Goal: Task Accomplishment & Management: Manage account settings

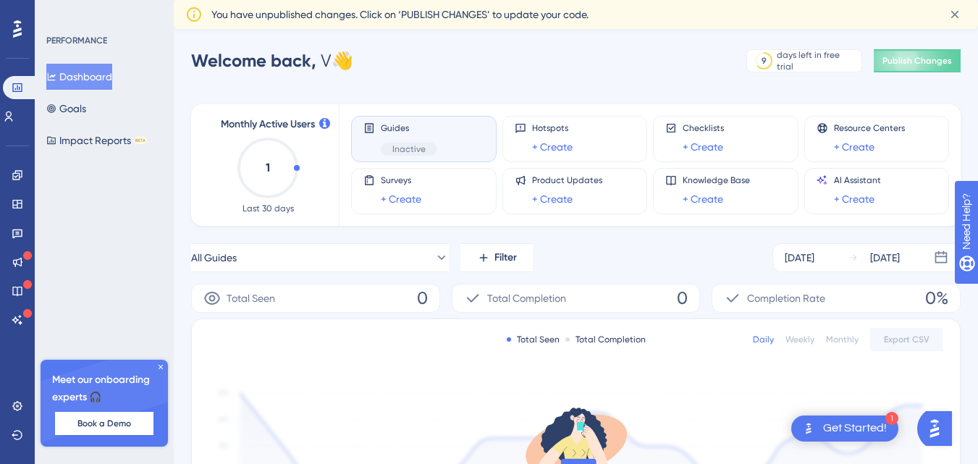
click at [161, 368] on icon at bounding box center [160, 367] width 9 height 9
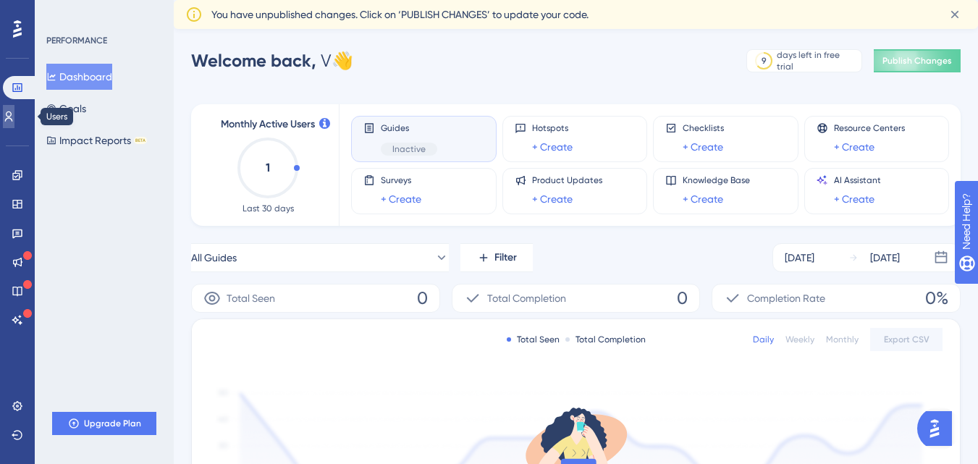
click at [0, 0] on icon at bounding box center [0, 0] width 0 height 0
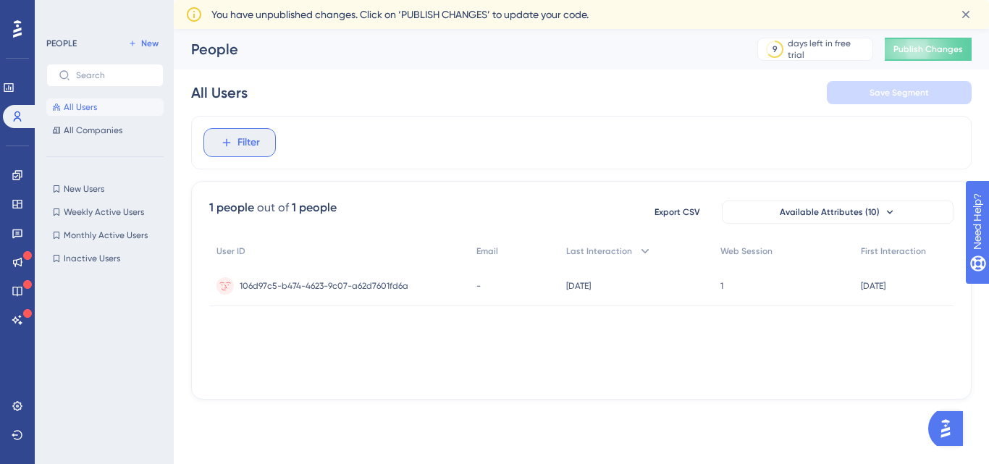
click at [229, 150] on button "Filter" at bounding box center [239, 142] width 72 height 29
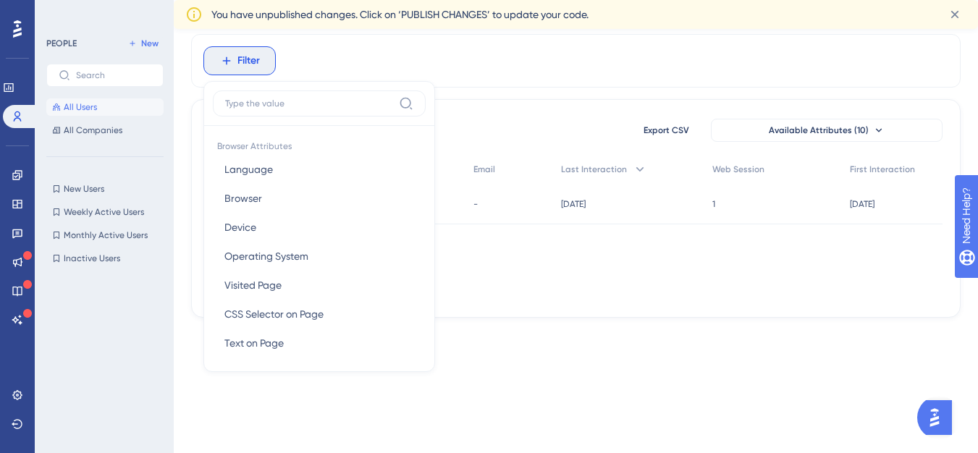
scroll to position [1, 0]
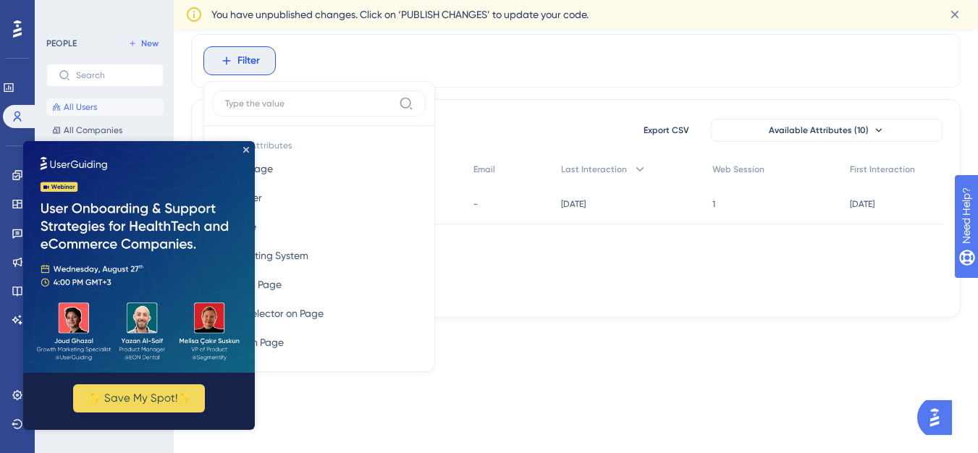
click at [548, 83] on div "Filter Browser Attributes Language Language Browser Browser Device Device Opera…" at bounding box center [576, 61] width 770 height 54
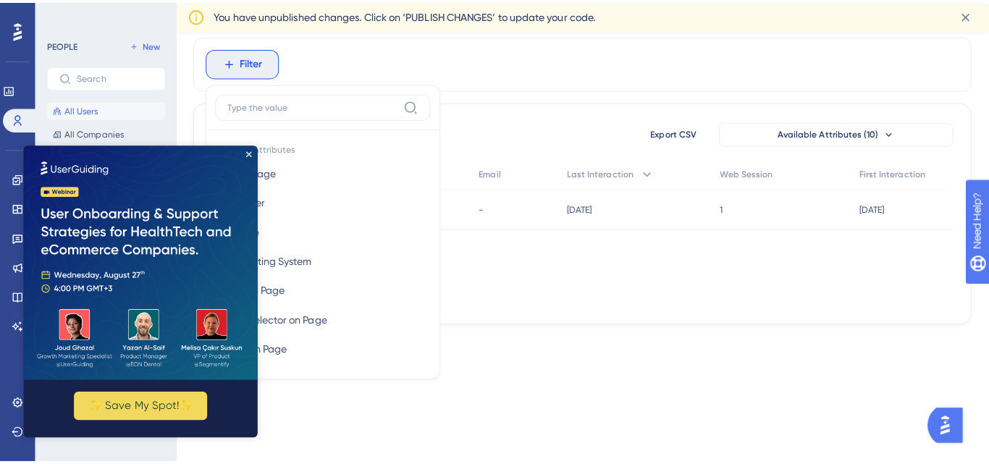
scroll to position [0, 0]
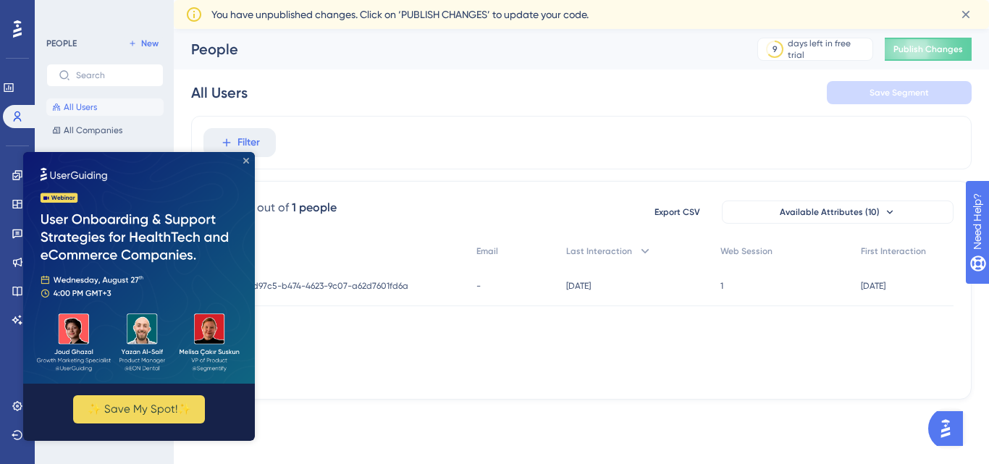
click at [245, 159] on icon "Close Preview" at bounding box center [246, 161] width 6 height 6
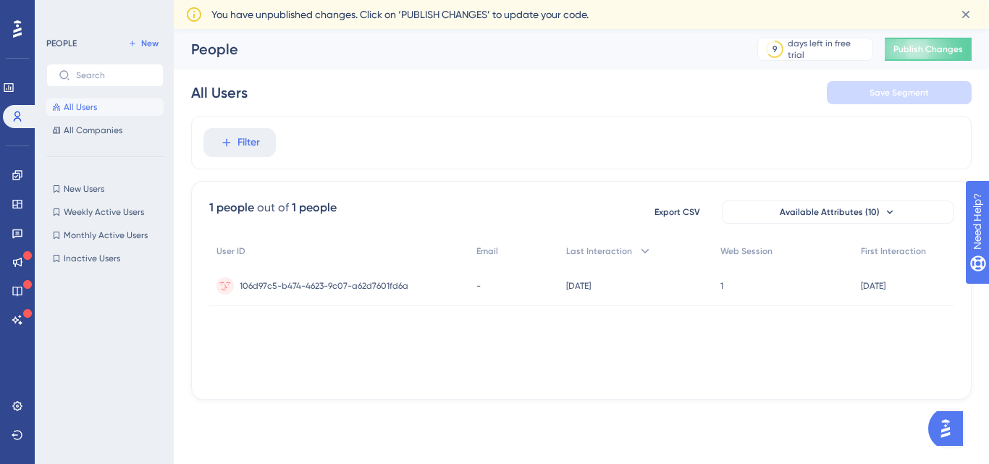
click at [399, 159] on div "Filter" at bounding box center [581, 143] width 781 height 54
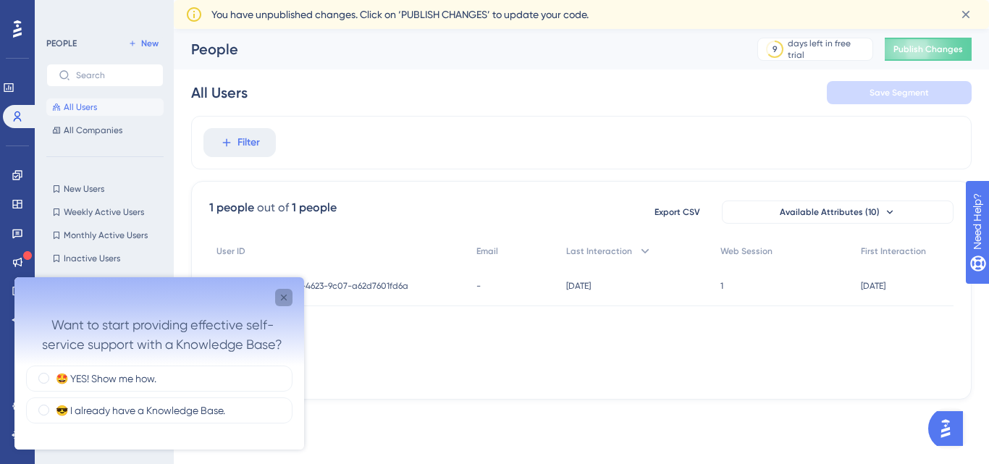
click at [281, 298] on icon "Close survey" at bounding box center [284, 298] width 12 height 12
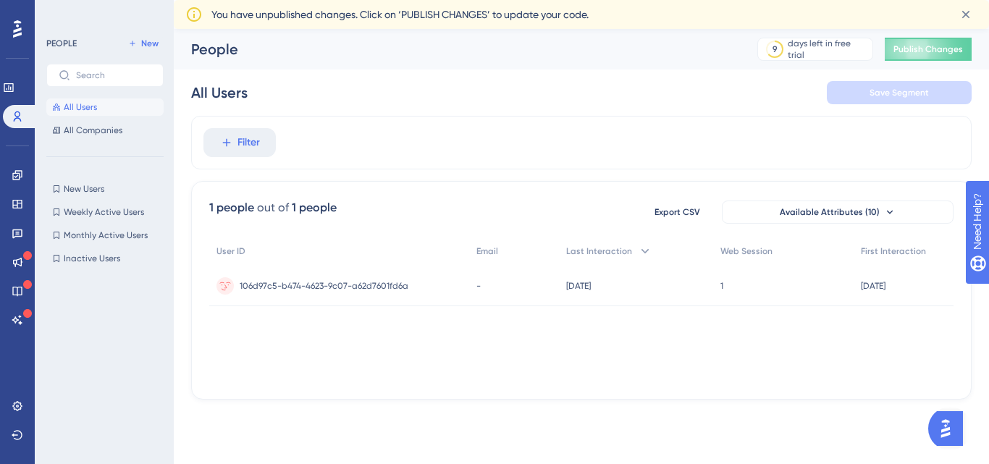
click at [403, 116] on div "Filter" at bounding box center [581, 143] width 781 height 54
click at [15, 172] on icon at bounding box center [16, 174] width 9 height 9
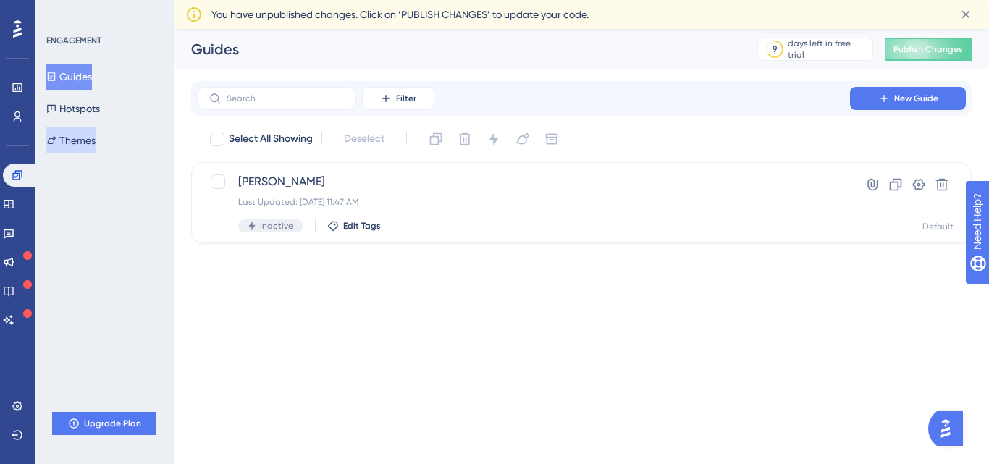
click at [88, 148] on button "Themes" at bounding box center [70, 140] width 49 height 26
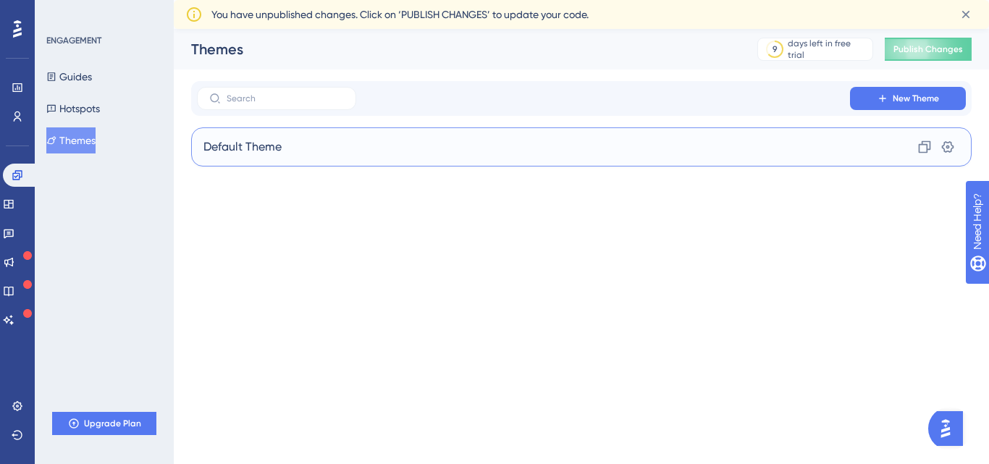
click at [481, 146] on div "Default Theme Clone Settings" at bounding box center [581, 146] width 781 height 39
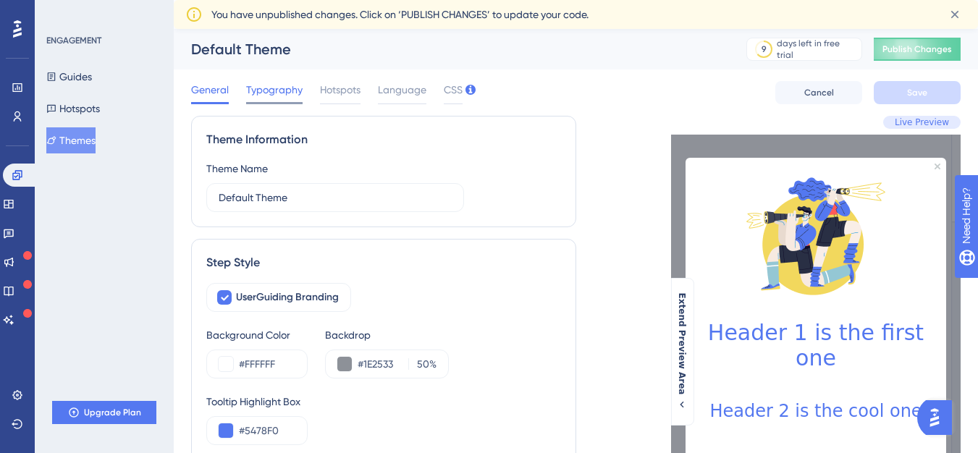
click at [289, 90] on span "Typography" at bounding box center [274, 89] width 56 height 17
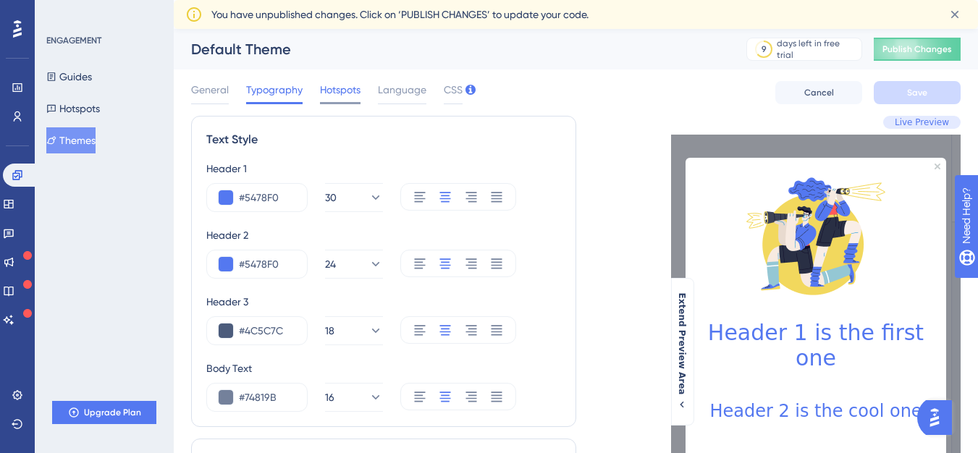
click at [353, 92] on span "Hotspots" at bounding box center [340, 89] width 41 height 17
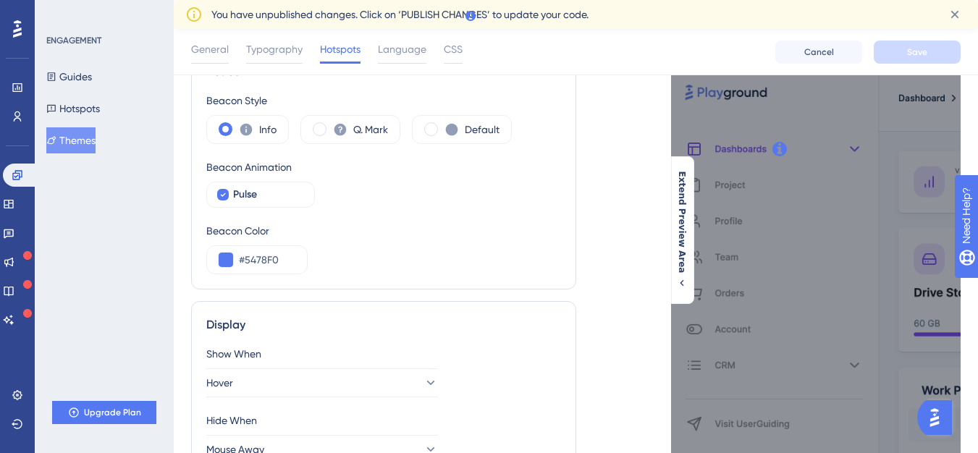
scroll to position [75, 0]
click at [235, 198] on span "Pulse" at bounding box center [245, 193] width 24 height 17
checkbox input "true"
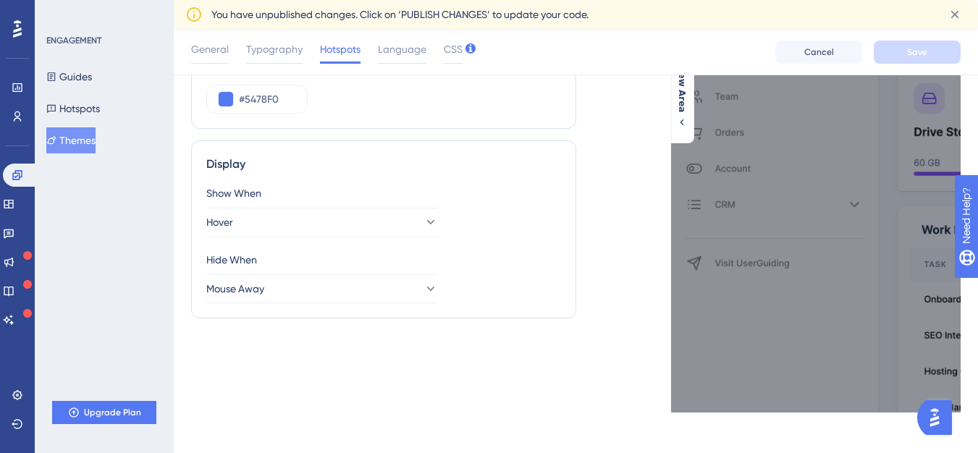
scroll to position [0, 0]
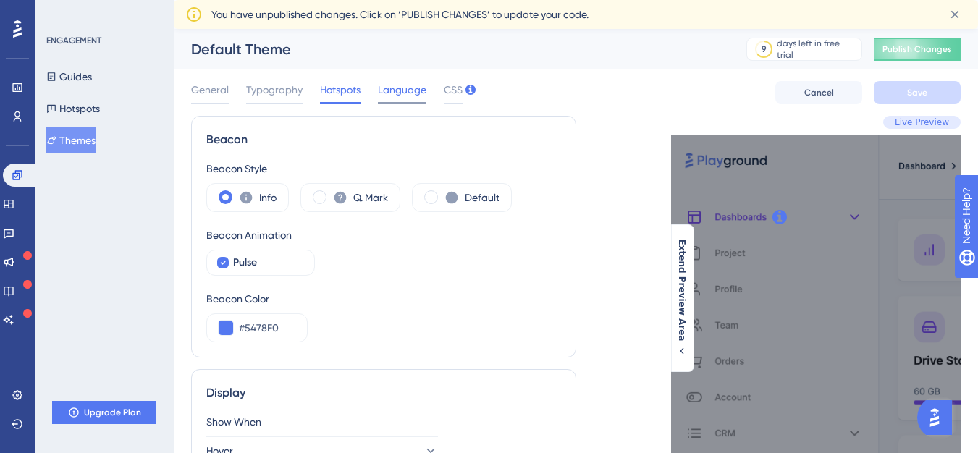
click at [402, 97] on span "Language" at bounding box center [402, 89] width 49 height 17
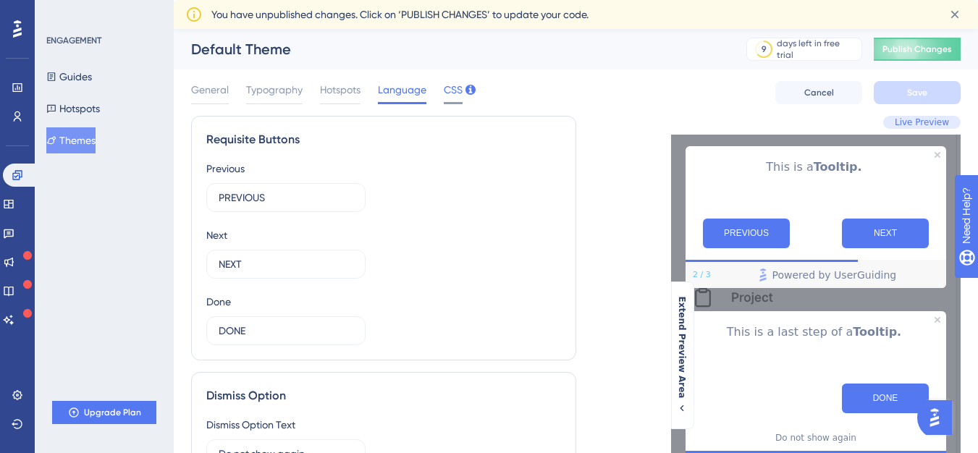
click at [449, 96] on span "CSS" at bounding box center [453, 89] width 19 height 17
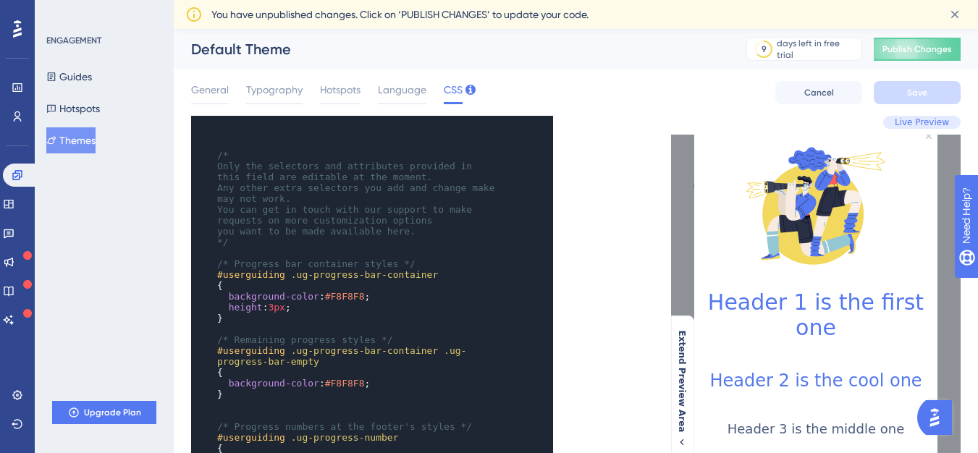
click at [342, 298] on span "#F8F8F8" at bounding box center [345, 296] width 40 height 11
type textarea "F8F8F8"
click at [342, 298] on span "#F8F8F8" at bounding box center [345, 296] width 40 height 11
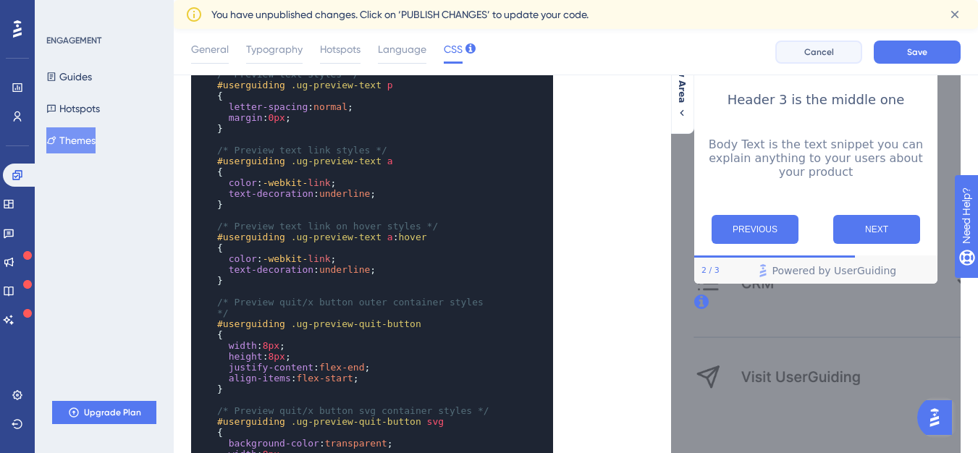
click at [820, 41] on button "Cancel" at bounding box center [818, 52] width 87 height 23
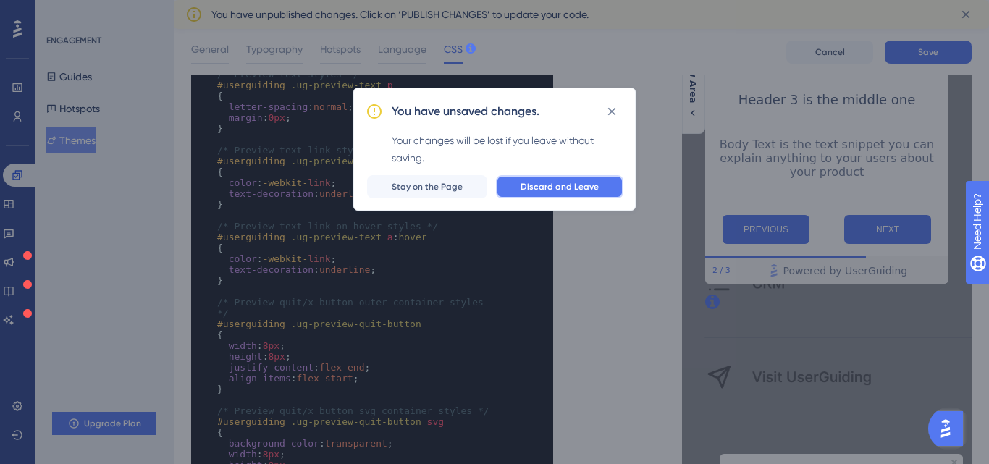
click at [546, 185] on span "Discard and Leave" at bounding box center [560, 187] width 78 height 12
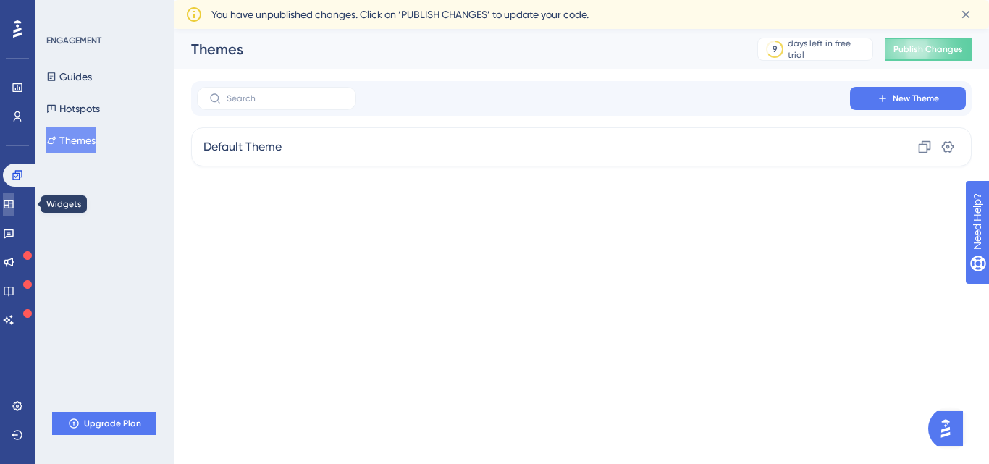
click at [9, 209] on link at bounding box center [9, 204] width 12 height 23
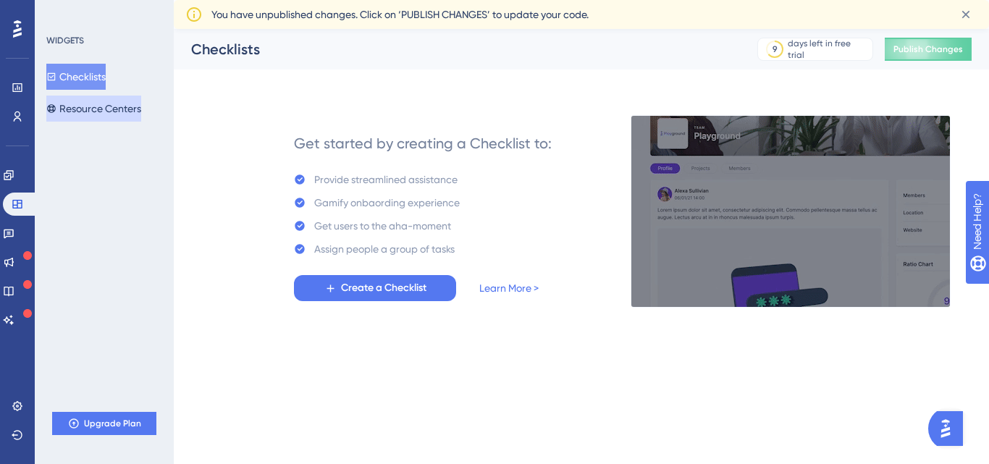
click at [115, 110] on button "Resource Centers" at bounding box center [93, 109] width 95 height 26
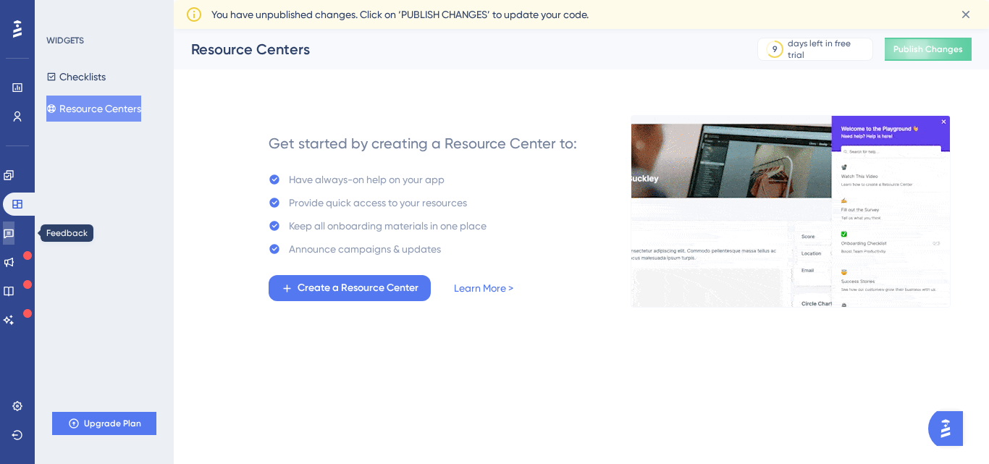
click at [14, 232] on link at bounding box center [9, 233] width 12 height 23
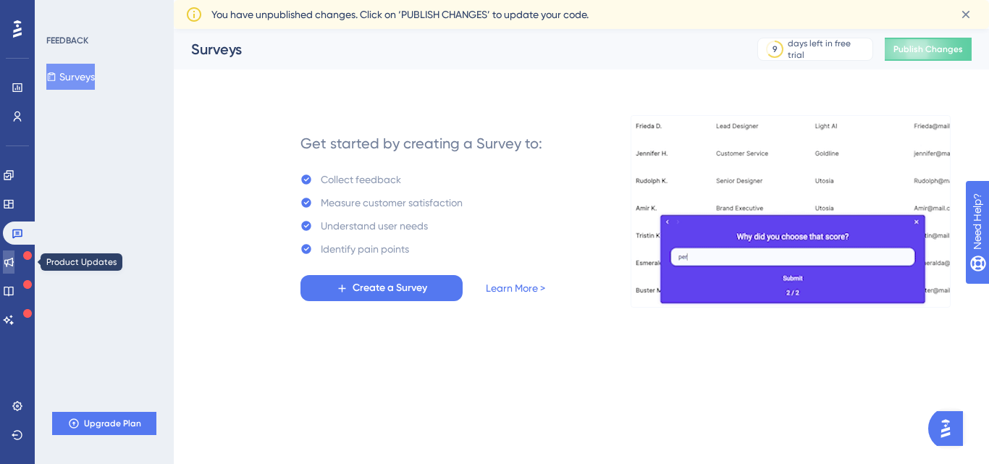
click at [14, 264] on icon at bounding box center [8, 262] width 9 height 9
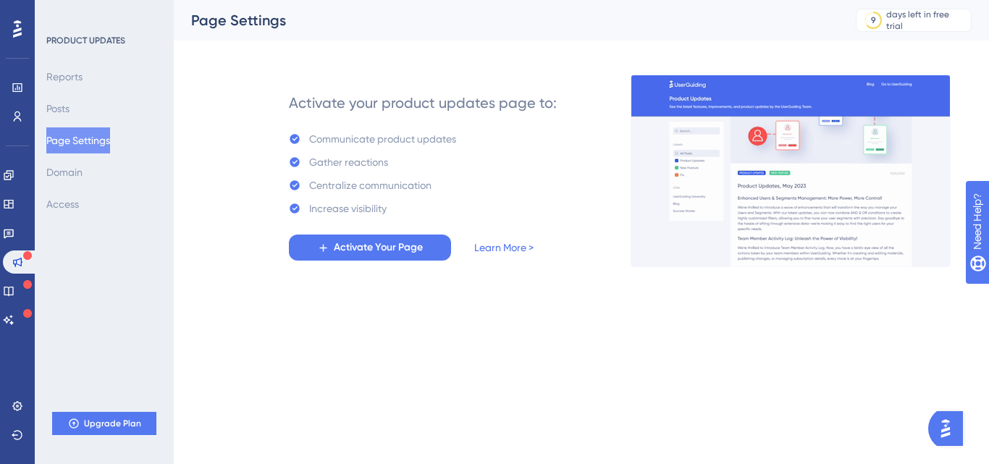
click at [538, 138] on div "Activate your product updates page to: Communicate product updates Gather react…" at bounding box center [423, 171] width 268 height 180
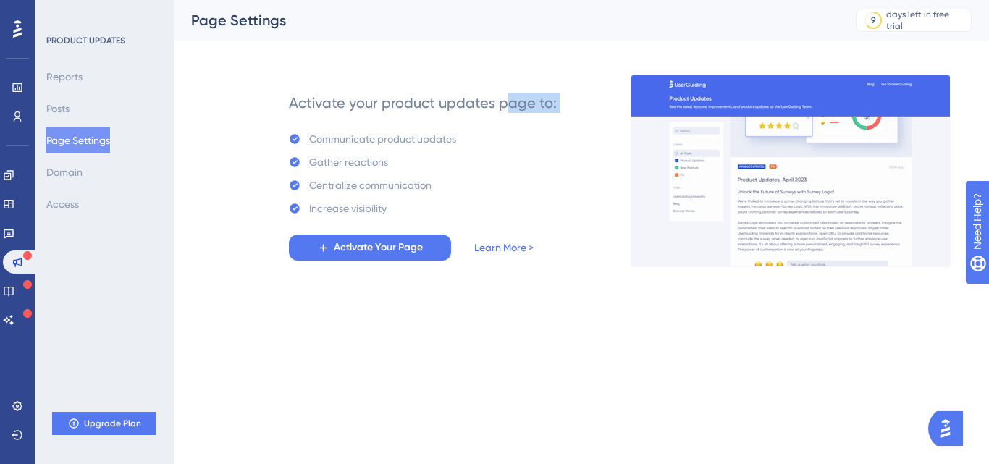
drag, startPoint x: 311, startPoint y: 143, endPoint x: 508, endPoint y: 138, distance: 197.0
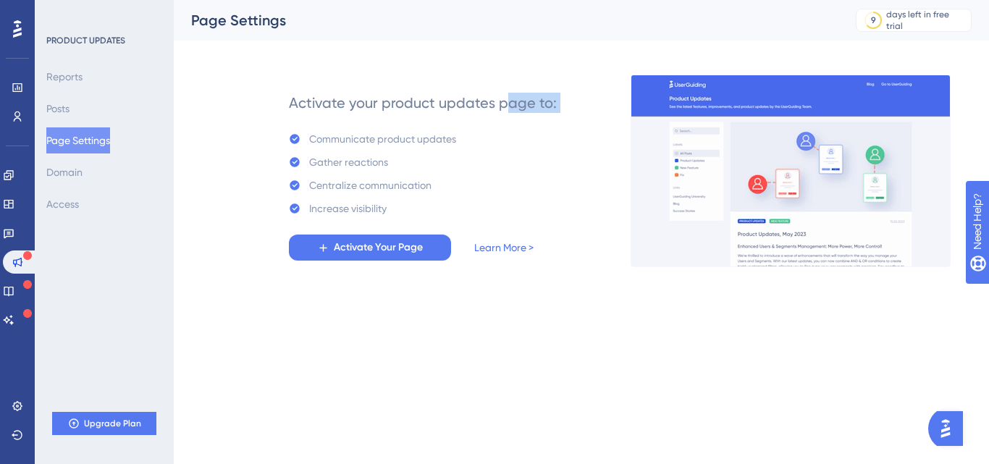
click at [508, 138] on div "Activate your product updates page to: Communicate product updates Gather react…" at bounding box center [423, 171] width 268 height 180
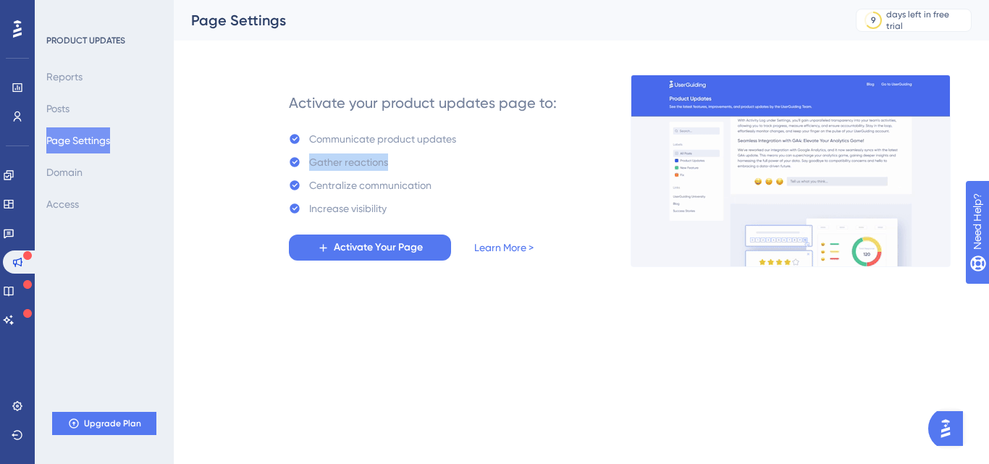
drag, startPoint x: 311, startPoint y: 156, endPoint x: 408, endPoint y: 156, distance: 97.0
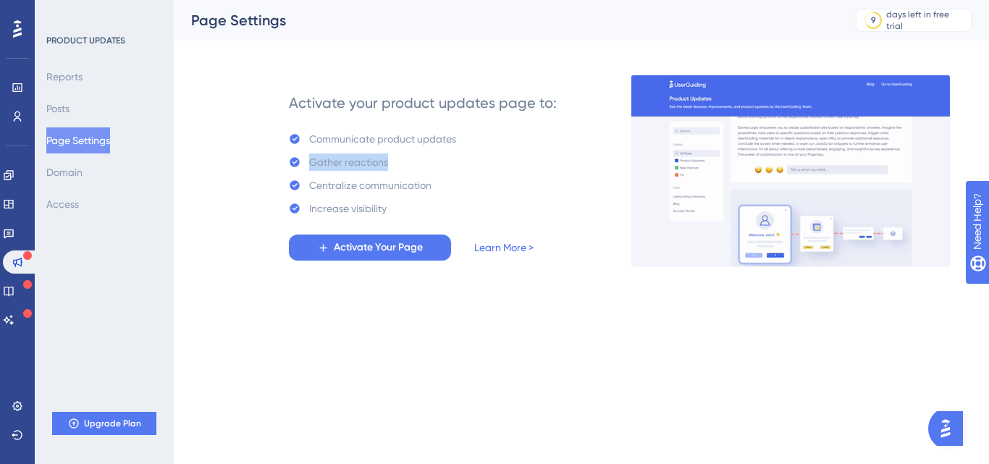
click at [408, 156] on div "Gather reactions" at bounding box center [372, 161] width 167 height 17
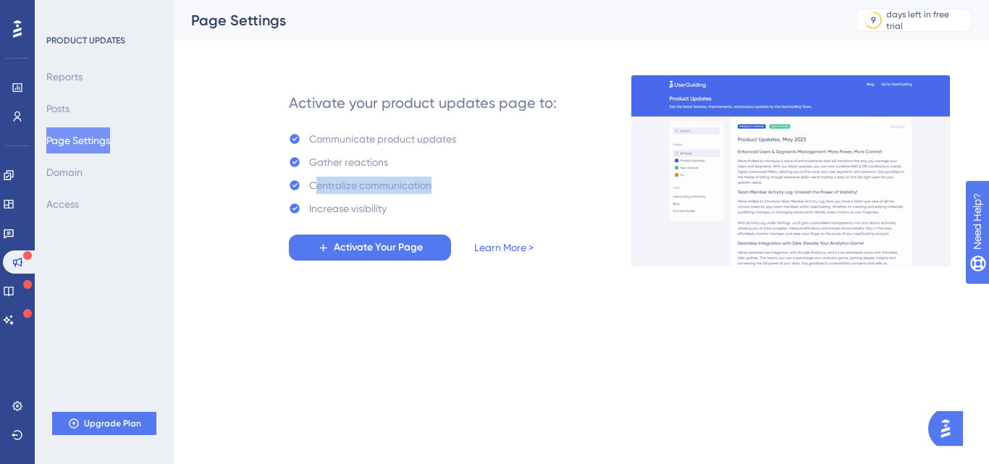
drag, startPoint x: 316, startPoint y: 181, endPoint x: 433, endPoint y: 190, distance: 116.9
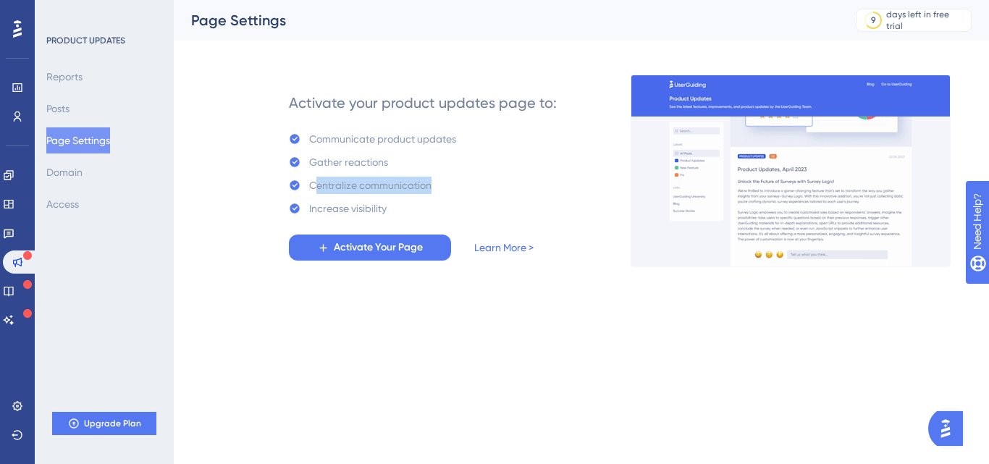
click at [432, 190] on div "Centralize communication" at bounding box center [370, 185] width 122 height 17
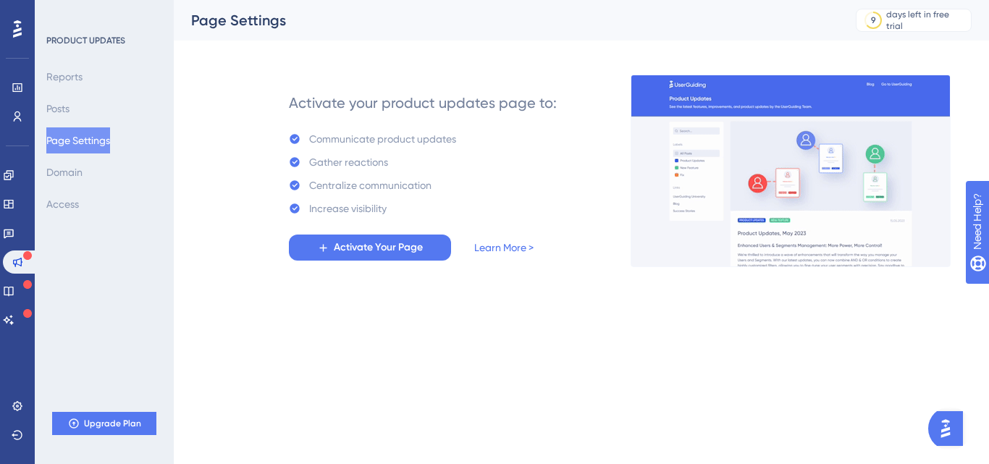
click at [371, 211] on div "Increase visibility" at bounding box center [347, 208] width 77 height 17
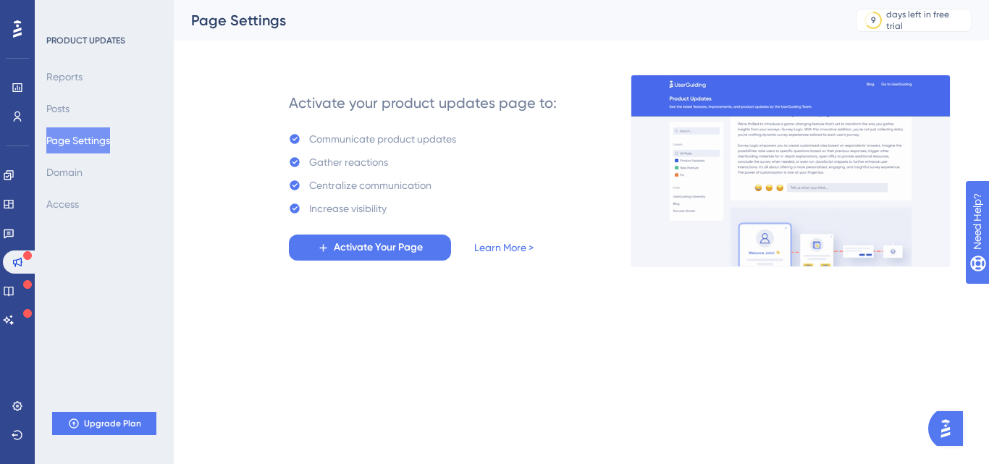
click at [310, 104] on div "Activate your product updates page to:" at bounding box center [423, 103] width 268 height 20
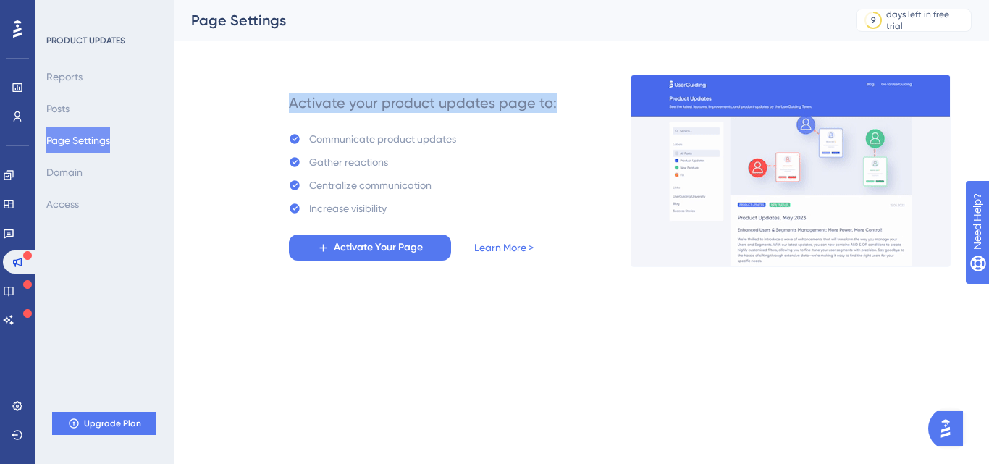
drag, startPoint x: 310, startPoint y: 104, endPoint x: 550, endPoint y: 114, distance: 239.9
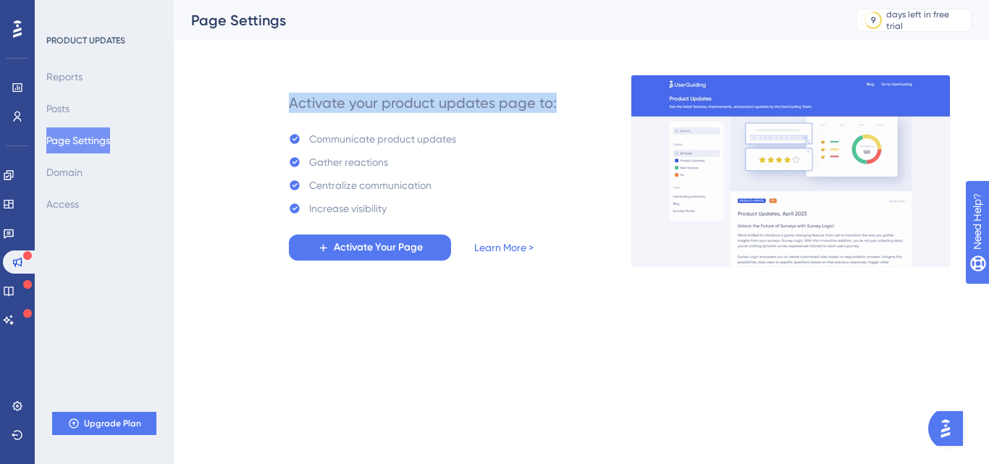
click at [550, 114] on div "Activate your product updates page to: Communicate product updates Gather react…" at bounding box center [423, 171] width 268 height 180
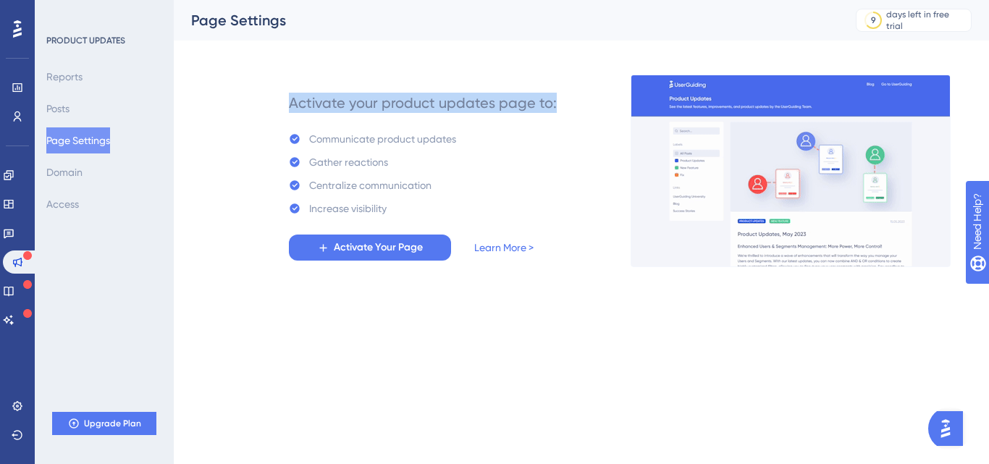
click at [536, 146] on div "Activate your product updates page to: Communicate product updates Gather react…" at bounding box center [423, 171] width 268 height 180
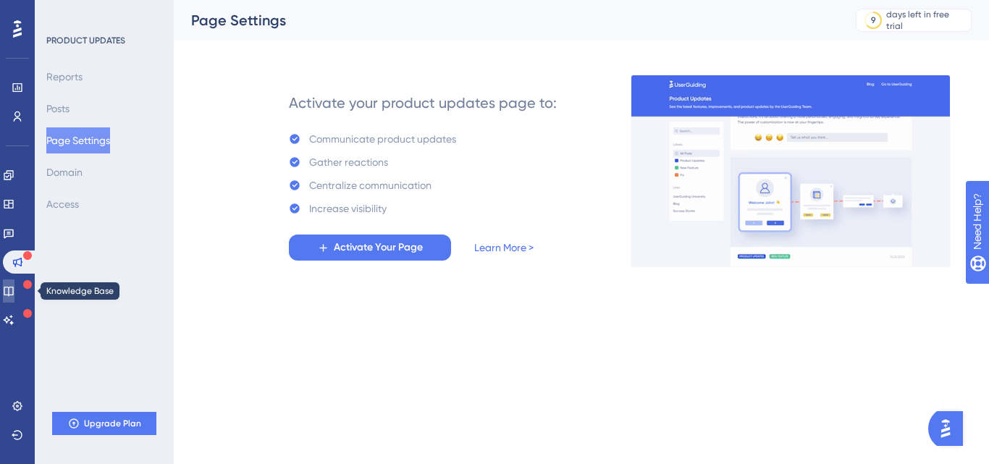
click at [14, 295] on link at bounding box center [9, 290] width 12 height 23
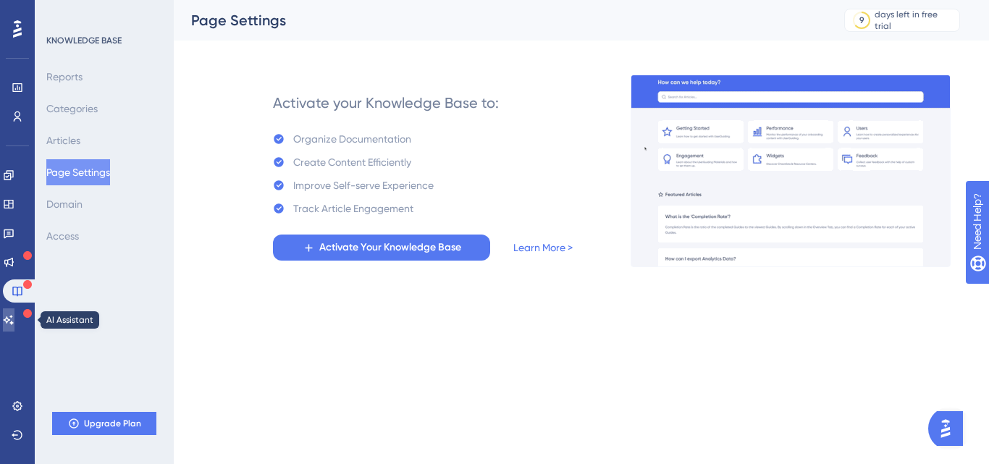
click at [8, 319] on link at bounding box center [9, 319] width 12 height 23
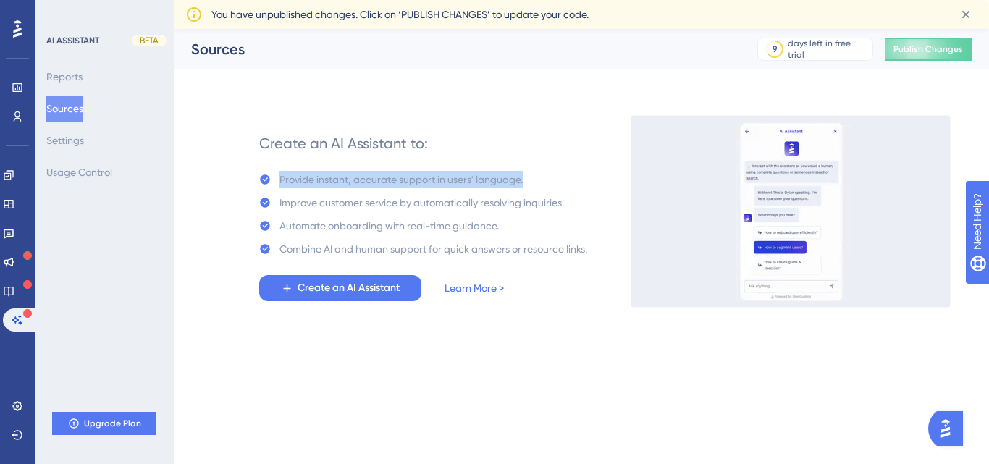
drag, startPoint x: 278, startPoint y: 180, endPoint x: 523, endPoint y: 188, distance: 245.6
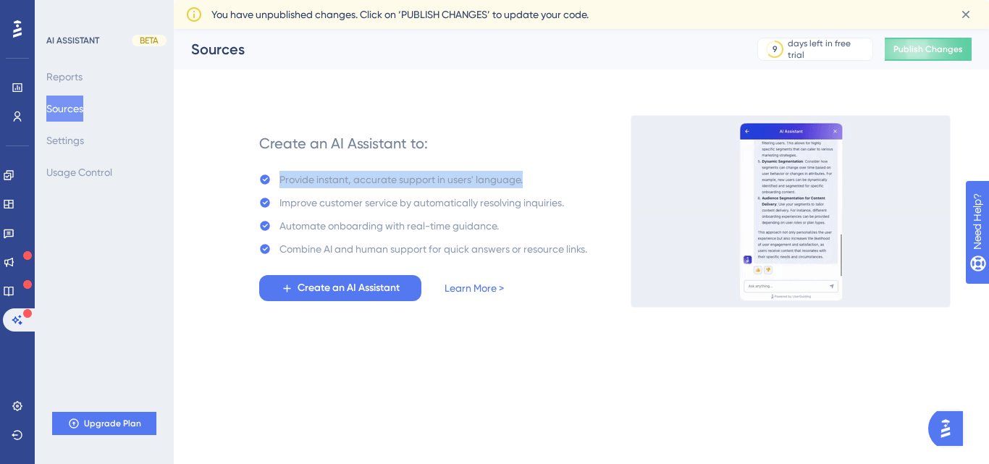
click at [523, 188] on div "Provide instant, accurate support in users' language." at bounding box center [423, 179] width 328 height 17
click at [300, 186] on div "Provide instant, accurate support in users' language." at bounding box center [400, 179] width 243 height 17
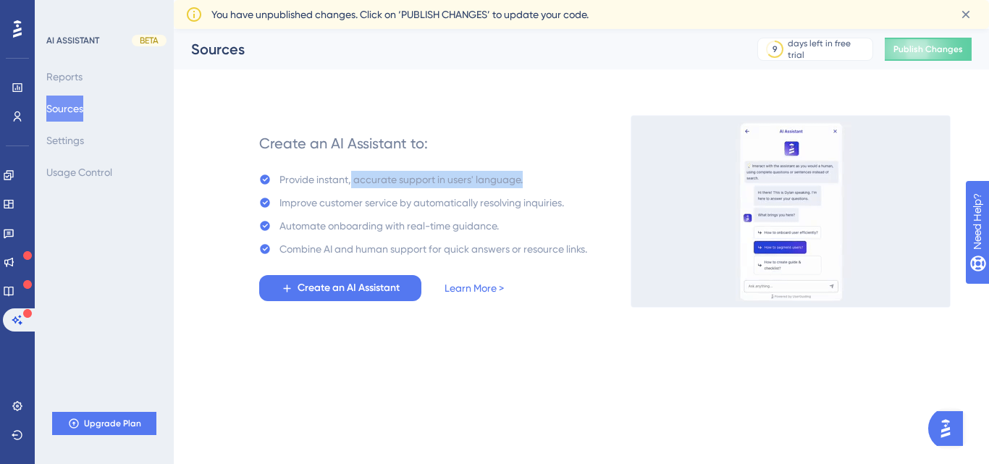
drag, startPoint x: 350, startPoint y: 179, endPoint x: 542, endPoint y: 182, distance: 191.9
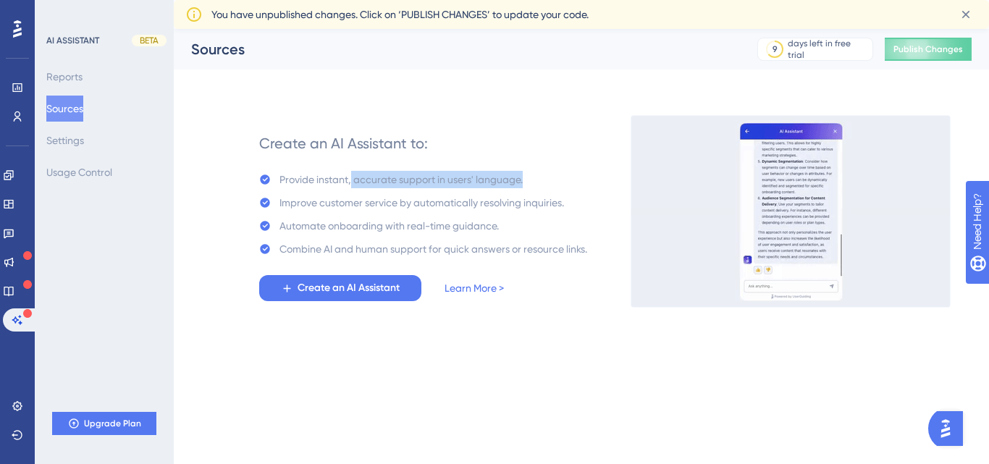
click at [542, 182] on div "Provide instant, accurate support in users' language." at bounding box center [423, 179] width 328 height 17
click at [355, 248] on div "Combine AI and human support for quick answers or resource links." at bounding box center [433, 248] width 308 height 17
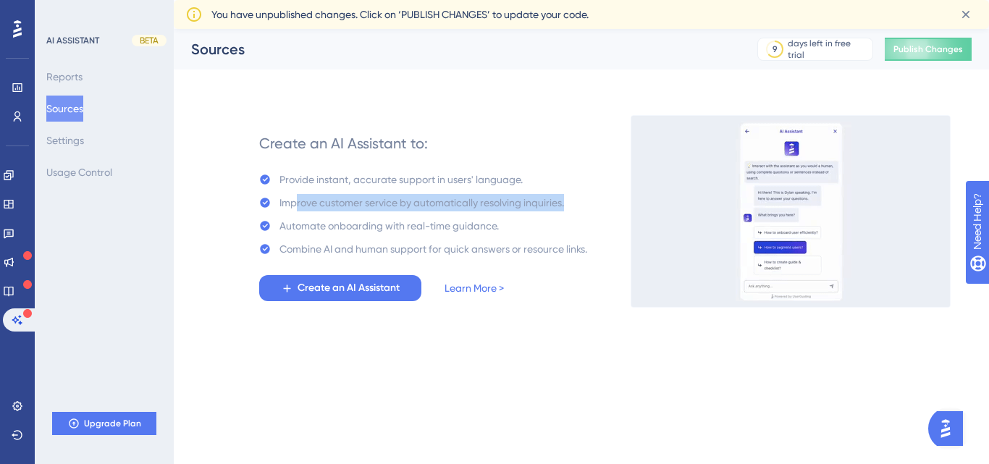
drag, startPoint x: 296, startPoint y: 197, endPoint x: 563, endPoint y: 203, distance: 266.5
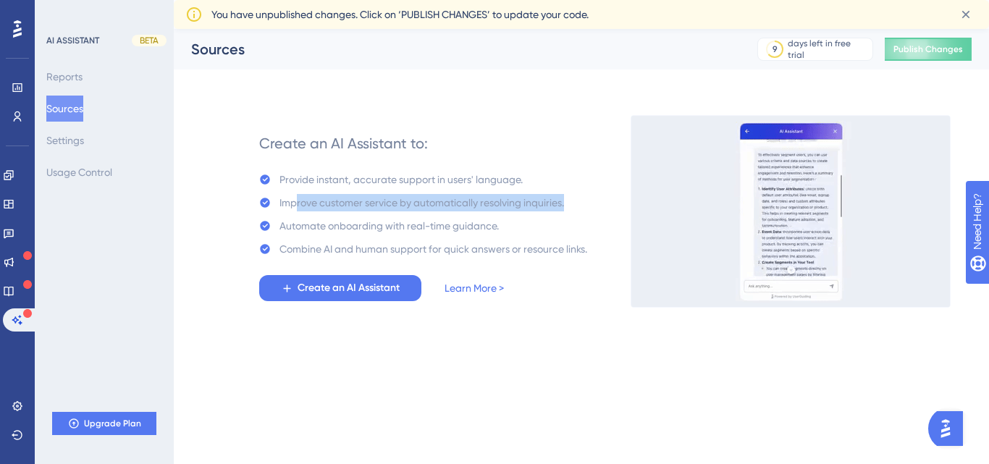
click at [563, 203] on div "Improve customer service by automatically resolving inquiries." at bounding box center [421, 202] width 285 height 17
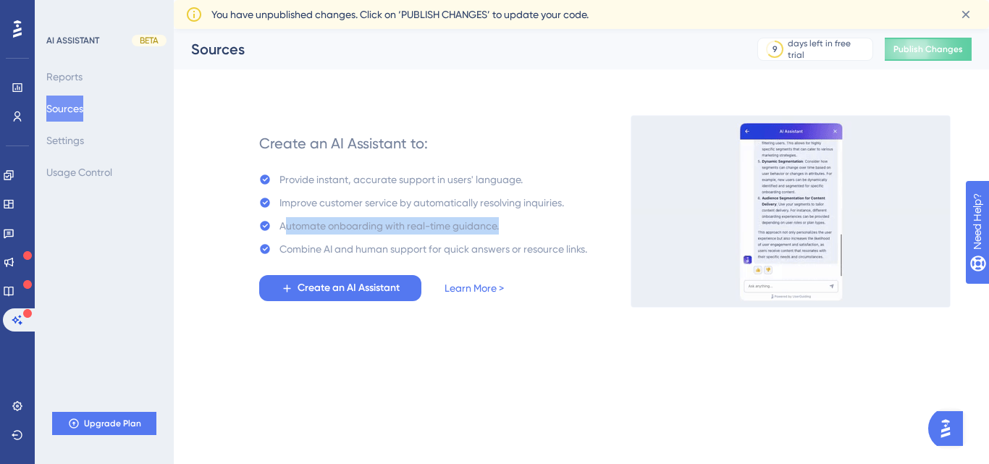
drag, startPoint x: 283, startPoint y: 228, endPoint x: 510, endPoint y: 227, distance: 227.4
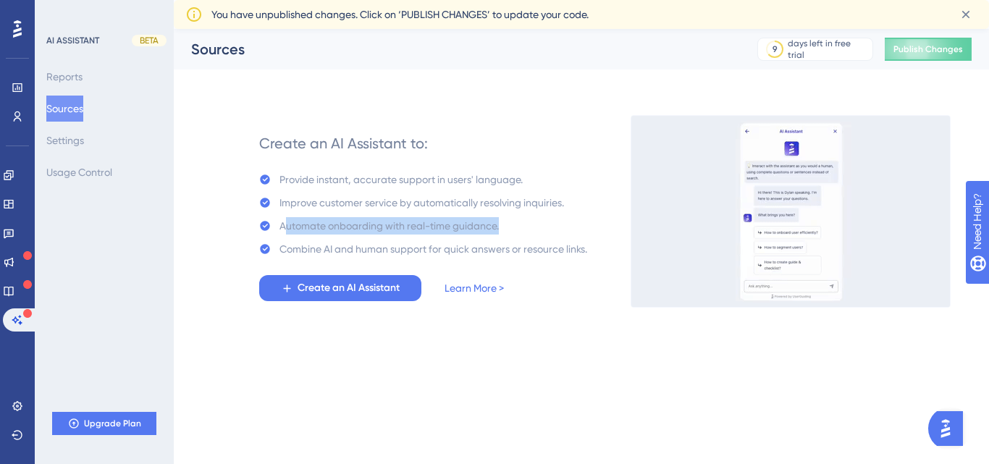
click at [510, 227] on div "Automate onboarding with real-time guidance." at bounding box center [423, 225] width 328 height 17
click at [442, 243] on div "Combine AI and human support for quick answers or resource links." at bounding box center [433, 248] width 308 height 17
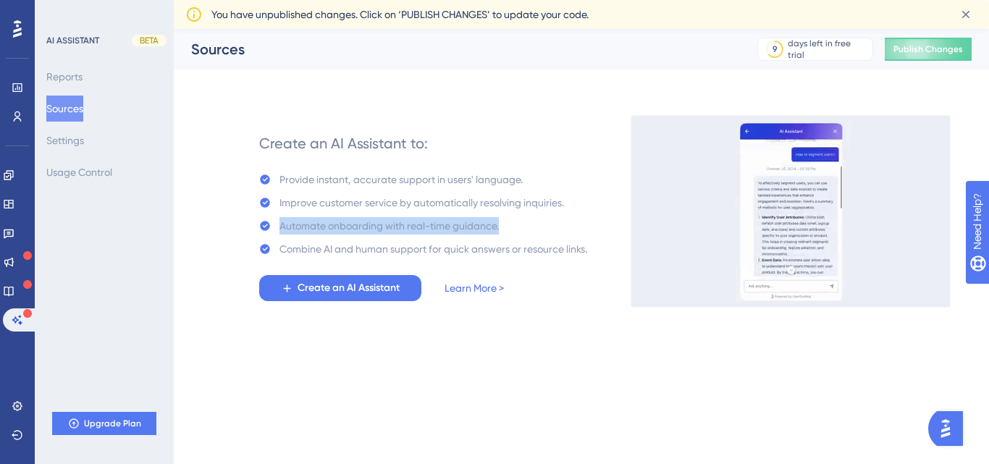
drag, startPoint x: 279, startPoint y: 228, endPoint x: 502, endPoint y: 232, distance: 222.3
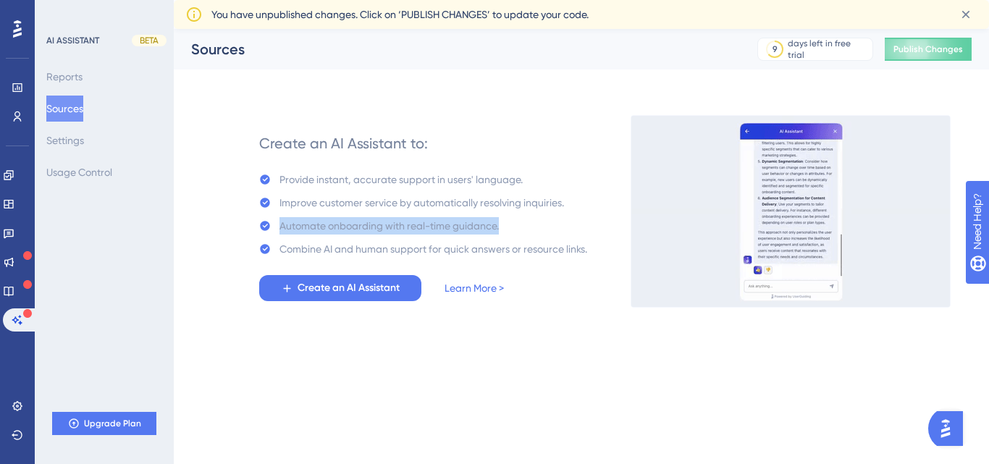
click at [502, 232] on div "Automate onboarding with real-time guidance." at bounding box center [423, 225] width 328 height 17
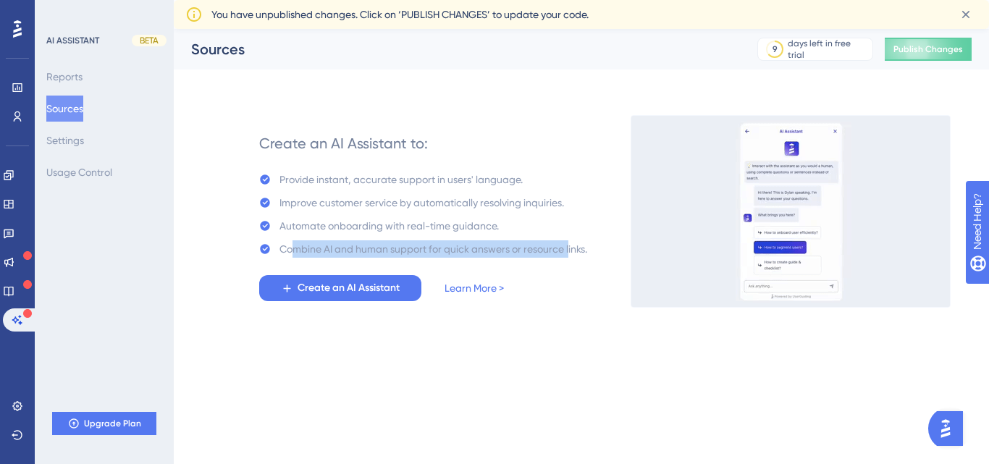
drag, startPoint x: 291, startPoint y: 248, endPoint x: 568, endPoint y: 245, distance: 277.3
click at [568, 245] on div "Combine AI and human support for quick answers or resource links." at bounding box center [433, 248] width 308 height 17
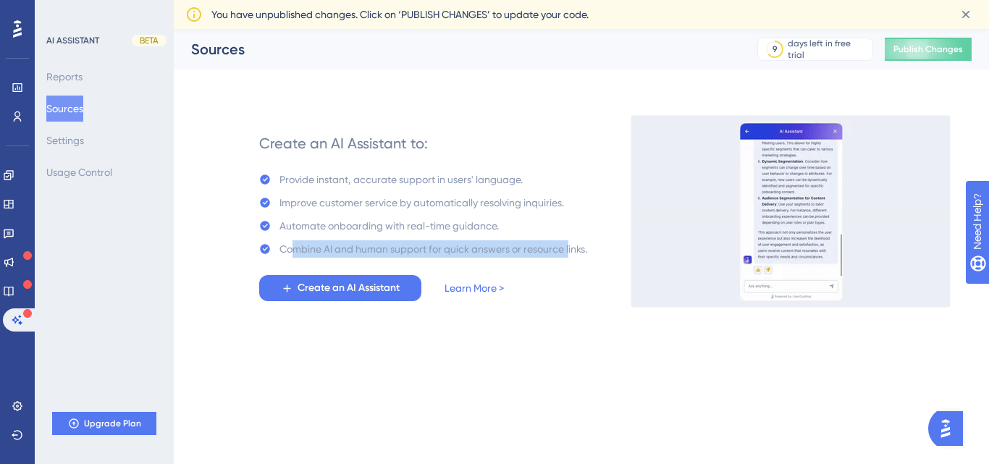
click at [568, 245] on div "Combine AI and human support for quick answers or resource links." at bounding box center [433, 248] width 308 height 17
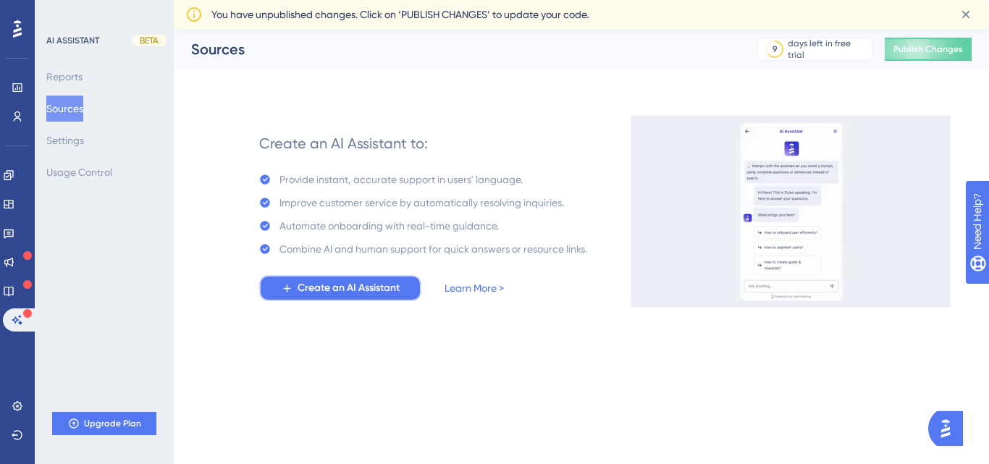
click at [350, 297] on button "Create an AI Assistant" at bounding box center [340, 288] width 162 height 26
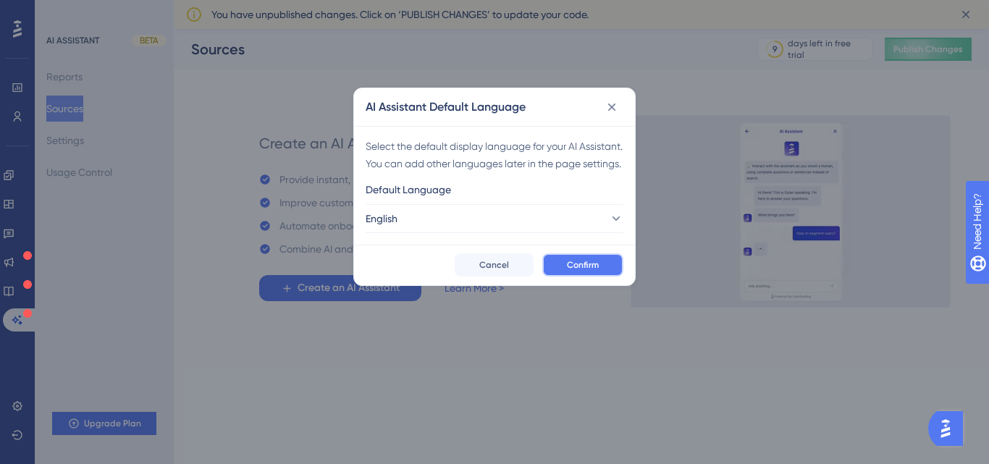
click at [581, 275] on button "Confirm" at bounding box center [582, 264] width 81 height 23
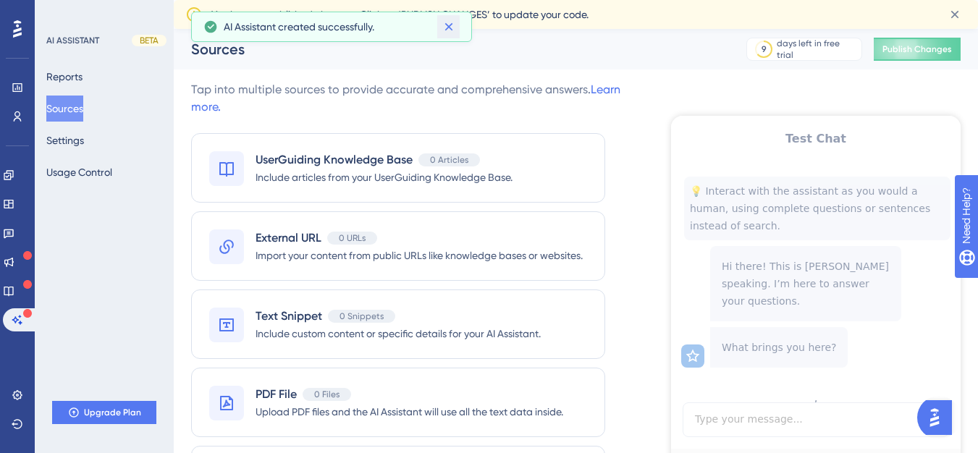
click at [448, 22] on icon at bounding box center [449, 27] width 14 height 14
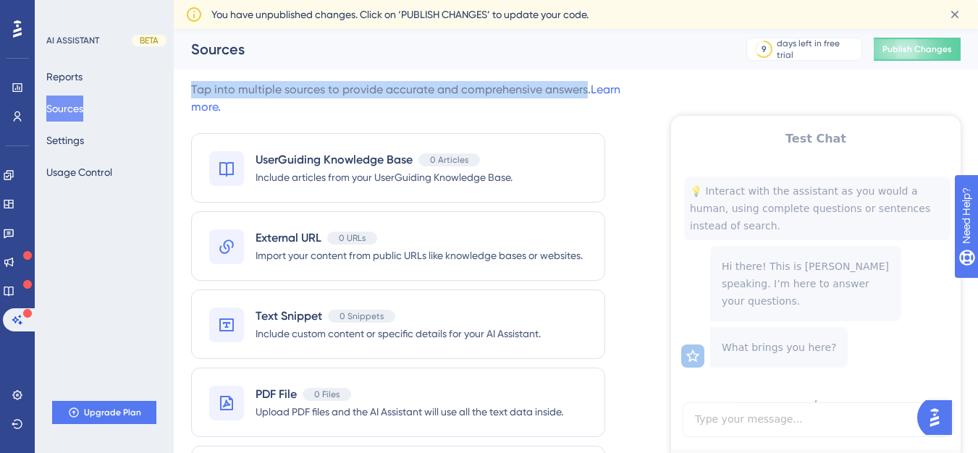
drag, startPoint x: 183, startPoint y: 93, endPoint x: 584, endPoint y: 96, distance: 401.1
click at [0, 0] on div "Performance Users Engagement Widgets Feedback Product Updates Knowledge Base AI…" at bounding box center [0, 0] width 0 height 0
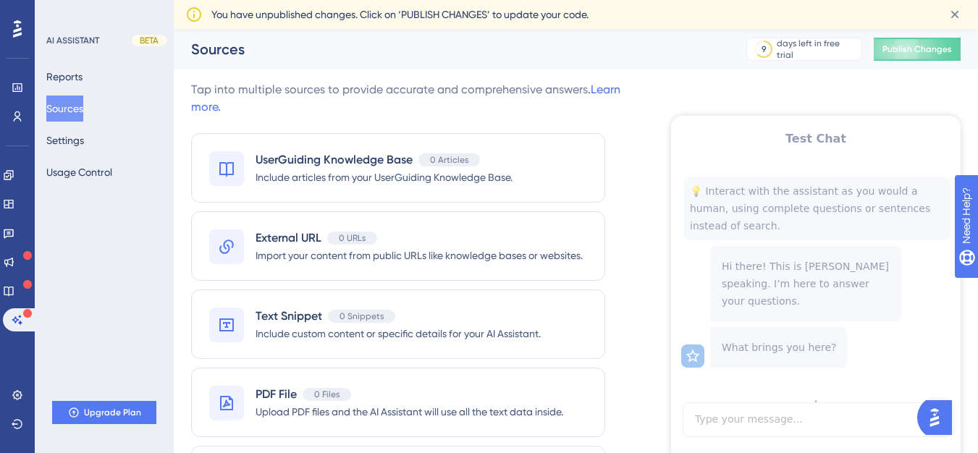
click at [300, 106] on div "Tap into multiple sources to provide accurate and comprehensive answers. Learn …" at bounding box center [412, 98] width 442 height 35
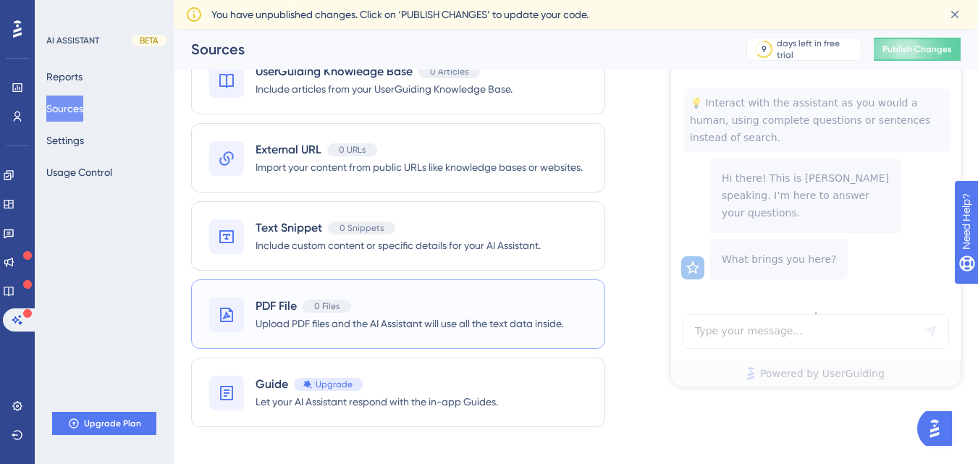
scroll to position [69, 0]
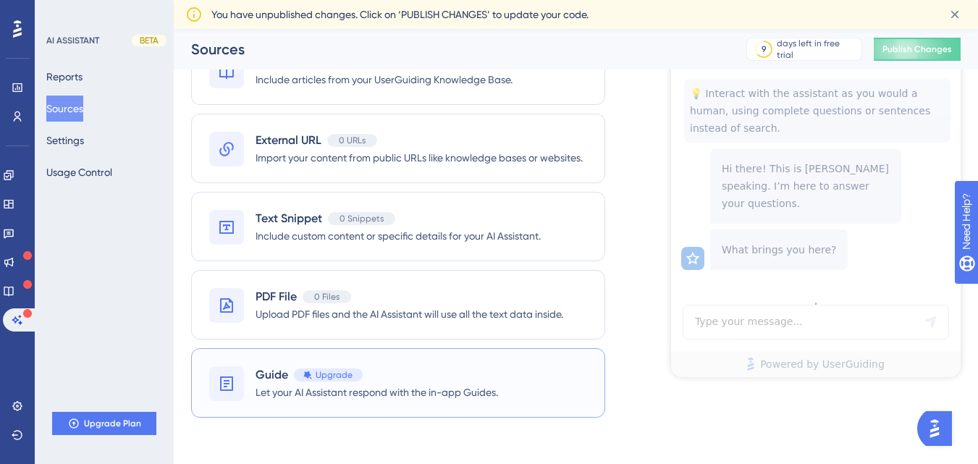
click at [363, 395] on span "Let your AI Assistant respond with the in-app Guides." at bounding box center [377, 392] width 243 height 17
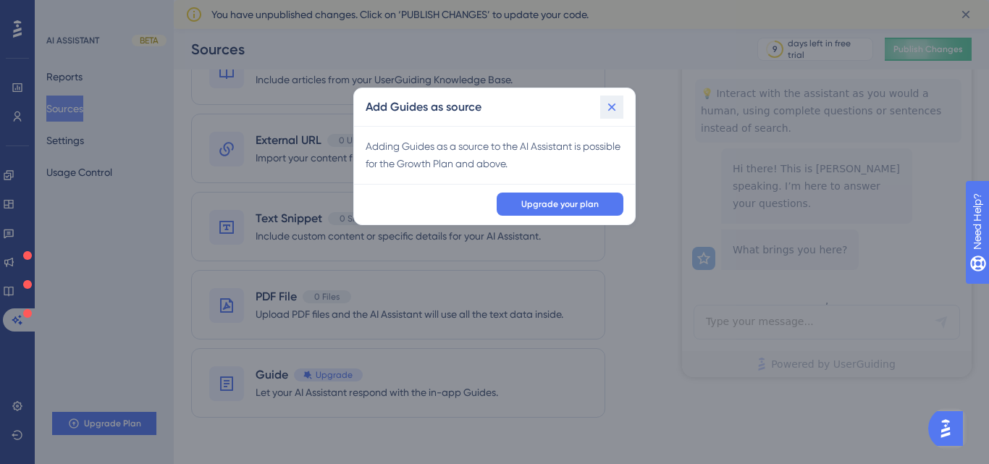
click at [613, 105] on icon at bounding box center [612, 107] width 14 height 14
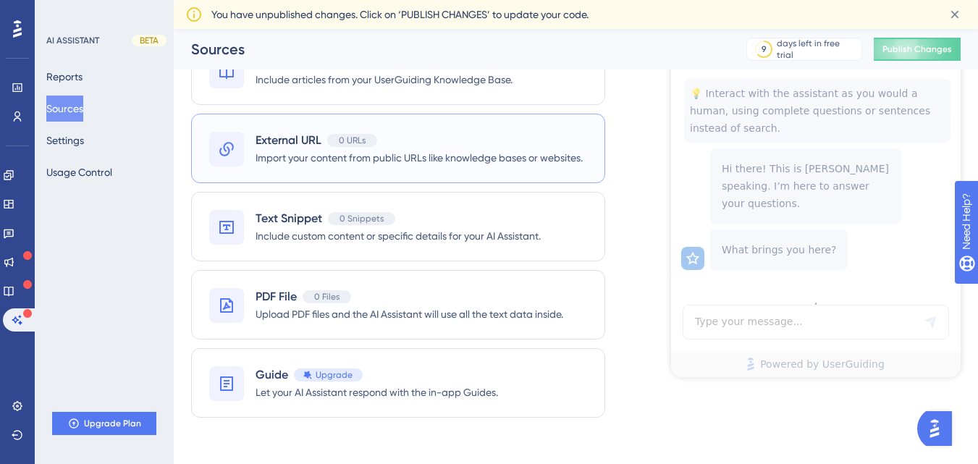
click at [408, 161] on span "Import your content from public URLs like knowledge bases or websites." at bounding box center [419, 157] width 327 height 17
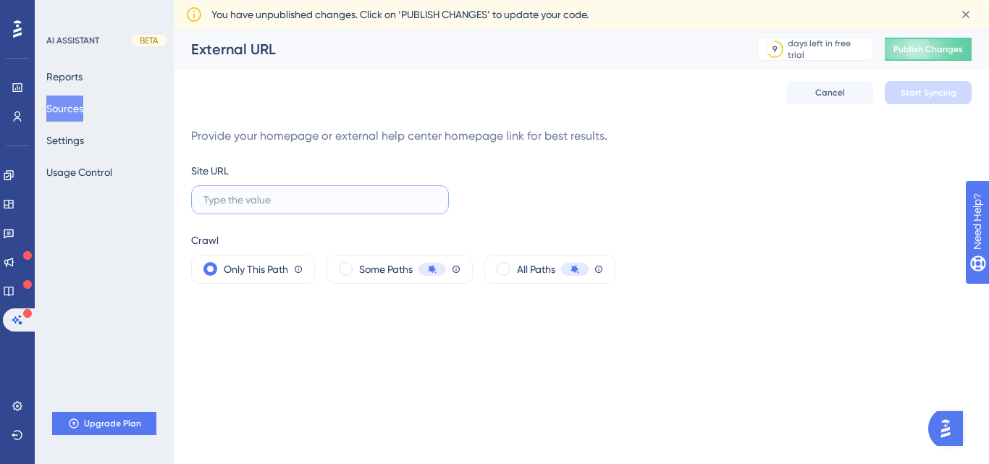
click at [292, 206] on input "text" at bounding box center [319, 200] width 233 height 16
click at [346, 274] on span at bounding box center [346, 269] width 14 height 14
click at [357, 264] on input "radio" at bounding box center [357, 264] width 0 height 0
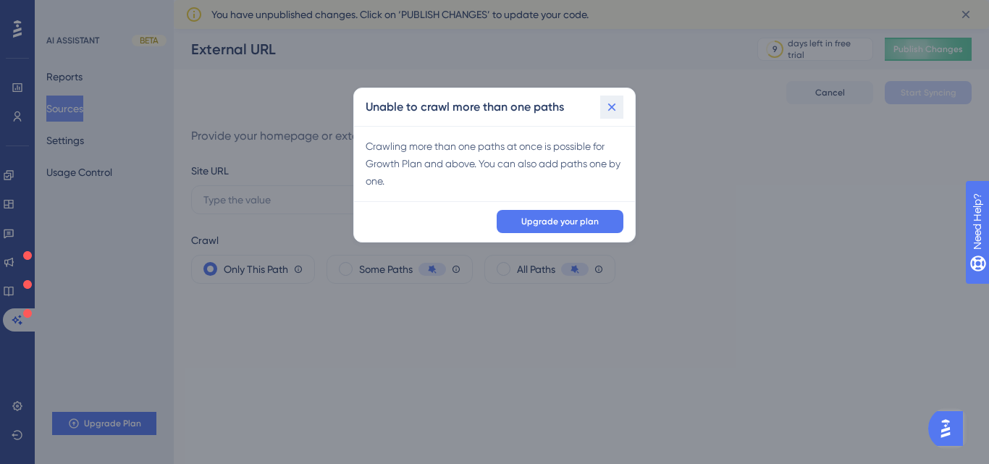
click at [616, 106] on icon at bounding box center [612, 107] width 14 height 14
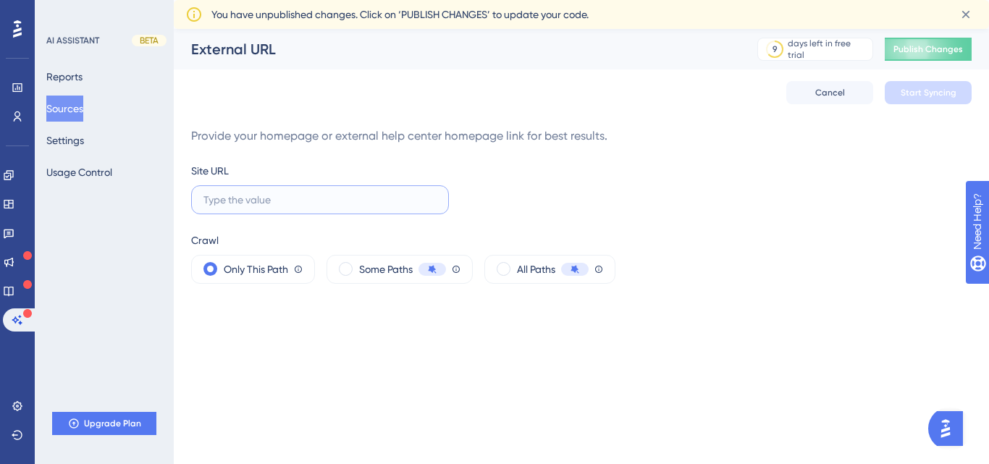
click at [280, 194] on input "text" at bounding box center [319, 200] width 233 height 16
type input "[DOMAIN_NAME]"
click at [925, 99] on button "Start Syncing" at bounding box center [928, 92] width 87 height 23
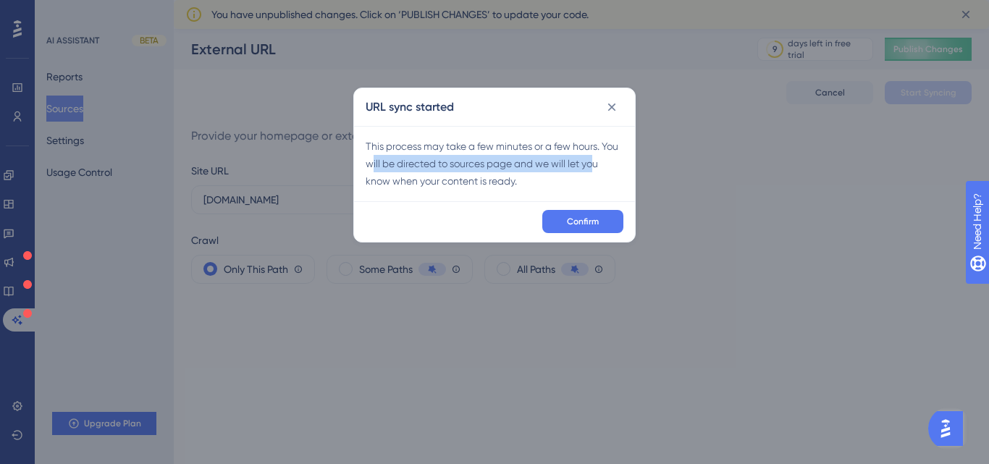
drag, startPoint x: 374, startPoint y: 162, endPoint x: 594, endPoint y: 167, distance: 220.9
click at [594, 167] on div "This process may take a few minutes or a few hours. You will be directed to sou…" at bounding box center [495, 164] width 258 height 52
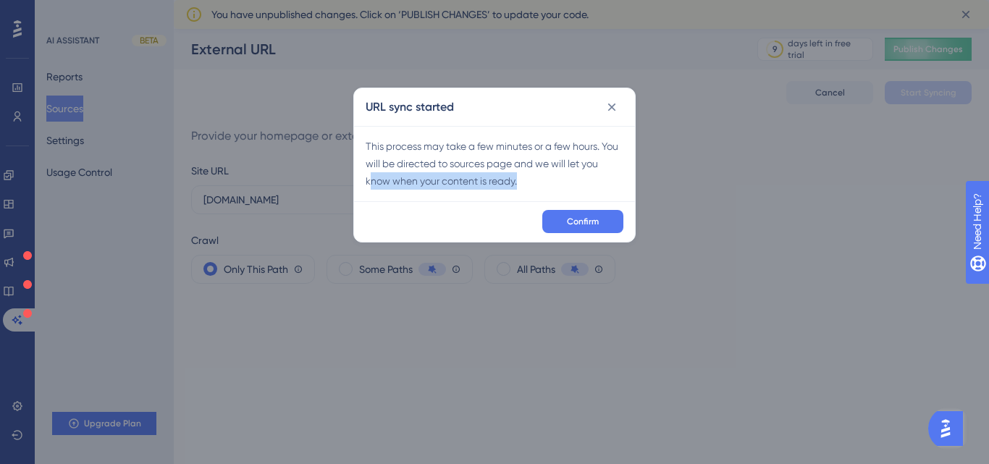
drag, startPoint x: 372, startPoint y: 185, endPoint x: 568, endPoint y: 190, distance: 195.5
click at [568, 190] on div "This process may take a few minutes or a few hours. You will be directed to sou…" at bounding box center [494, 163] width 281 height 75
click at [611, 188] on div "This process may take a few minutes or a few hours. You will be directed to sou…" at bounding box center [495, 164] width 258 height 52
click at [598, 236] on div "Confirm" at bounding box center [494, 221] width 281 height 41
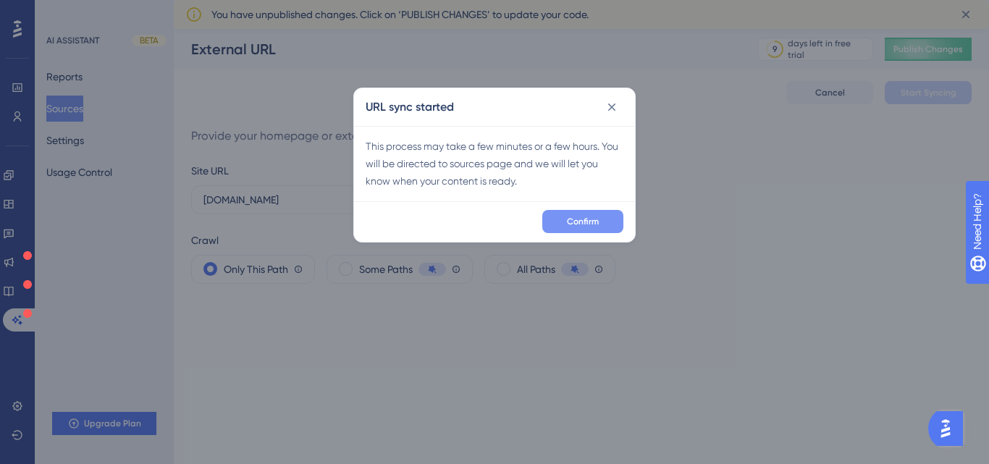
click at [594, 231] on button "Confirm" at bounding box center [582, 221] width 81 height 23
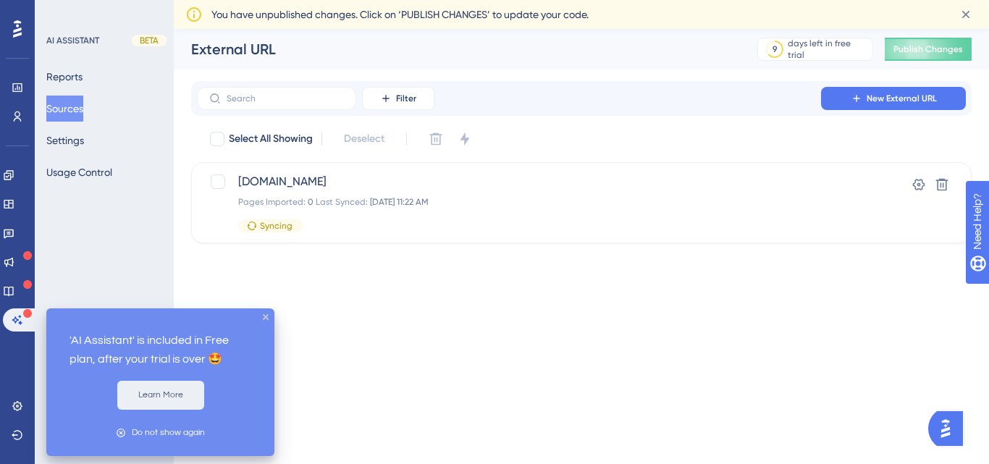
click at [153, 403] on button "Learn More" at bounding box center [160, 395] width 87 height 29
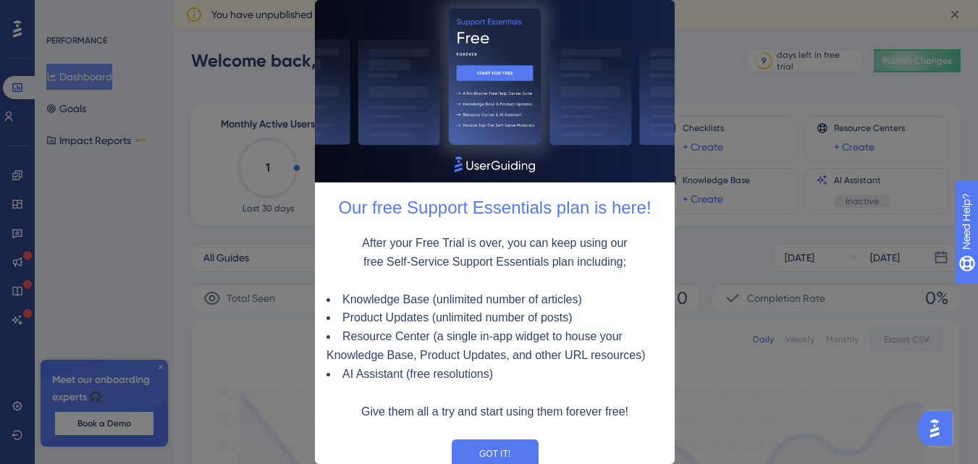
scroll to position [17, 0]
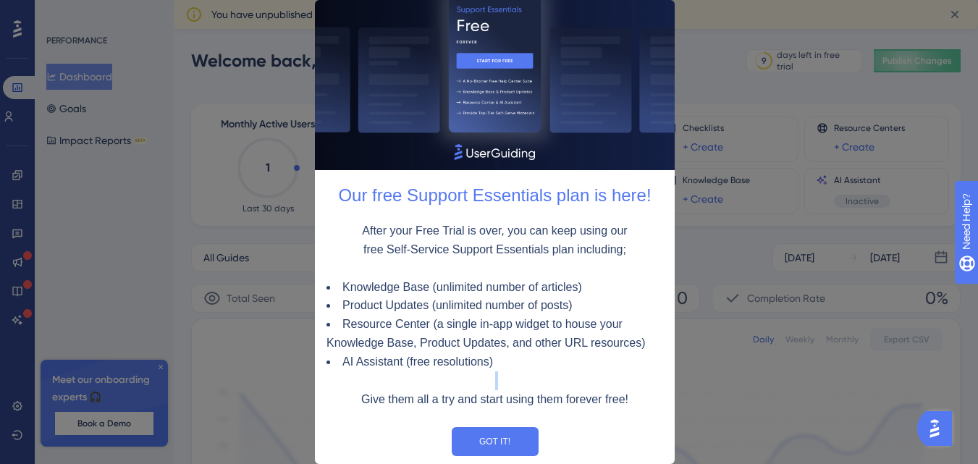
drag, startPoint x: 358, startPoint y: 388, endPoint x: 625, endPoint y: 365, distance: 268.2
click at [625, 365] on div "After your Free Trial is over, you can keep using our free Self-Service Support…" at bounding box center [494, 316] width 337 height 188
click at [552, 315] on li "Resource Center (a single in-app widget to house your Knowledge Base, Product U…" at bounding box center [494, 334] width 337 height 38
click at [483, 439] on button "GOT IT!" at bounding box center [494, 441] width 87 height 29
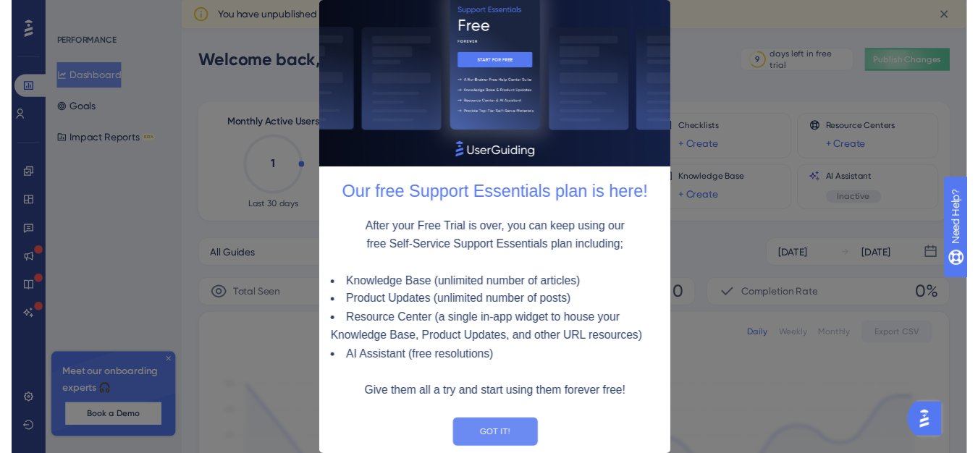
scroll to position [0, 0]
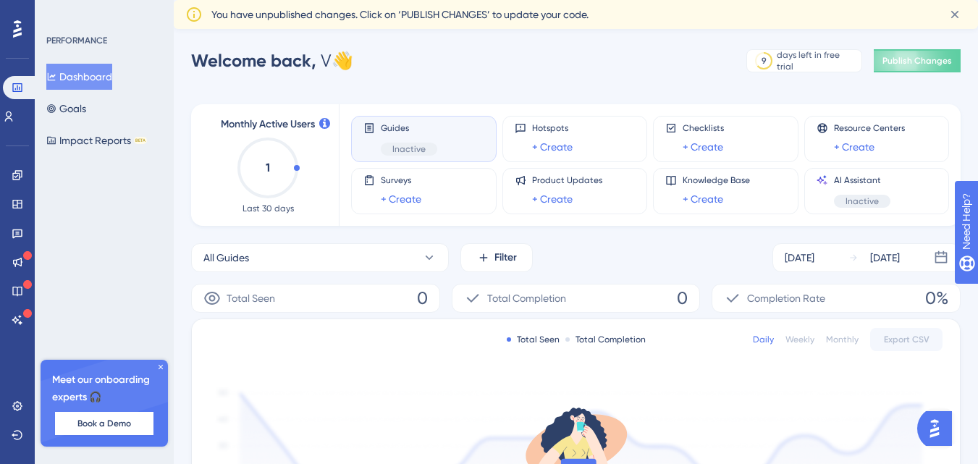
click at [162, 370] on icon at bounding box center [160, 367] width 9 height 9
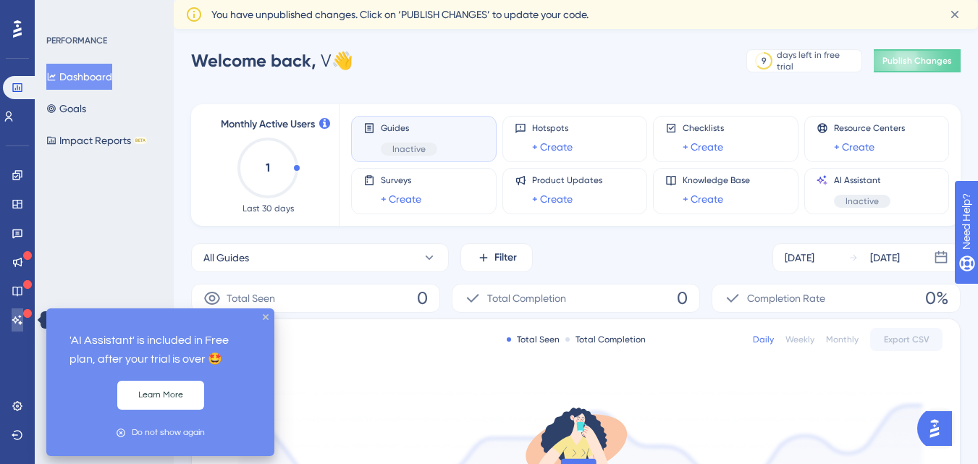
click at [21, 315] on icon at bounding box center [18, 320] width 12 height 12
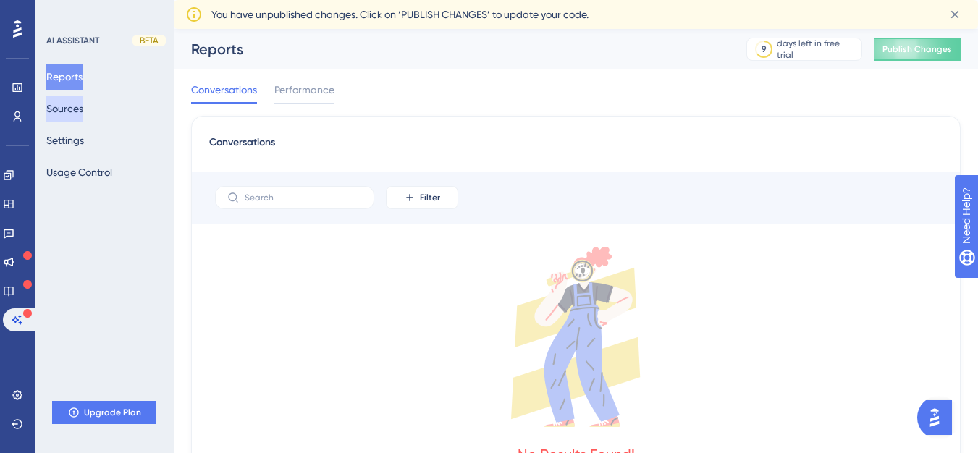
click at [80, 114] on button "Sources" at bounding box center [64, 109] width 37 height 26
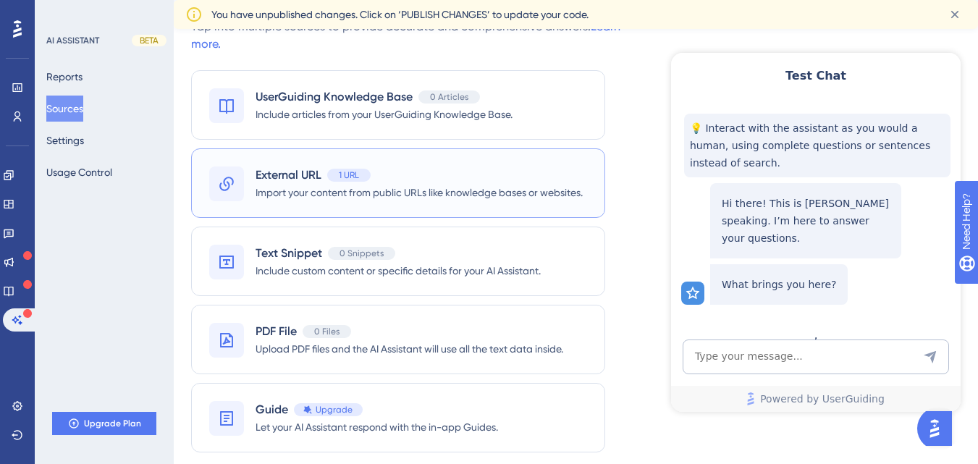
scroll to position [66, 0]
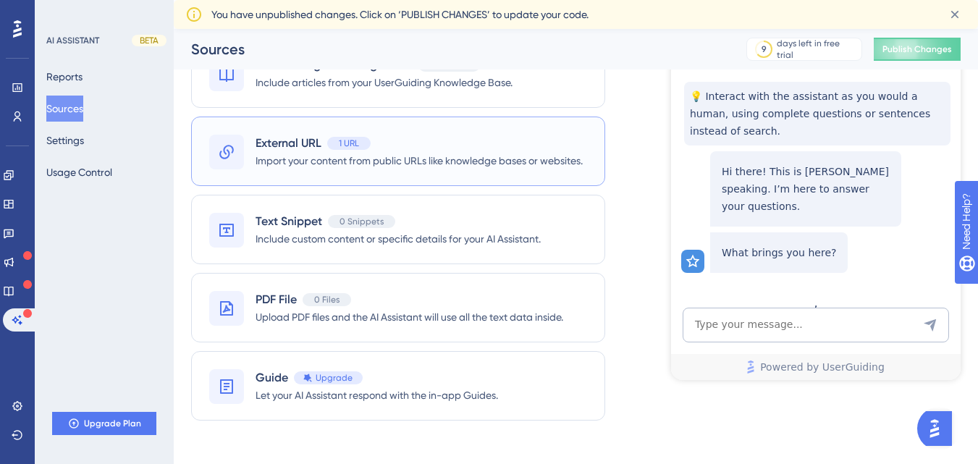
click at [408, 158] on span "Import your content from public URLs like knowledge bases or websites." at bounding box center [419, 160] width 327 height 17
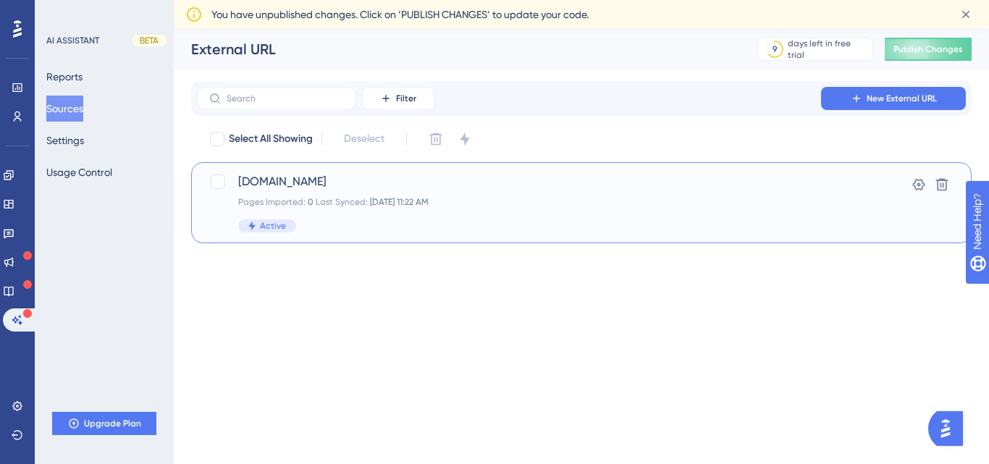
click at [663, 215] on div "Quixy.com Pages Imported: 0 Last Synced: Aug 27 2025, 11:22 AM Active" at bounding box center [523, 202] width 571 height 59
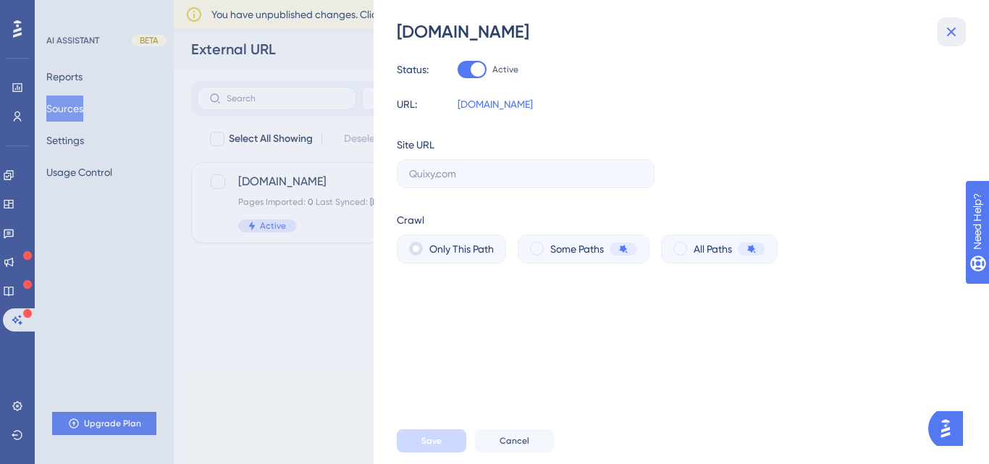
click at [951, 36] on icon at bounding box center [951, 31] width 17 height 17
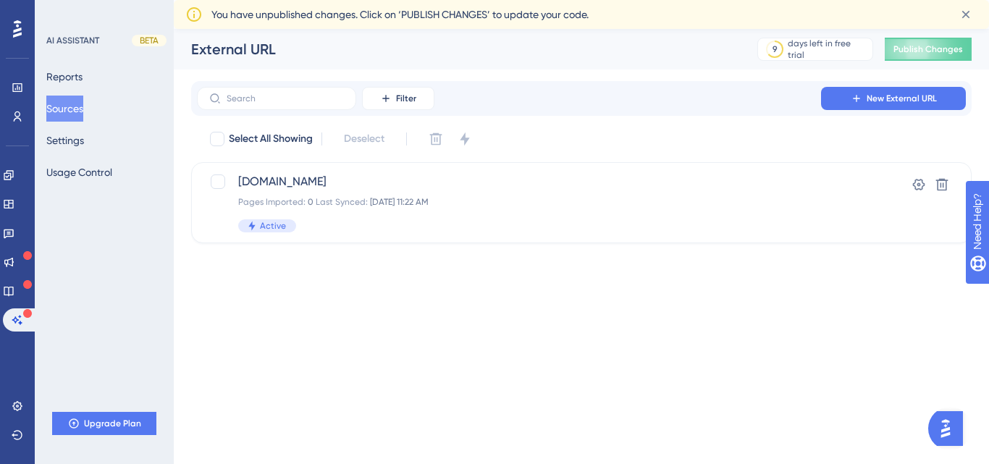
click at [71, 106] on button "Sources" at bounding box center [64, 109] width 37 height 26
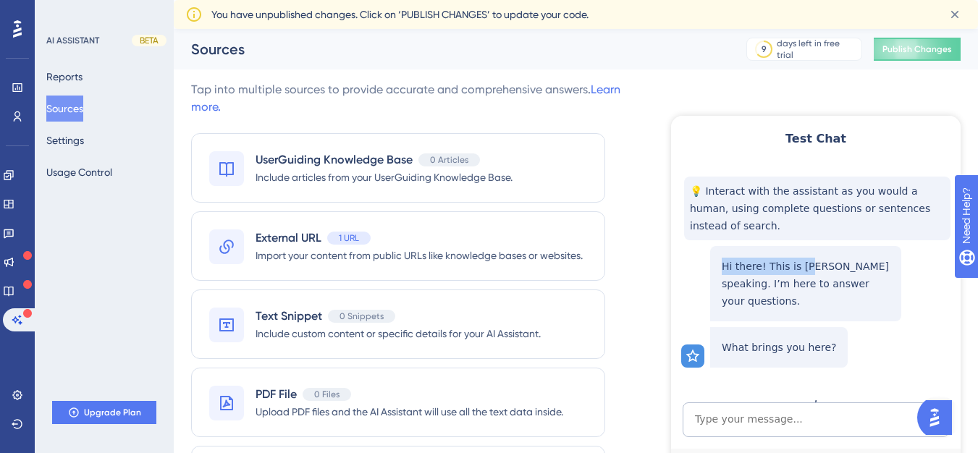
drag, startPoint x: 721, startPoint y: 248, endPoint x: 803, endPoint y: 255, distance: 82.1
click at [803, 255] on div "Hi there! This is [PERSON_NAME] speaking. I’m here to answer your questions." at bounding box center [805, 283] width 191 height 75
click at [803, 258] on p "Hi there! This is [PERSON_NAME] speaking. I’m here to answer your questions." at bounding box center [806, 284] width 168 height 52
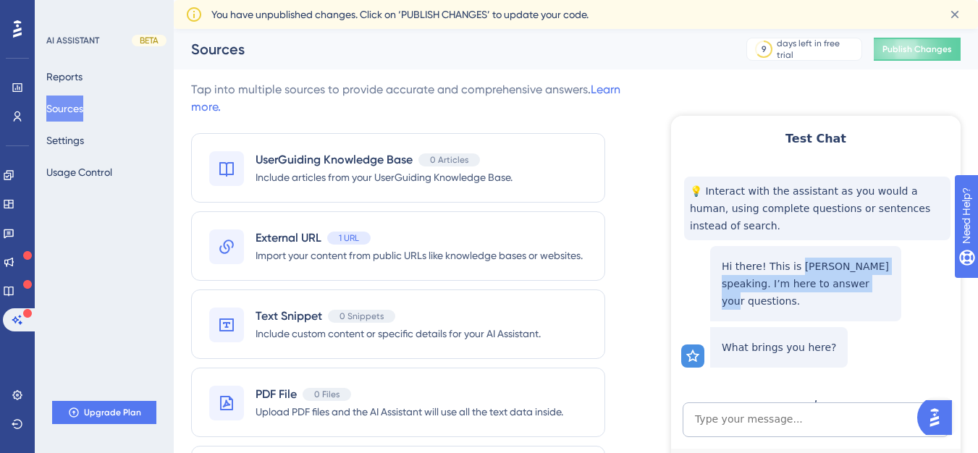
drag, startPoint x: 794, startPoint y: 250, endPoint x: 840, endPoint y: 266, distance: 48.6
click at [840, 266] on p "Hi there! This is [PERSON_NAME] speaking. I’m here to answer your questions." at bounding box center [806, 284] width 168 height 52
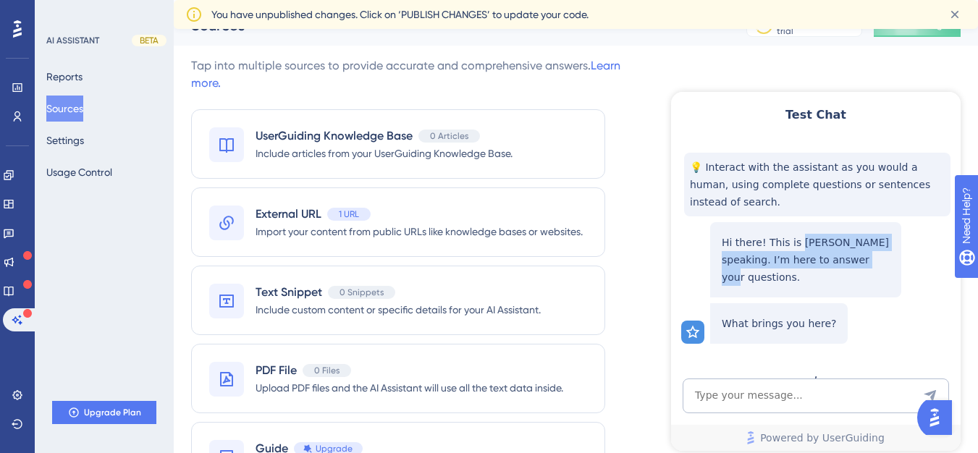
scroll to position [25, 0]
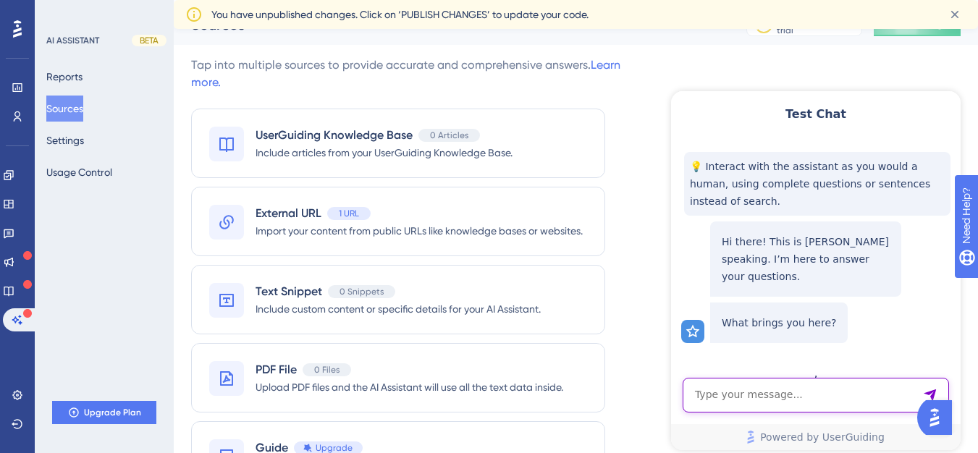
click at [799, 379] on textarea "AI Assistant Text Input" at bounding box center [816, 395] width 266 height 35
type textarea "Hey! Hi"
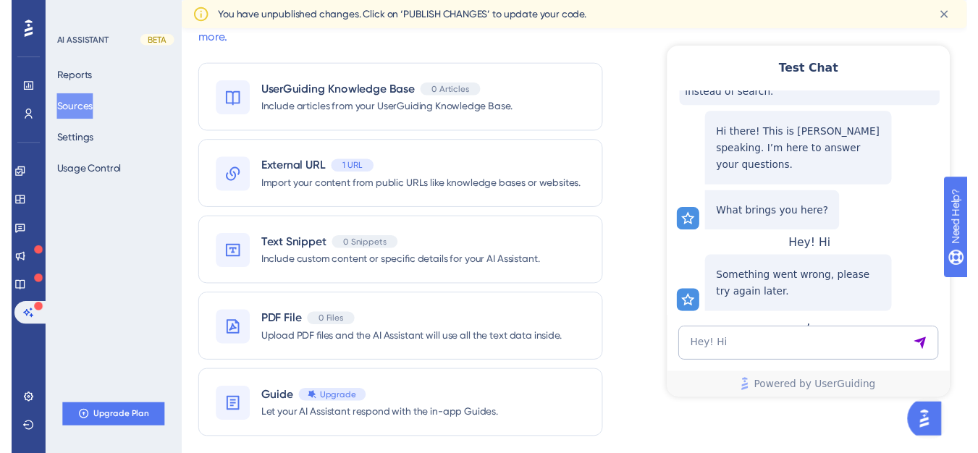
scroll to position [0, 0]
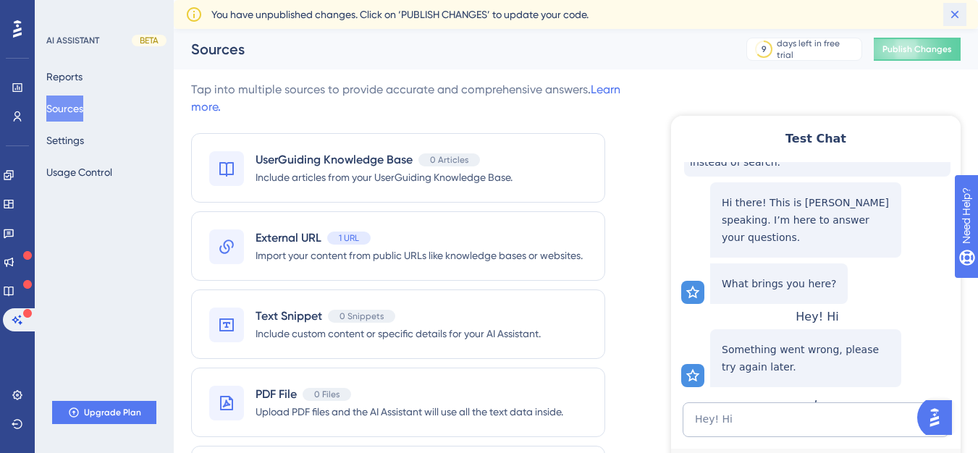
click at [953, 12] on icon at bounding box center [955, 15] width 8 height 8
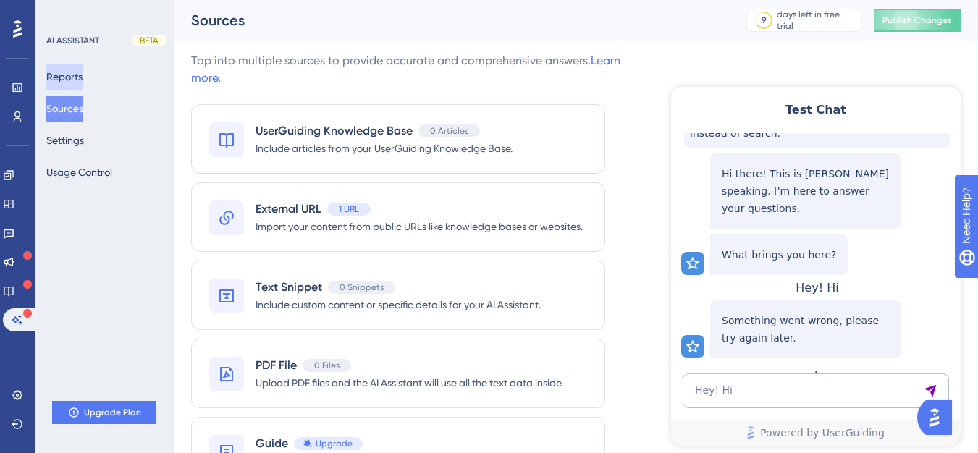
click at [72, 72] on button "Reports" at bounding box center [64, 77] width 36 height 26
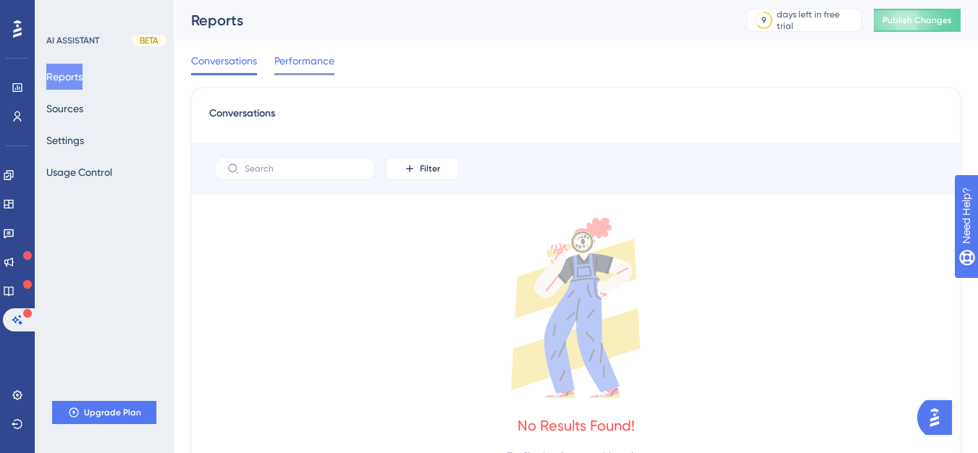
click at [311, 69] on span "Performance" at bounding box center [304, 60] width 60 height 17
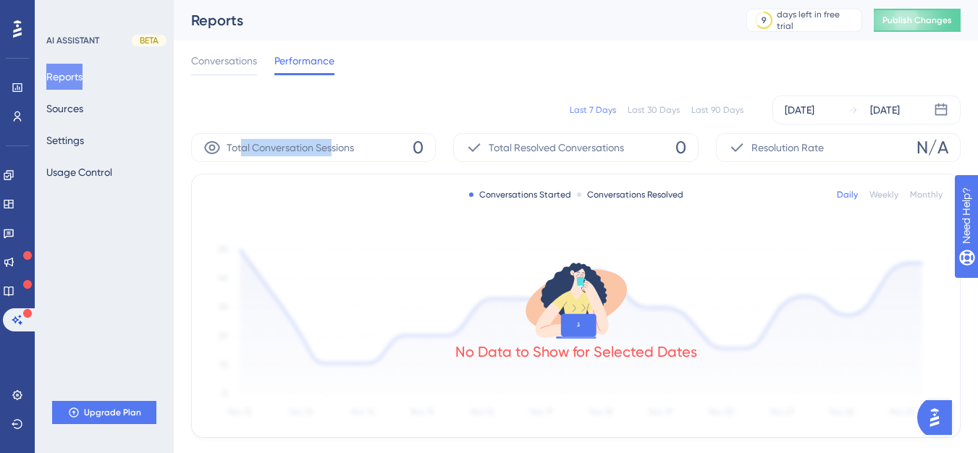
drag, startPoint x: 242, startPoint y: 148, endPoint x: 340, endPoint y: 148, distance: 98.5
click at [340, 148] on span "Total Conversation Sessions" at bounding box center [290, 147] width 127 height 17
click at [417, 114] on div "Last 7 Days Last 30 Days Last 90 Days Aug 21 2025 Aug 27 2025" at bounding box center [576, 110] width 770 height 29
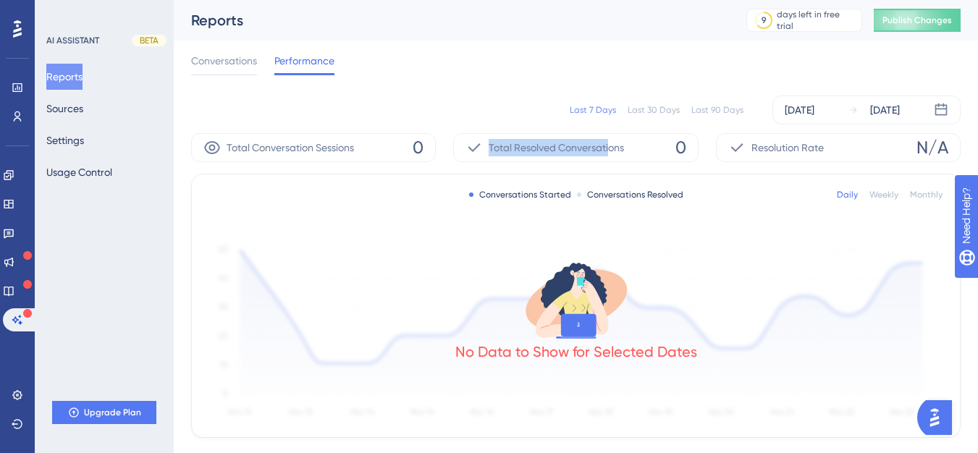
drag, startPoint x: 487, startPoint y: 149, endPoint x: 610, endPoint y: 150, distance: 123.1
click at [610, 150] on div "Total Resolved Conversations" at bounding box center [545, 147] width 159 height 17
click at [542, 91] on div "Last 7 Days Last 30 Days Last 90 Days Aug 21 2025 Aug 27 2025" at bounding box center [576, 110] width 770 height 46
click at [239, 59] on span "Conversations" at bounding box center [224, 60] width 66 height 17
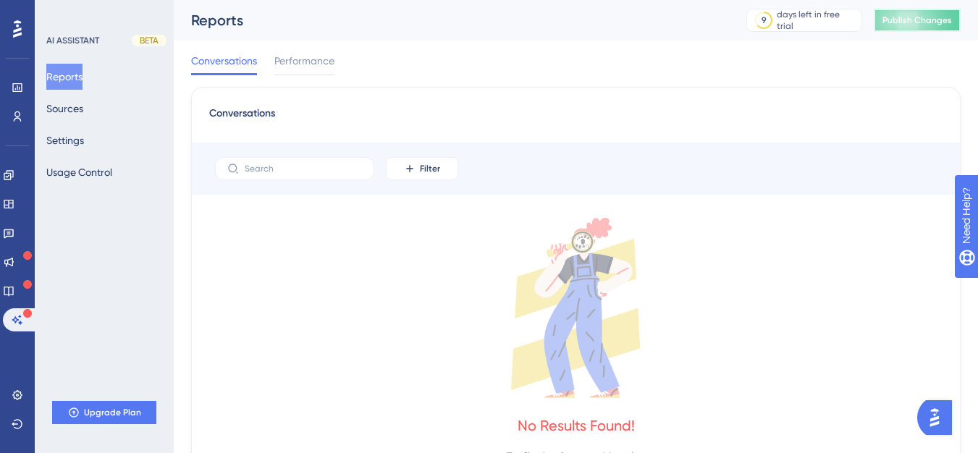
click at [944, 15] on span "Publish Changes" at bounding box center [918, 20] width 70 height 12
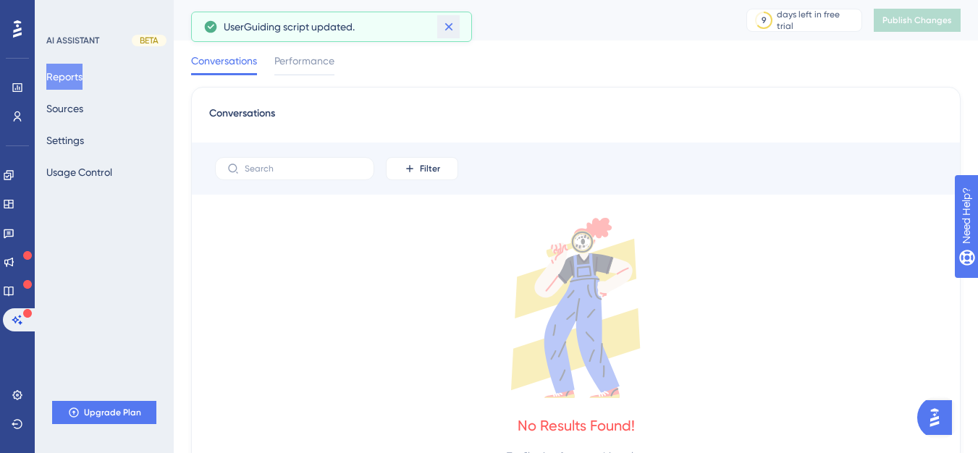
click at [447, 33] on icon at bounding box center [449, 27] width 14 height 14
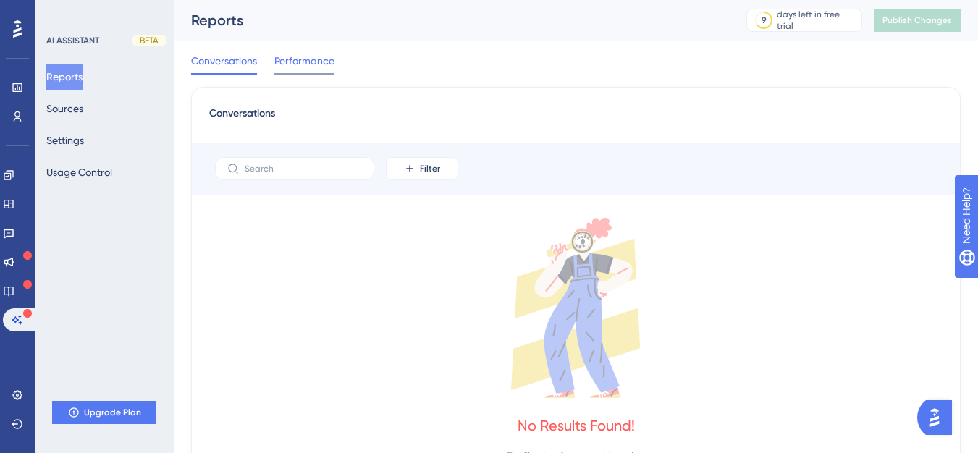
click at [299, 65] on span "Performance" at bounding box center [304, 60] width 60 height 17
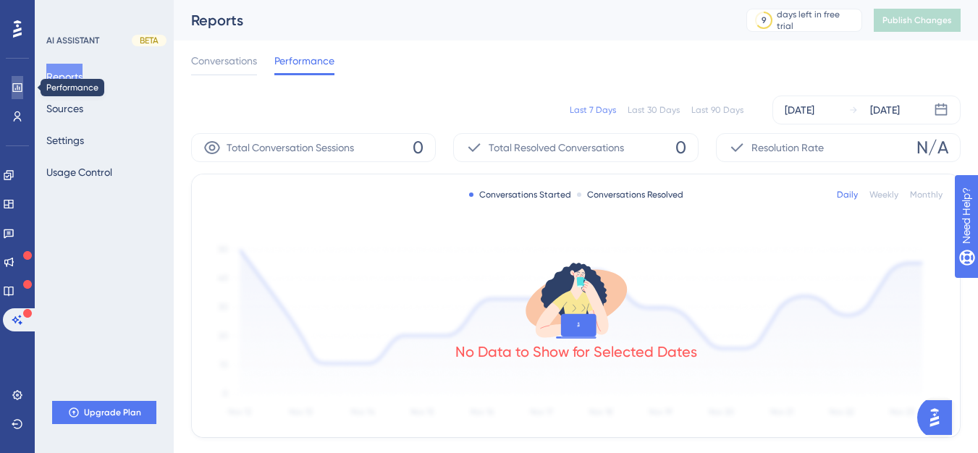
click at [0, 0] on link at bounding box center [0, 0] width 0 height 0
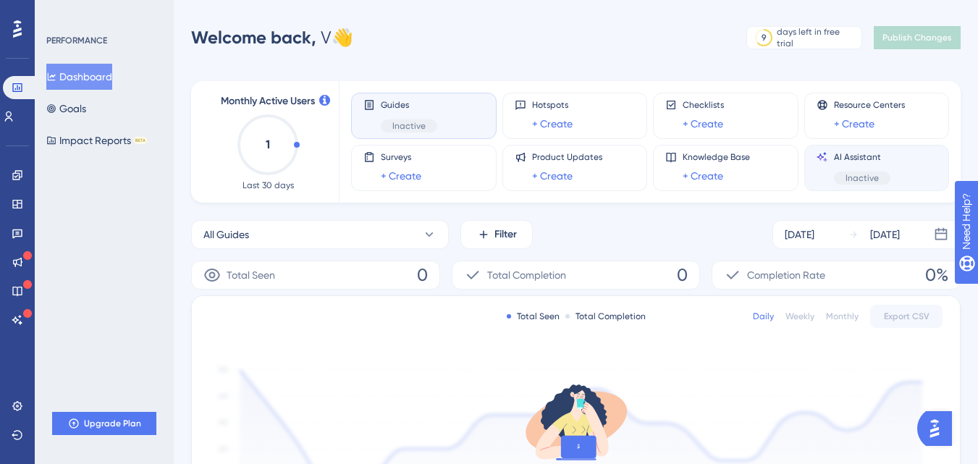
click at [902, 169] on div "AI Assistant Inactive" at bounding box center [877, 167] width 121 height 33
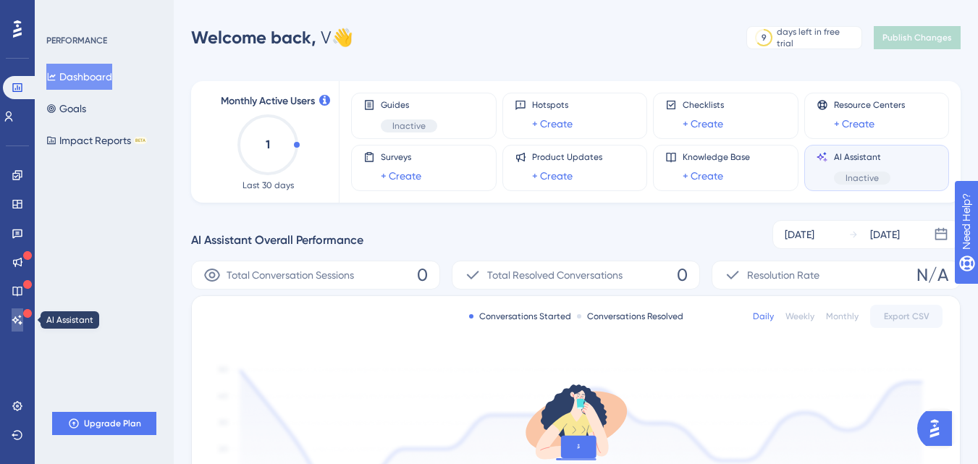
click at [12, 319] on icon at bounding box center [18, 320] width 12 height 12
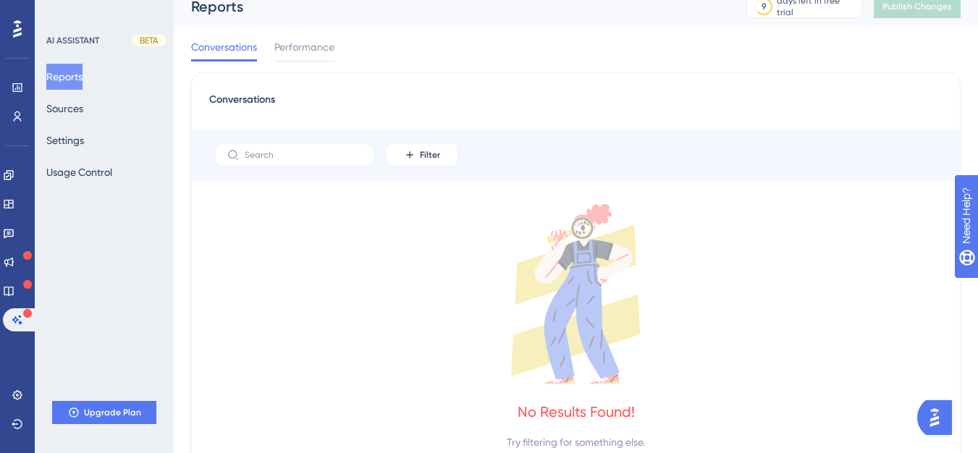
scroll to position [14, 0]
click at [435, 159] on span "Filter" at bounding box center [430, 154] width 20 height 12
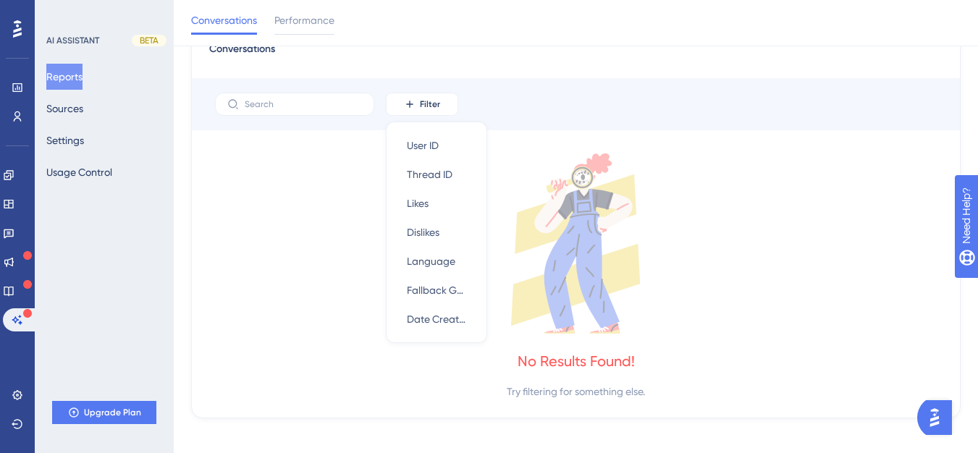
click at [526, 111] on div "Filter User ID User ID Thread ID Thread ID Likes Likes Dislikes Dislikes Langua…" at bounding box center [576, 104] width 768 height 52
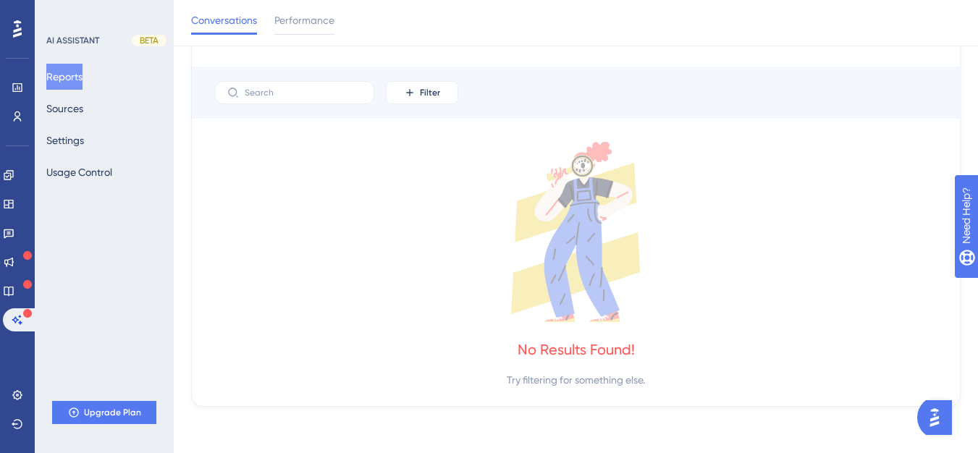
scroll to position [0, 0]
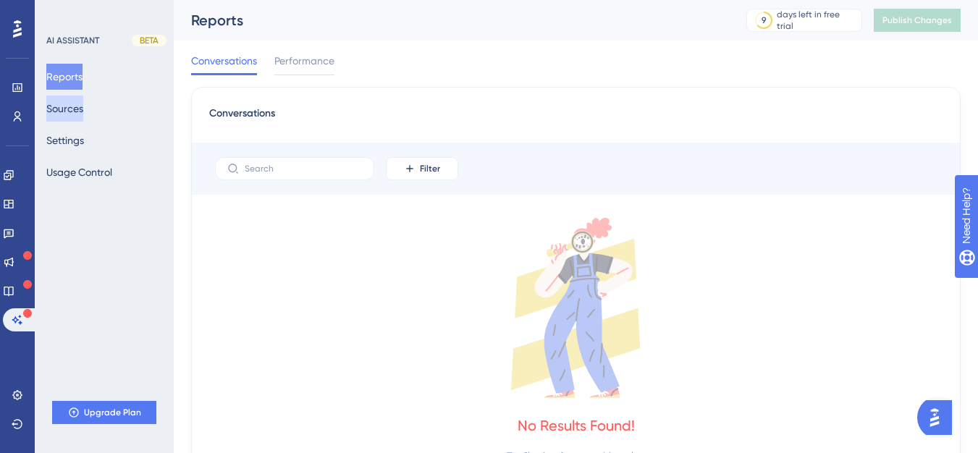
click at [81, 109] on button "Sources" at bounding box center [64, 109] width 37 height 26
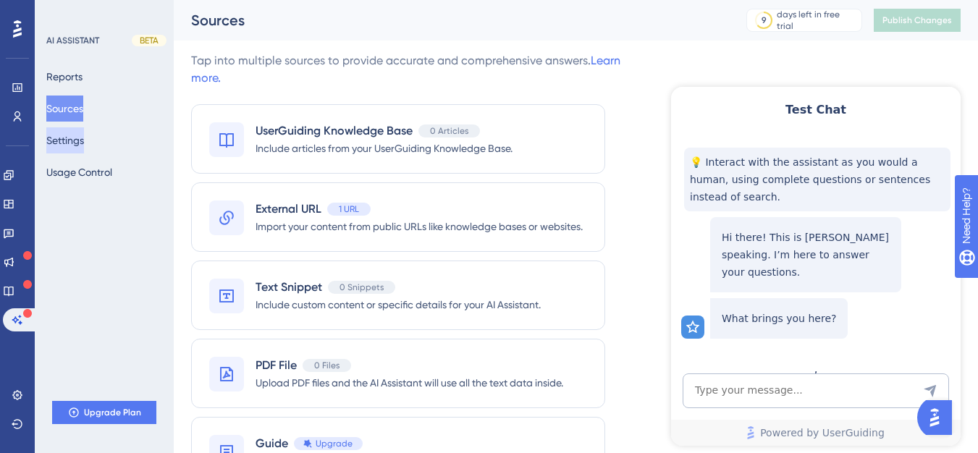
click at [84, 151] on button "Settings" at bounding box center [65, 140] width 38 height 26
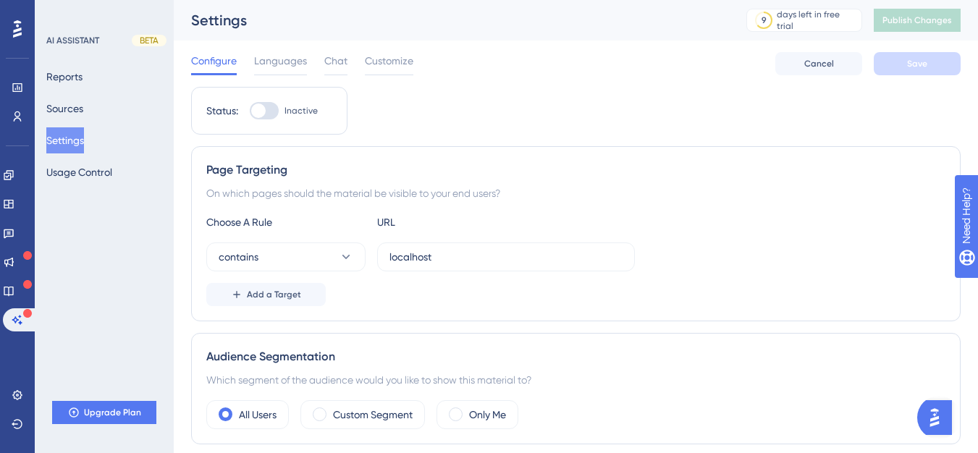
click at [261, 114] on div at bounding box center [258, 111] width 14 height 14
click at [250, 112] on input "Inactive" at bounding box center [249, 111] width 1 height 1
checkbox input "true"
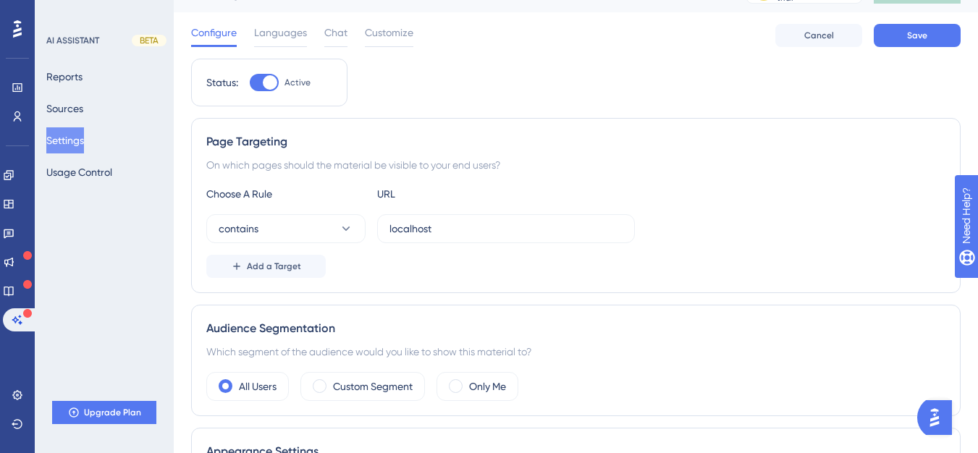
scroll to position [31, 0]
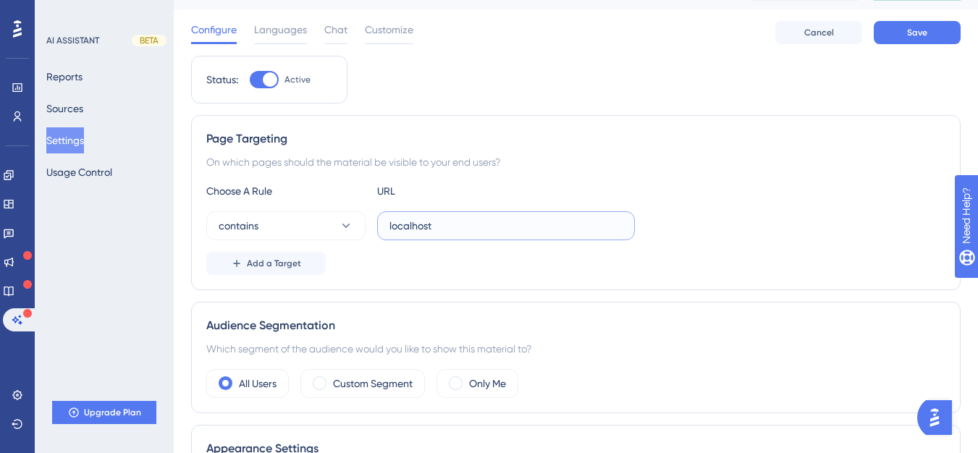
click at [459, 232] on input "localhost" at bounding box center [506, 226] width 233 height 16
type input ".com"
click at [460, 276] on div "Page Targeting On which pages should the material be visible to your end users?…" at bounding box center [576, 202] width 770 height 175
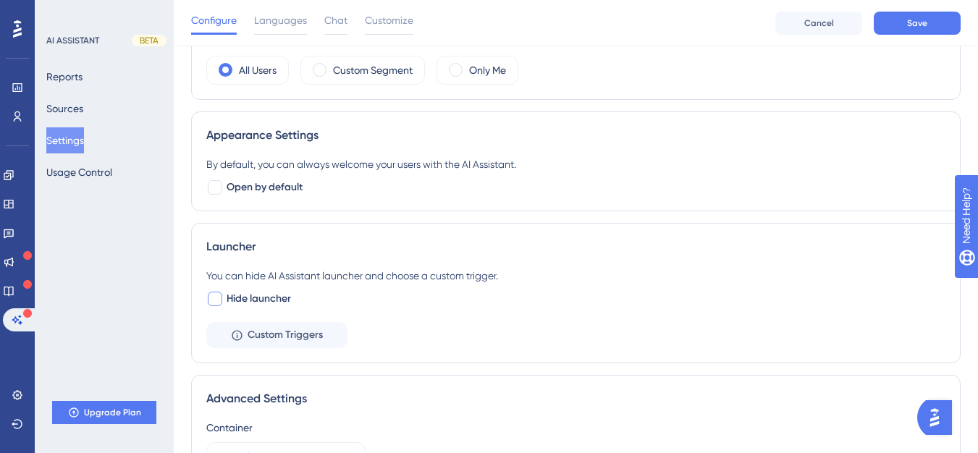
scroll to position [351, 0]
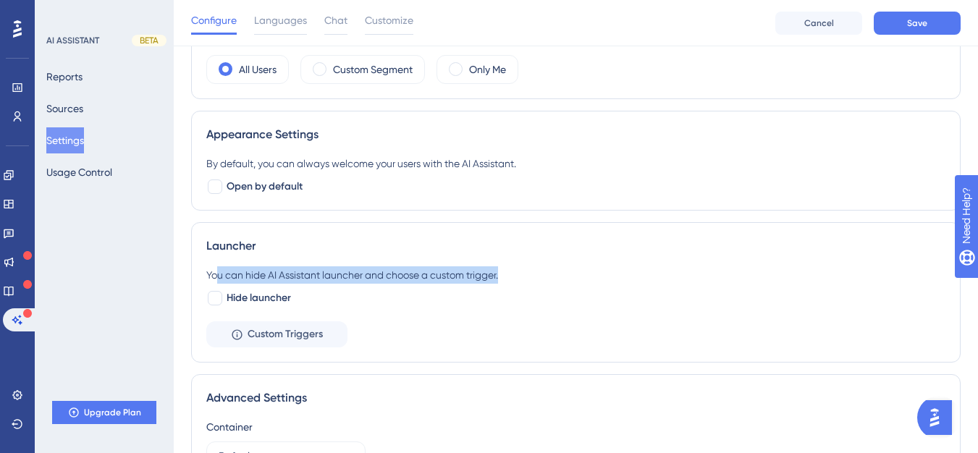
drag, startPoint x: 215, startPoint y: 274, endPoint x: 501, endPoint y: 297, distance: 286.9
click at [501, 297] on div "You can hide AI Assistant launcher and choose a custom trigger. Hide launcher" at bounding box center [575, 286] width 739 height 41
click at [411, 301] on div "You can hide AI Assistant launcher and choose a custom trigger. Hide launcher" at bounding box center [575, 286] width 739 height 41
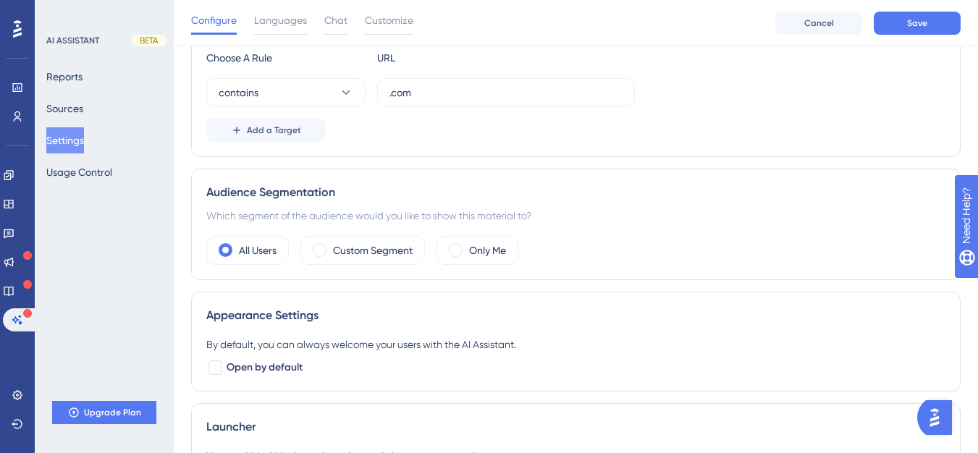
scroll to position [132, 0]
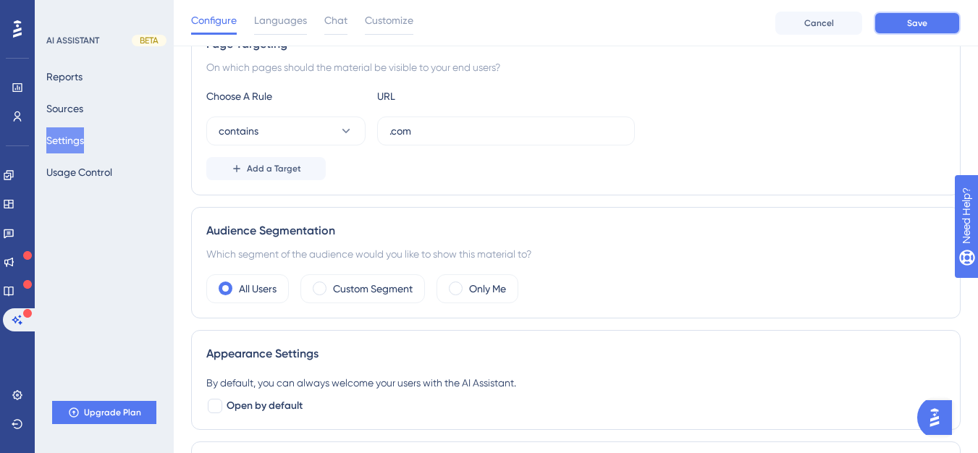
click at [905, 25] on button "Save" at bounding box center [917, 23] width 87 height 23
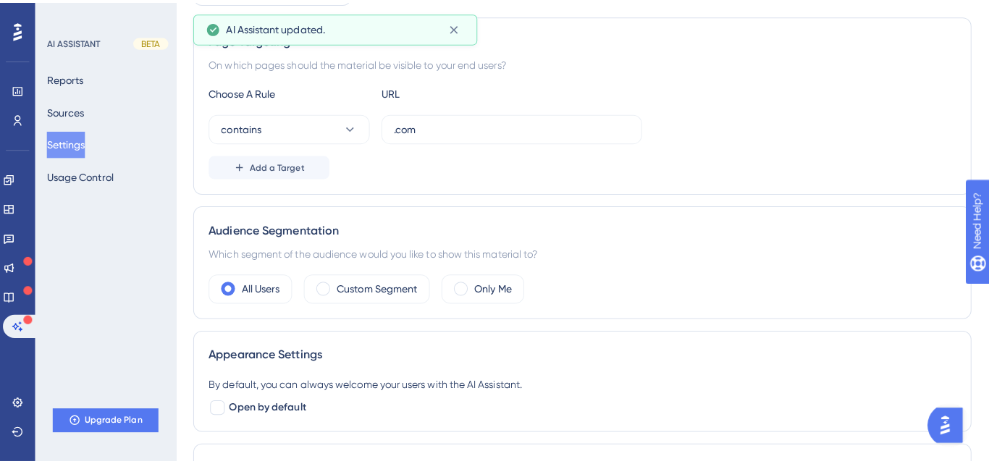
scroll to position [0, 0]
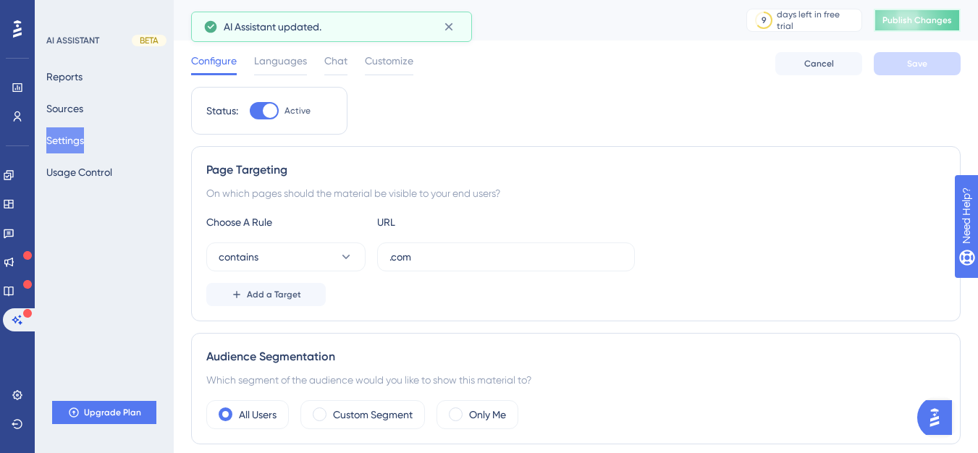
click at [952, 14] on button "Publish Changes" at bounding box center [917, 20] width 87 height 23
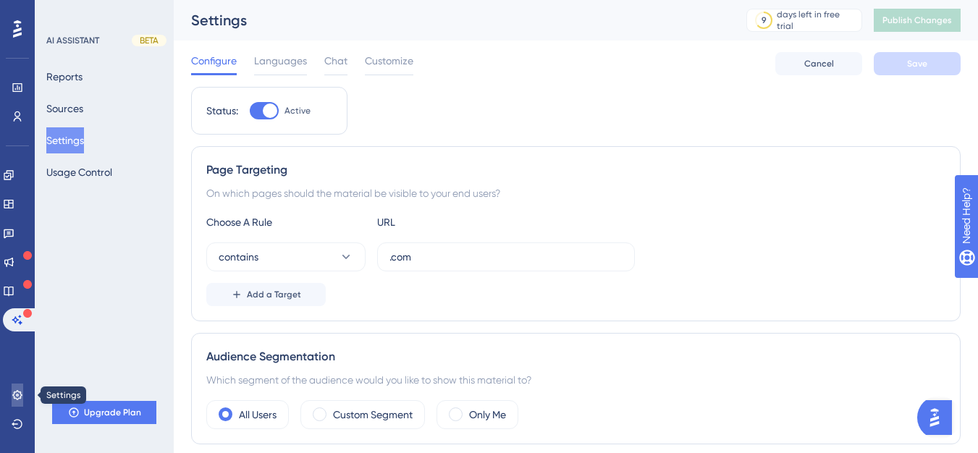
click at [20, 392] on icon at bounding box center [16, 394] width 9 height 9
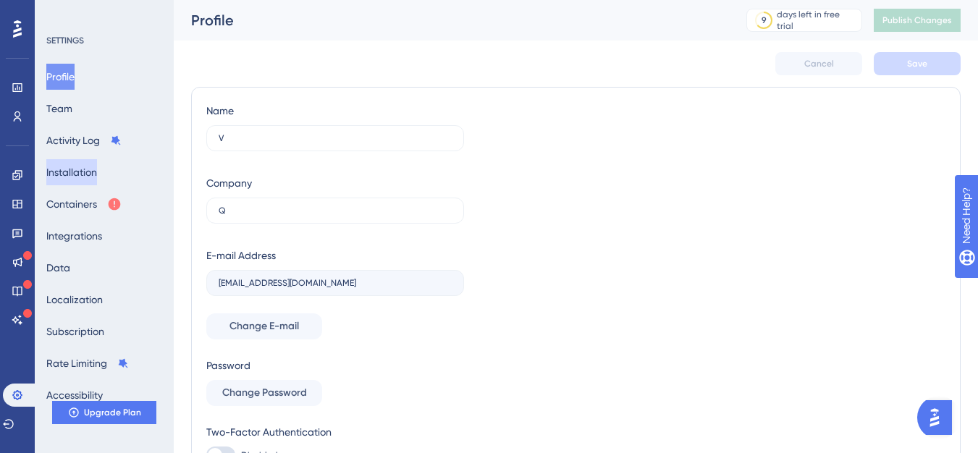
click at [86, 175] on button "Installation" at bounding box center [71, 172] width 51 height 26
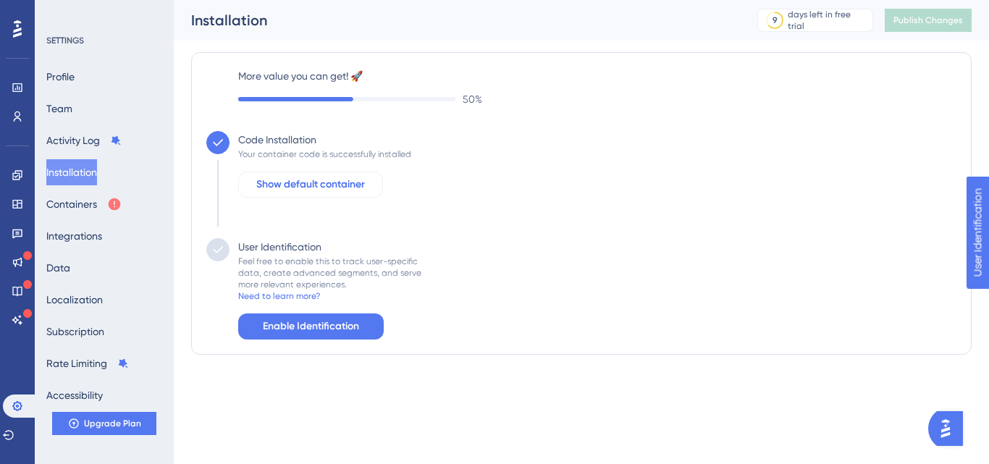
click at [297, 187] on span "Show default container" at bounding box center [310, 184] width 109 height 17
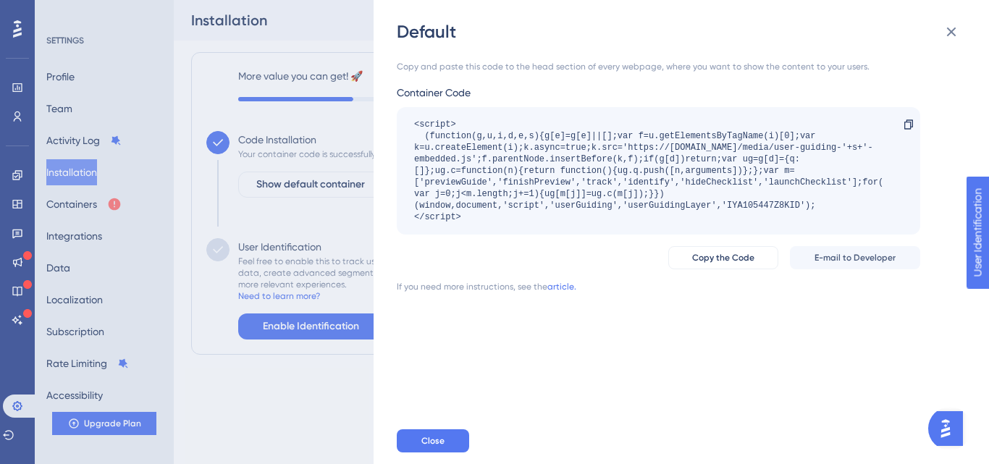
click at [733, 208] on div "<script> (function(g,u,i,d,e,s){g[e]=g[e]||[];var f=u.getElementsByTagName(i)[0…" at bounding box center [651, 171] width 474 height 104
copy div "IYA105447Z8KID"
click at [955, 34] on icon at bounding box center [951, 31] width 17 height 17
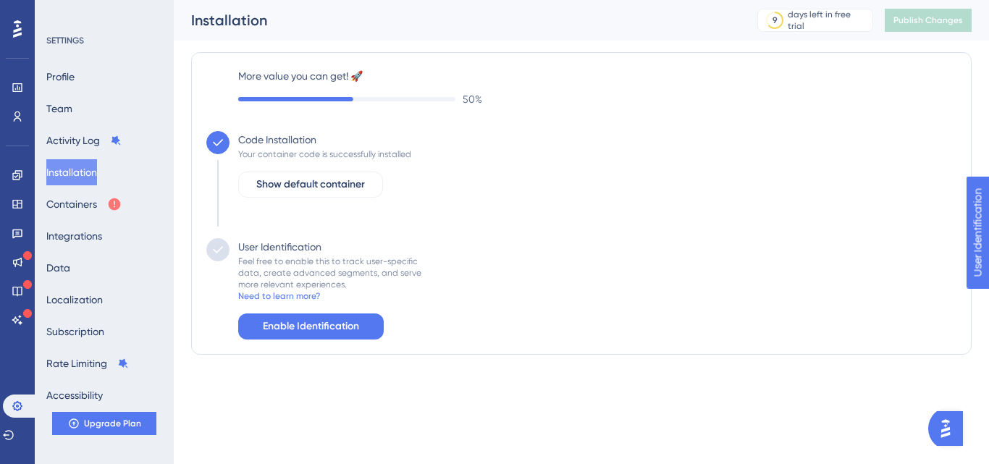
click at [501, 277] on div "User Identification Feel free to enable this to track user-specific data, creat…" at bounding box center [581, 288] width 750 height 101
drag, startPoint x: 241, startPoint y: 264, endPoint x: 421, endPoint y: 261, distance: 179.6
click at [421, 261] on div "User Identification Feel free to enable this to track user-specific data, creat…" at bounding box center [581, 288] width 750 height 101
drag, startPoint x: 244, startPoint y: 273, endPoint x: 358, endPoint y: 275, distance: 114.4
click at [358, 275] on div "Feel free to enable this to track user-specific data, create advanced segments,…" at bounding box center [329, 273] width 183 height 35
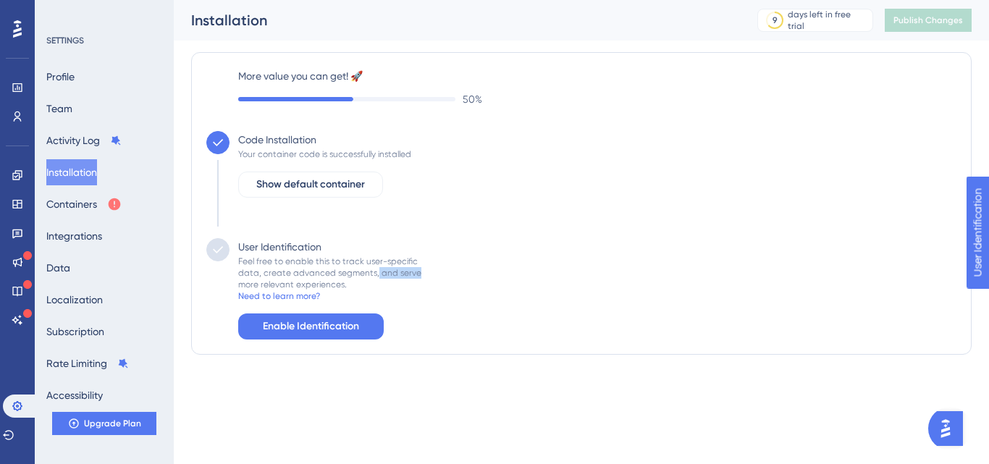
drag, startPoint x: 374, startPoint y: 274, endPoint x: 413, endPoint y: 274, distance: 39.1
click at [413, 274] on div "Feel free to enable this to track user-specific data, create advanced segments,…" at bounding box center [329, 273] width 183 height 35
drag, startPoint x: 241, startPoint y: 282, endPoint x: 358, endPoint y: 277, distance: 117.4
click at [358, 277] on div "Feel free to enable this to track user-specific data, create advanced segments,…" at bounding box center [329, 273] width 183 height 35
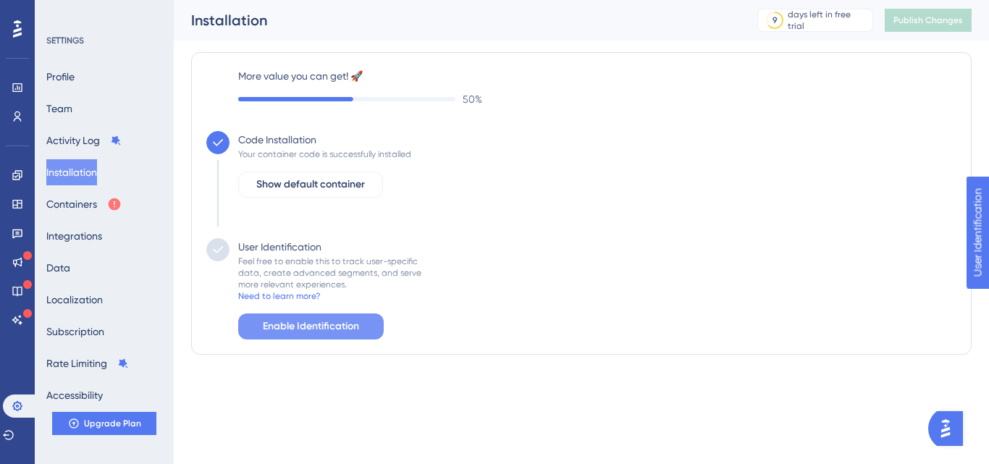
click at [324, 330] on span "Enable Identification" at bounding box center [311, 326] width 96 height 17
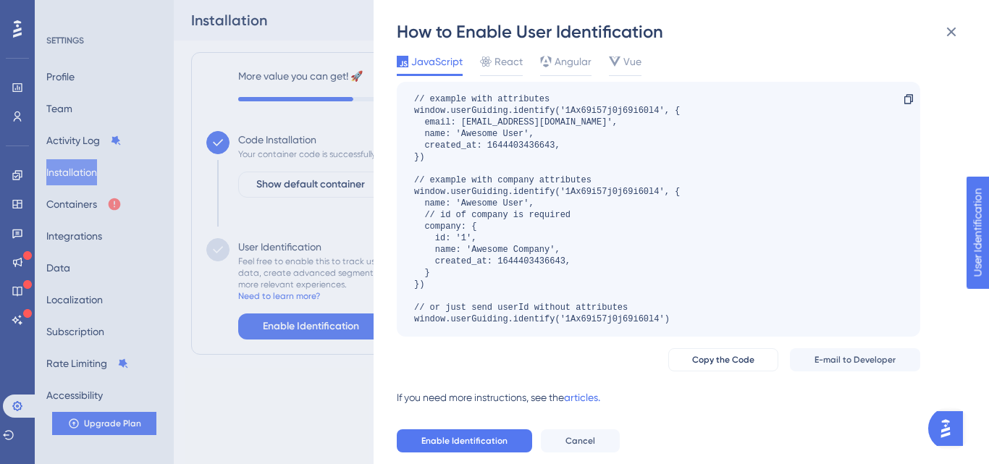
scroll to position [37, 0]
drag, startPoint x: 408, startPoint y: 395, endPoint x: 531, endPoint y: 390, distance: 122.4
click at [531, 390] on div "If you need more instructions, see the" at bounding box center [480, 397] width 167 height 17
click at [613, 348] on div "Copy the Code E-mail to Developer" at bounding box center [658, 359] width 523 height 23
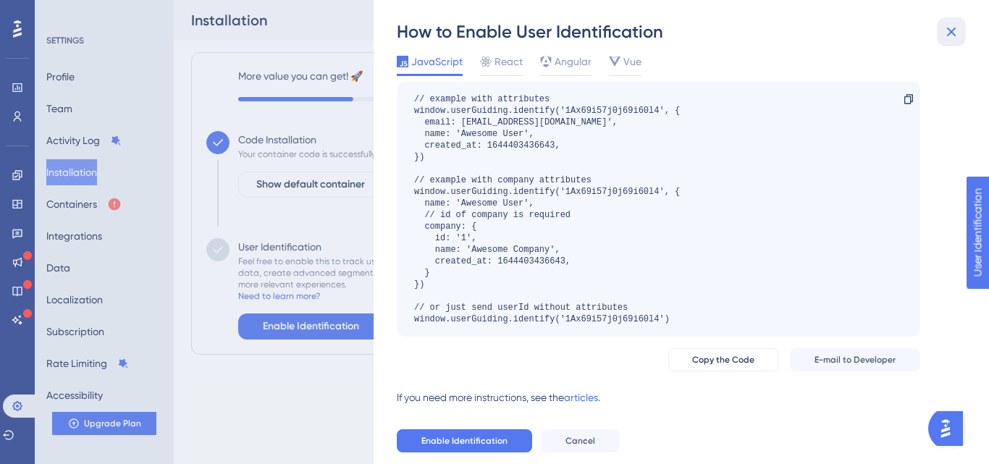
click at [951, 28] on icon at bounding box center [951, 31] width 17 height 17
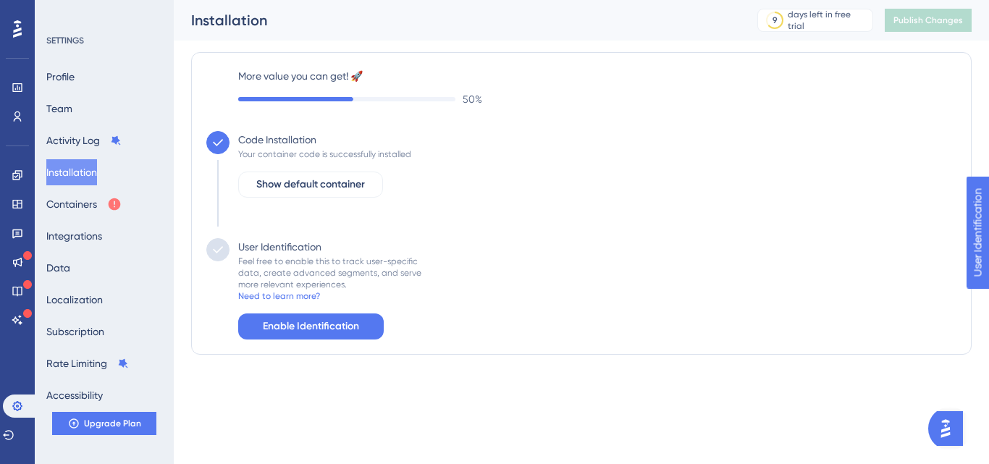
click at [491, 206] on div "Code Installation Your container code is successfully installed Show default co…" at bounding box center [581, 184] width 750 height 107
click at [582, 306] on div "User Identification Feel free to enable this to track user-specific data, creat…" at bounding box center [581, 288] width 750 height 101
click at [88, 369] on button "Rate Limiting" at bounding box center [87, 363] width 83 height 26
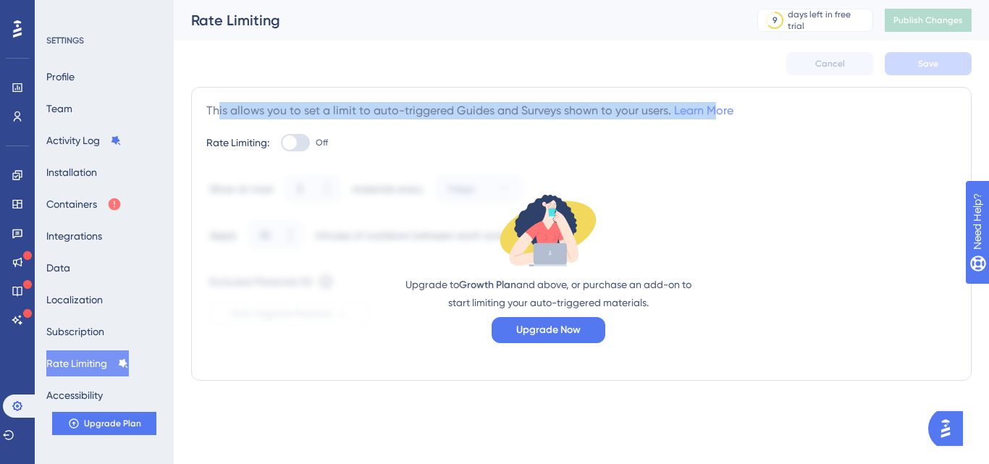
drag, startPoint x: 217, startPoint y: 113, endPoint x: 712, endPoint y: 115, distance: 495.2
click at [712, 115] on div "This allows you to set a limit to auto-triggered Guides and Surveys shown to yo…" at bounding box center [469, 110] width 527 height 17
click at [621, 109] on div "This allows you to set a limit to auto-triggered Guides and Surveys shown to yo…" at bounding box center [469, 110] width 527 height 17
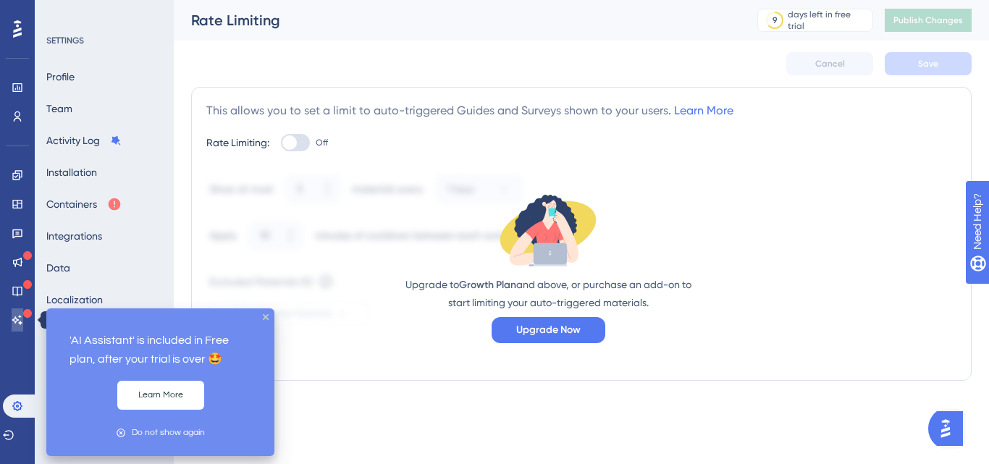
click at [12, 321] on icon at bounding box center [18, 320] width 12 height 12
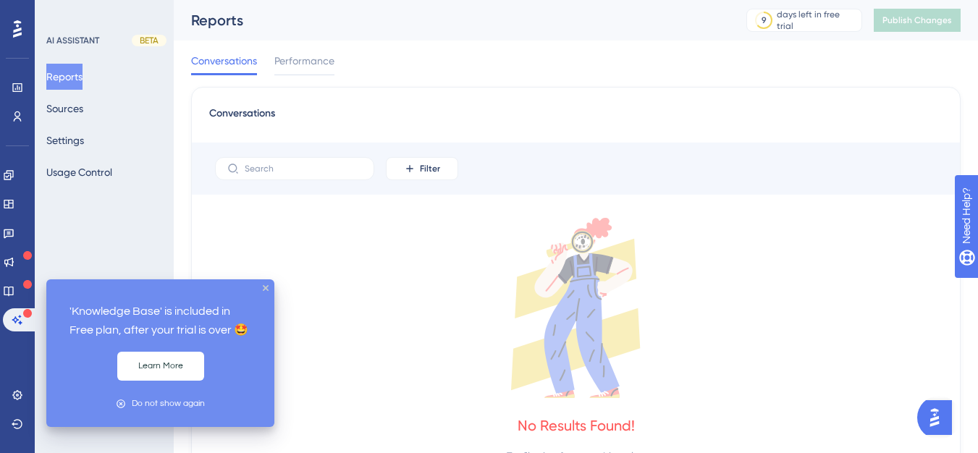
click at [312, 275] on icon at bounding box center [575, 308] width 733 height 180
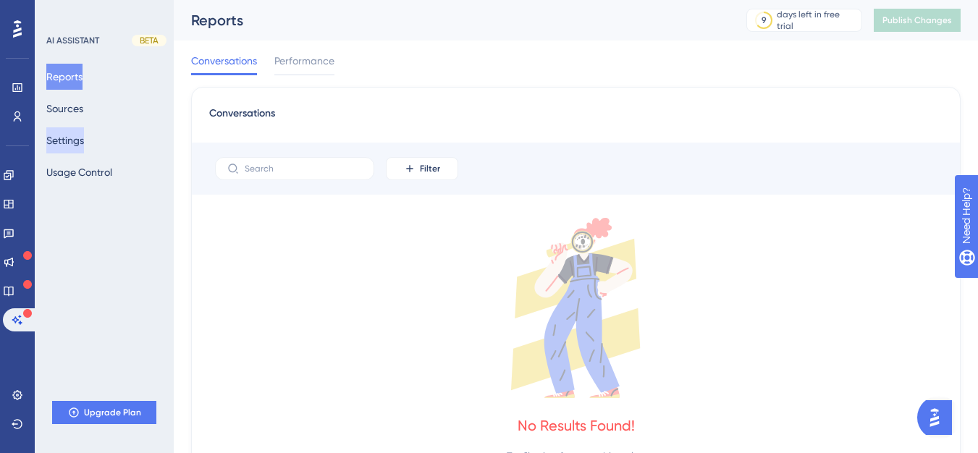
click at [70, 143] on button "Settings" at bounding box center [65, 140] width 38 height 26
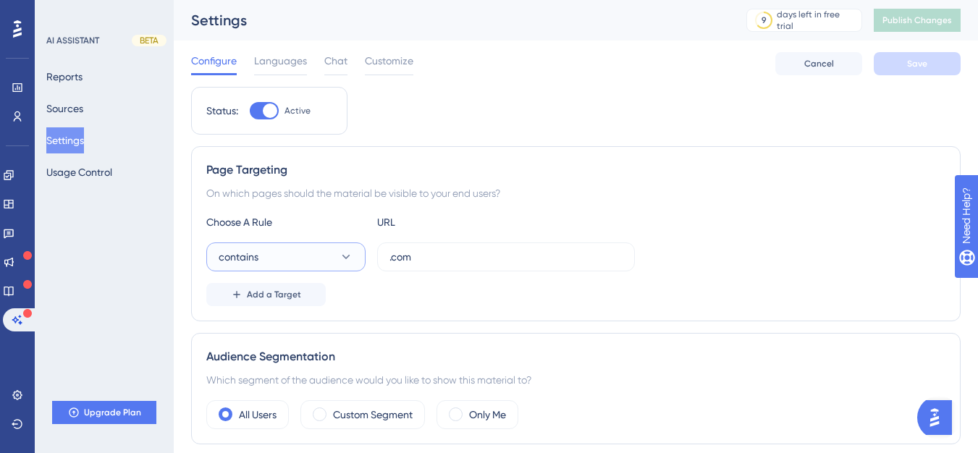
click at [293, 245] on button "contains" at bounding box center [285, 257] width 159 height 29
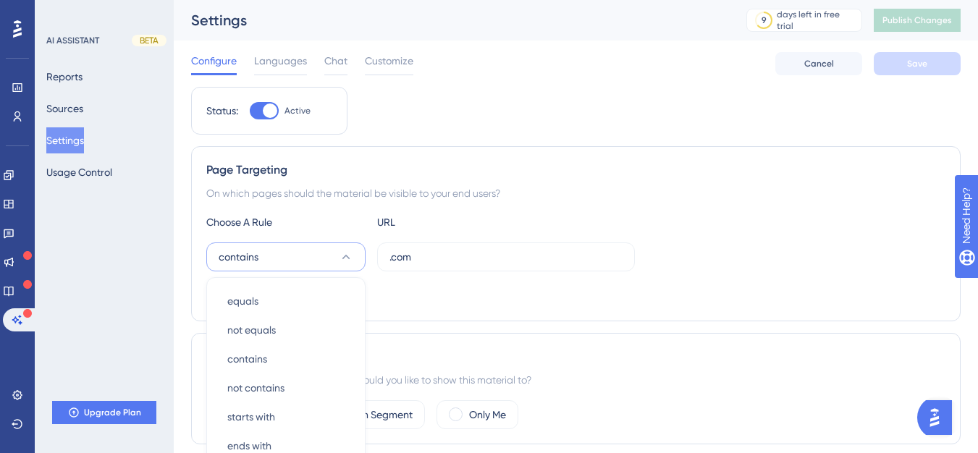
scroll to position [167, 0]
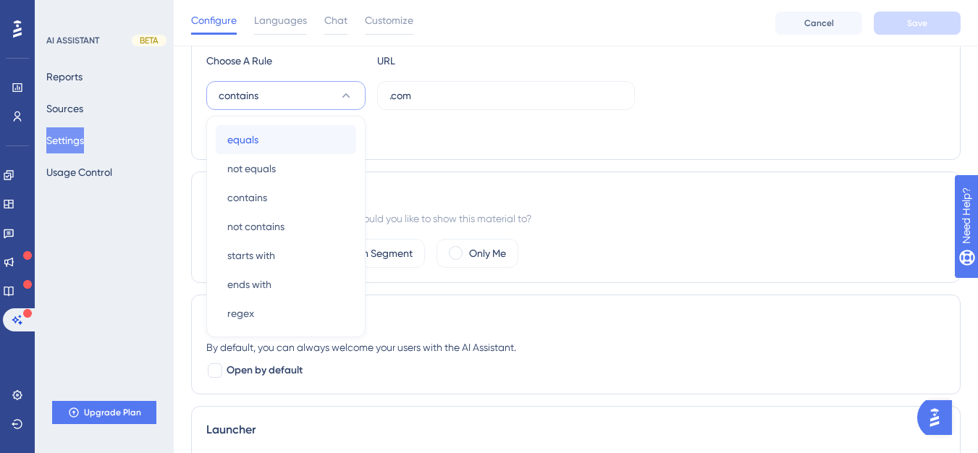
click at [260, 137] on div "equals equals" at bounding box center [285, 139] width 117 height 29
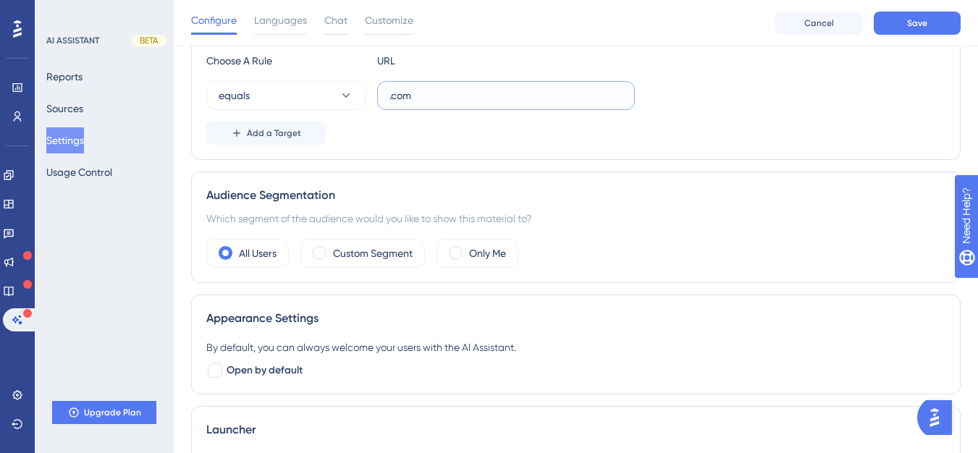
click at [446, 98] on input ".com" at bounding box center [506, 96] width 233 height 16
paste input "https://vamshi-blender.github.io/resume/tooltips2.html"
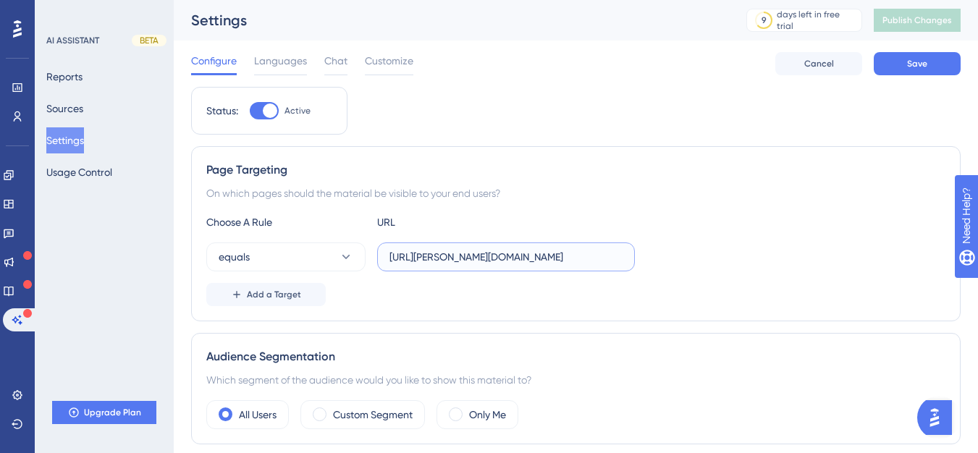
scroll to position [0, 0]
type input "https://vamshi-blender.github.io/resume/tooltips2.html"
click at [939, 62] on button "Save" at bounding box center [917, 63] width 87 height 23
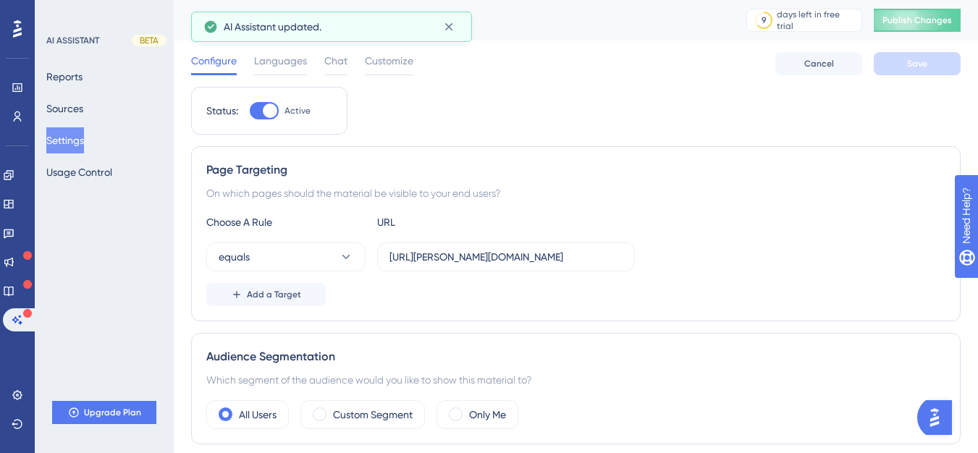
click at [940, 29] on button "Publish Changes" at bounding box center [917, 20] width 87 height 23
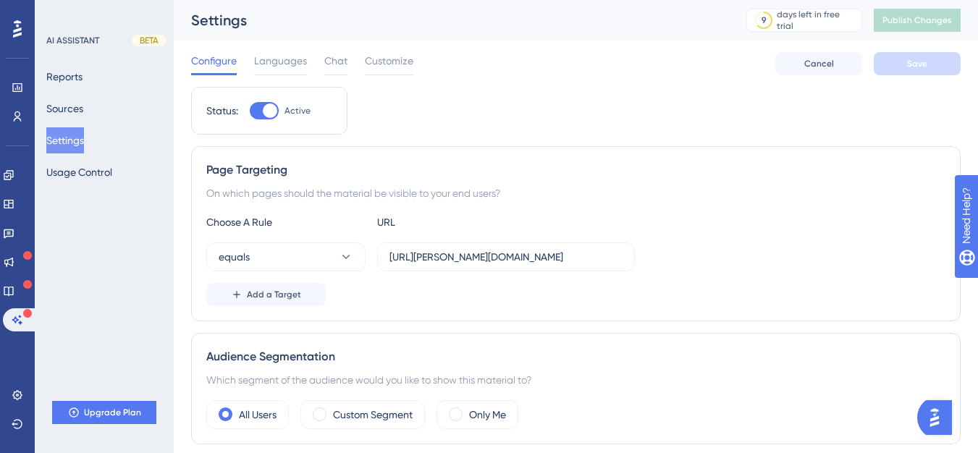
click at [776, 272] on div "Choose A Rule URL equals https://vamshi-blender.github.io/resume/tooltips2.html…" at bounding box center [575, 260] width 739 height 93
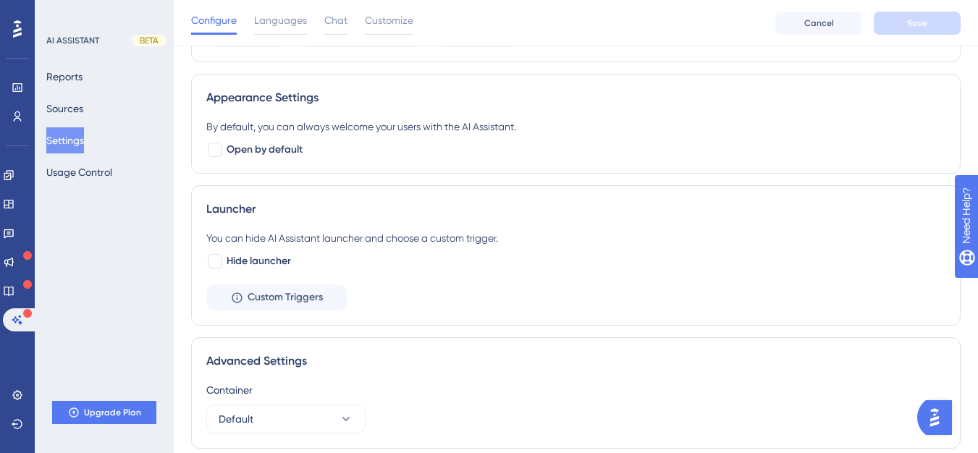
scroll to position [389, 0]
drag, startPoint x: 212, startPoint y: 237, endPoint x: 497, endPoint y: 227, distance: 285.4
click at [497, 227] on div "Launcher You can hide AI Assistant launcher and choose a custom trigger. Hide l…" at bounding box center [576, 255] width 770 height 140
click at [261, 289] on span "Custom Triggers" at bounding box center [285, 296] width 75 height 17
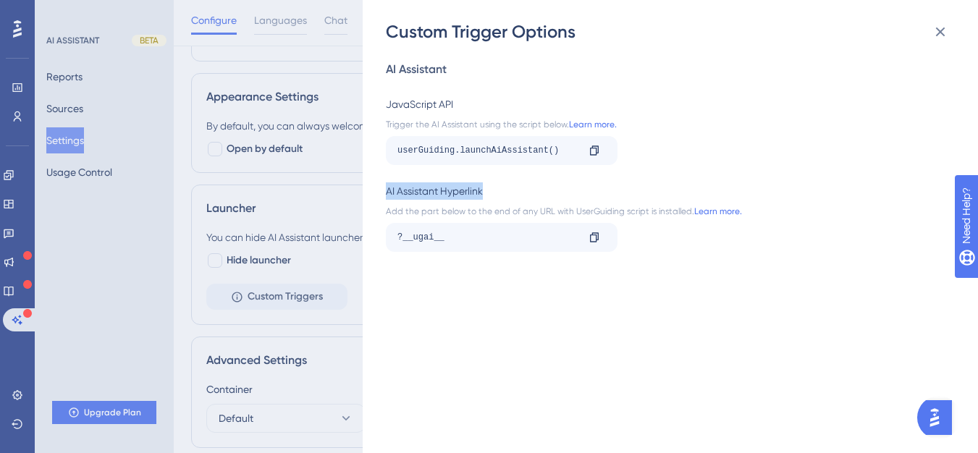
drag, startPoint x: 388, startPoint y: 188, endPoint x: 502, endPoint y: 183, distance: 114.5
click at [502, 183] on div "AI Assistant Hyperlink" at bounding box center [666, 190] width 560 height 17
click at [479, 204] on div "AI Assistant Hyperlink Add the part below to the end of any URL with UserGuidin…" at bounding box center [666, 217] width 560 height 70
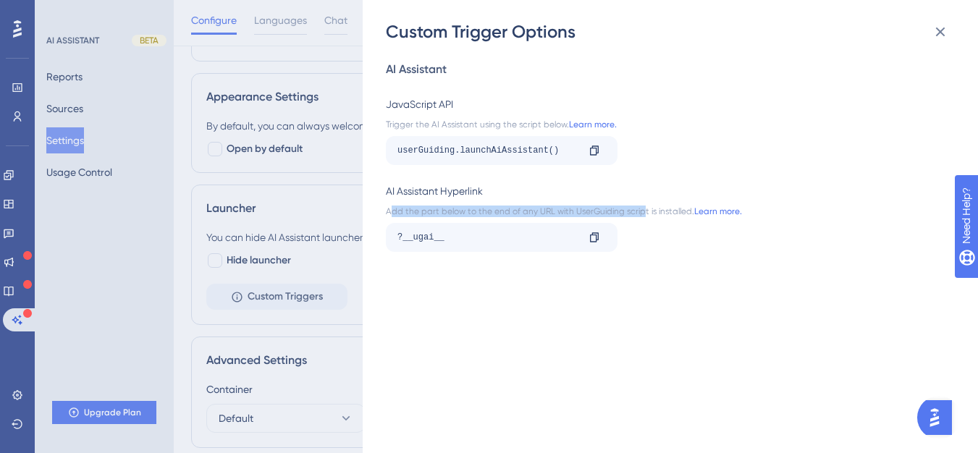
drag, startPoint x: 393, startPoint y: 211, endPoint x: 639, endPoint y: 209, distance: 246.2
click at [639, 209] on div "Add the part below to the end of any URL with UserGuiding script is installed. …" at bounding box center [666, 212] width 560 height 12
click at [598, 209] on div "Add the part below to the end of any URL with UserGuiding script is installed. …" at bounding box center [666, 212] width 560 height 12
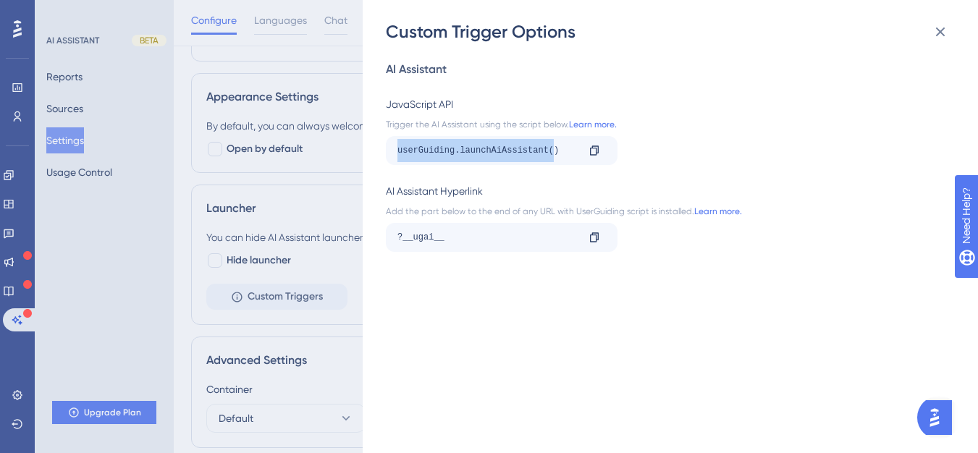
drag, startPoint x: 398, startPoint y: 151, endPoint x: 557, endPoint y: 147, distance: 158.6
click at [557, 147] on div "userGuiding.launchAiAssistant()" at bounding box center [487, 150] width 180 height 23
click at [527, 189] on div "AI Assistant Hyperlink" at bounding box center [666, 190] width 560 height 17
drag, startPoint x: 393, startPoint y: 130, endPoint x: 522, endPoint y: 129, distance: 128.9
click at [522, 129] on div "JavaScript API Trigger the AI Assistant using the script below. Learn more. use…" at bounding box center [666, 131] width 560 height 70
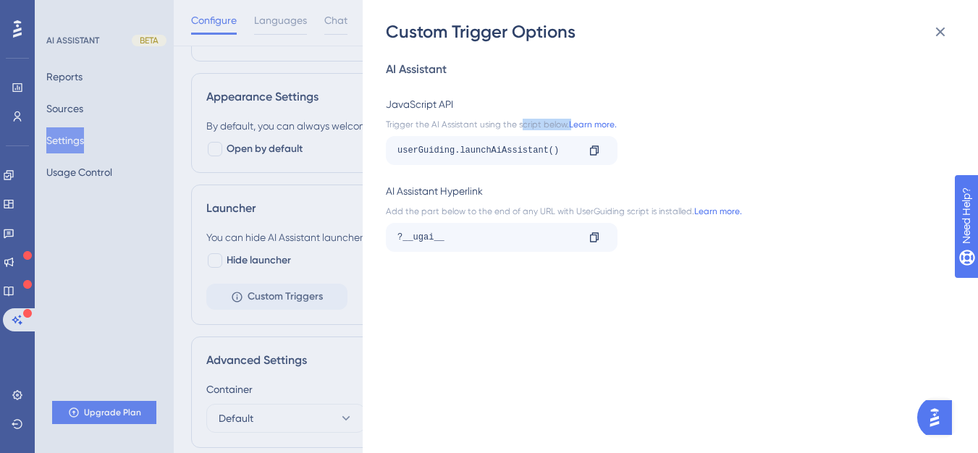
click at [522, 129] on div "Trigger the AI Assistant using the script below. Learn more." at bounding box center [666, 125] width 560 height 12
click at [476, 175] on div "AI Assistant JavaScript API Trigger the AI Assistant using the script below. Le…" at bounding box center [678, 248] width 584 height 410
drag, startPoint x: 404, startPoint y: 154, endPoint x: 538, endPoint y: 152, distance: 134.0
click at [538, 152] on div "userGuiding.launchAiAssistant()" at bounding box center [487, 150] width 180 height 23
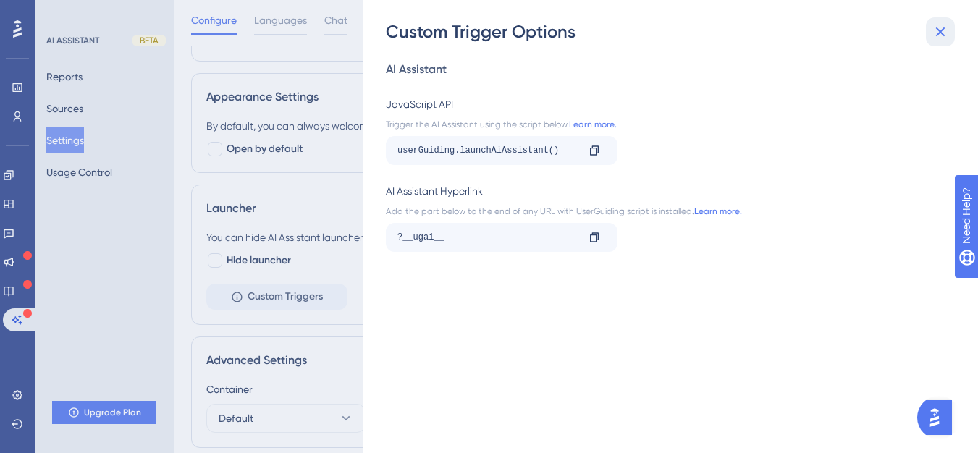
click at [946, 30] on icon at bounding box center [940, 31] width 17 height 17
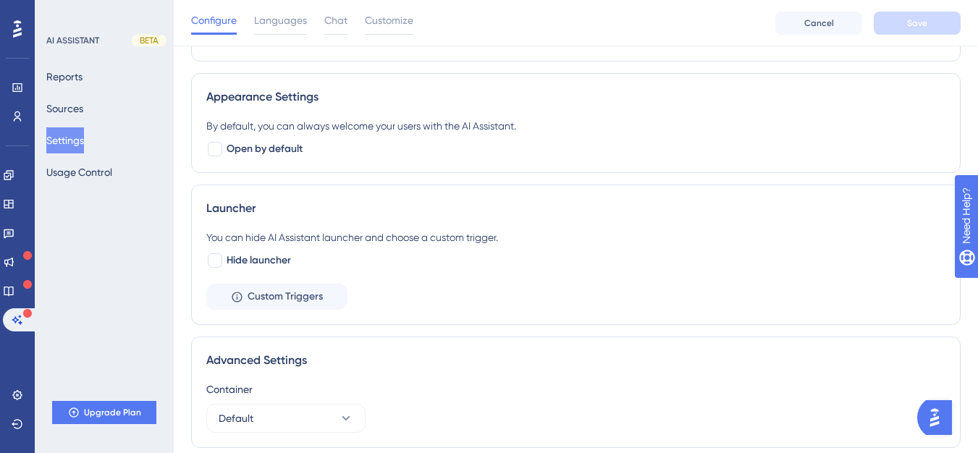
scroll to position [442, 0]
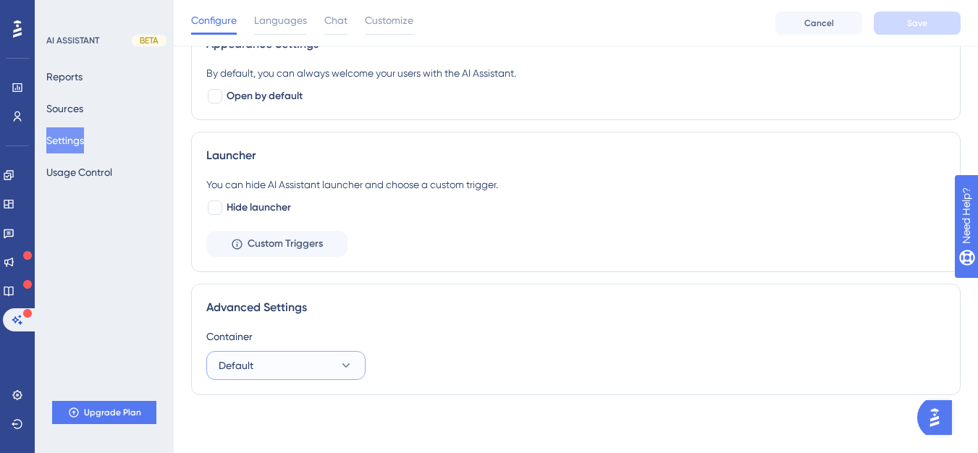
click at [261, 370] on button "Default" at bounding box center [285, 365] width 159 height 29
drag, startPoint x: 395, startPoint y: 277, endPoint x: 394, endPoint y: 262, distance: 15.2
click at [394, 262] on div "Appearance Settings By default, you can always welcome your users with the AI A…" at bounding box center [576, 152] width 770 height 264
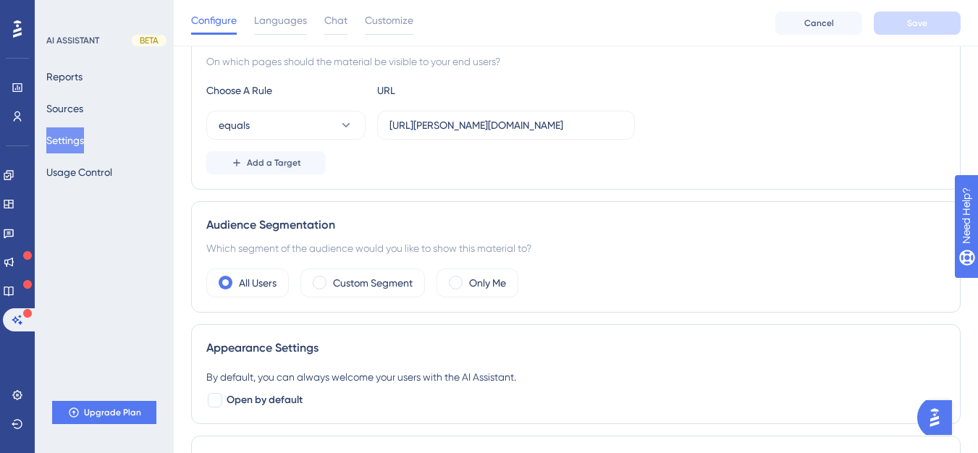
scroll to position [0, 0]
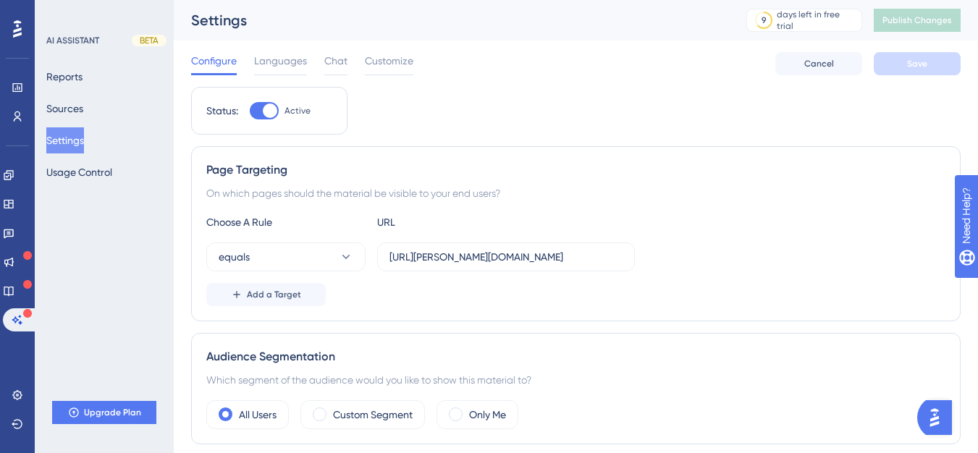
click at [500, 185] on div "On which pages should the material be visible to your end users?" at bounding box center [575, 193] width 739 height 17
click at [286, 68] on span "Languages" at bounding box center [280, 60] width 53 height 17
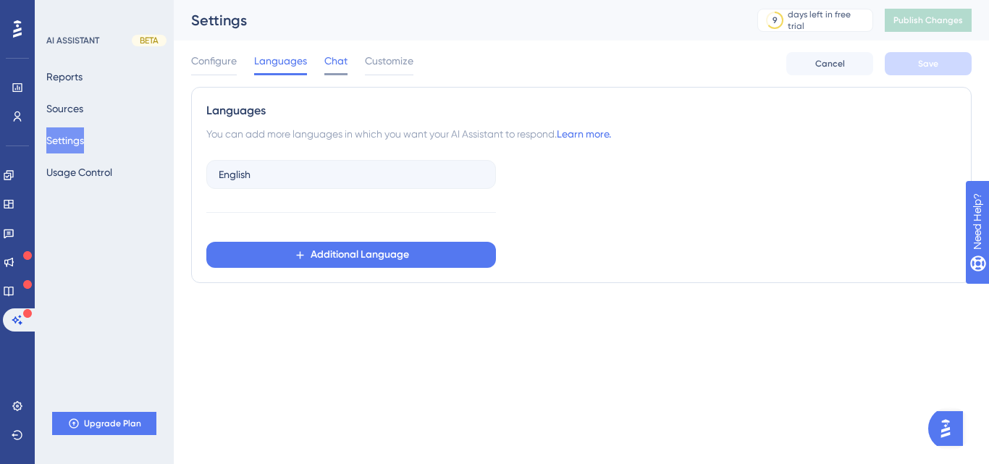
click at [328, 70] on div "Chat" at bounding box center [335, 63] width 23 height 23
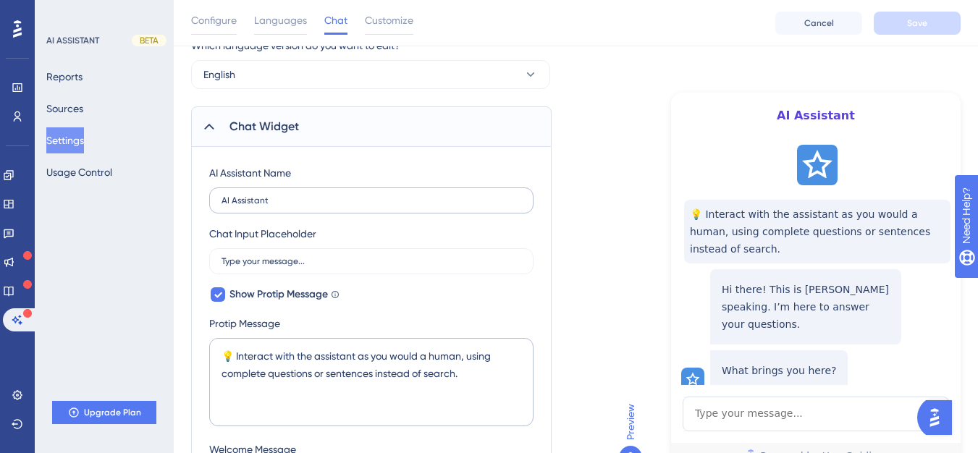
scroll to position [62, 0]
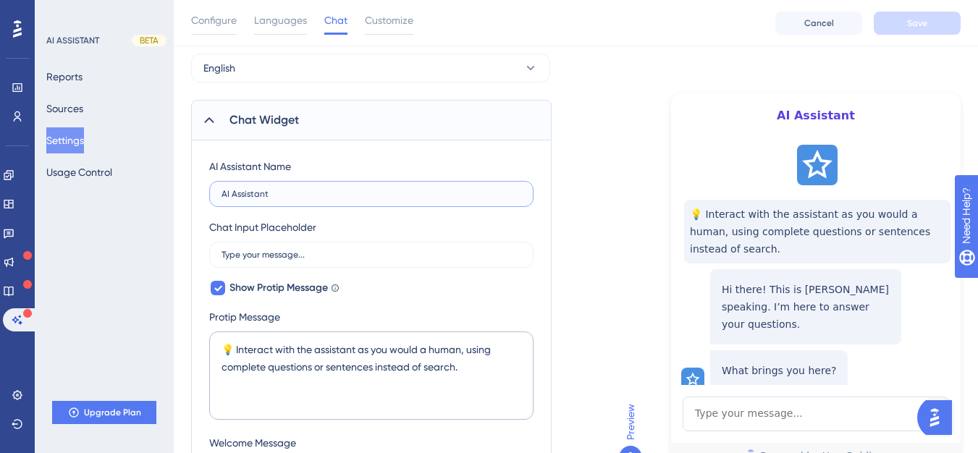
click at [293, 193] on input "AI Assistant" at bounding box center [372, 194] width 300 height 10
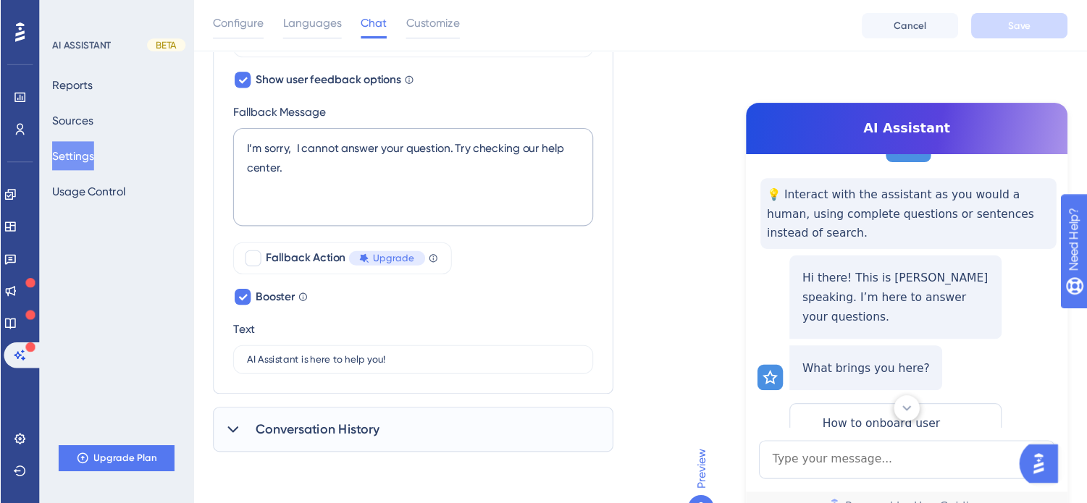
scroll to position [39, 0]
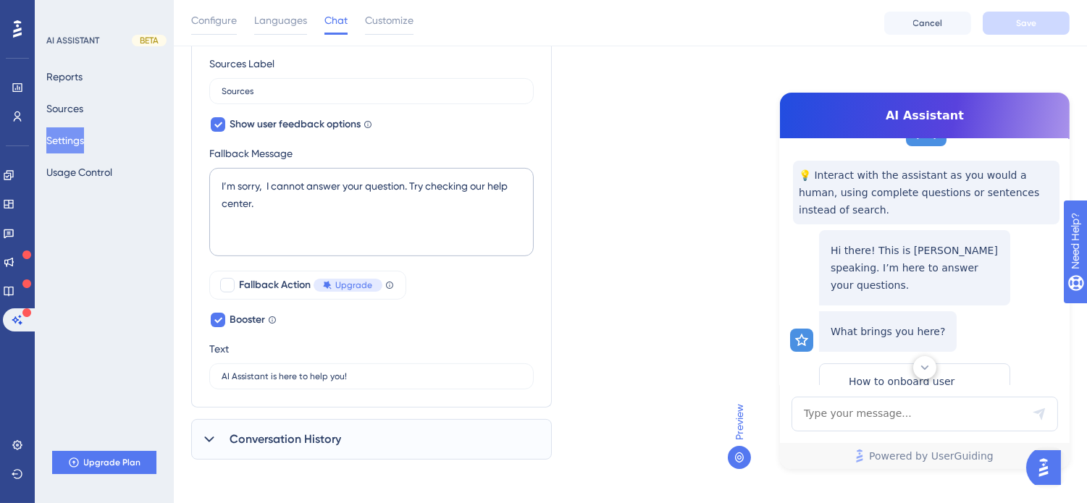
click at [733, 461] on div at bounding box center [739, 457] width 23 height 23
click at [735, 429] on span "Preview" at bounding box center [739, 422] width 17 height 36
click at [753, 429] on div "Preview AI Assistant 💡 Interact with the assistant as you would a human, using …" at bounding box center [899, 290] width 342 height 394
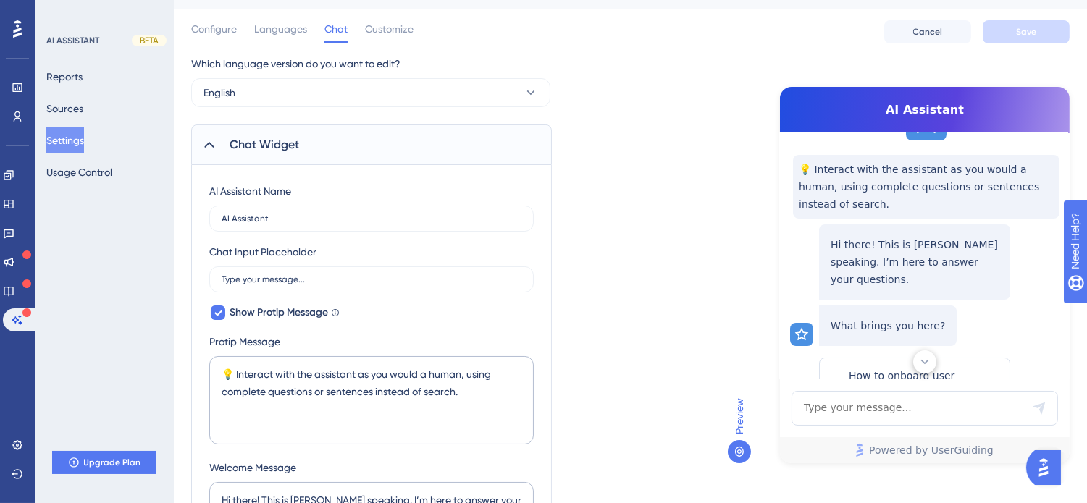
scroll to position [0, 0]
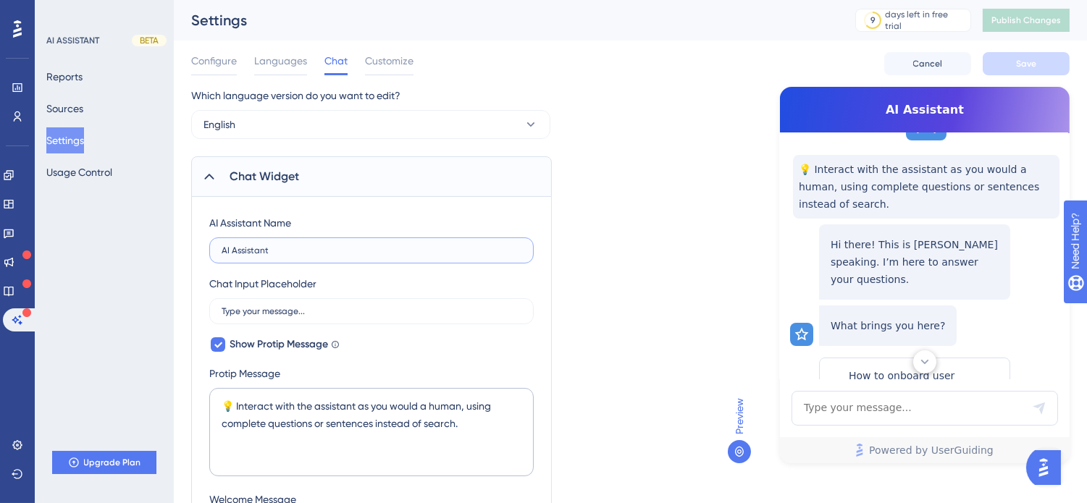
click at [303, 255] on input "AI Assistant" at bounding box center [372, 250] width 300 height 10
type input "V"
type input "Donna"
type input "VSK"
click at [293, 287] on div "Chat Input Placeholder" at bounding box center [262, 283] width 107 height 17
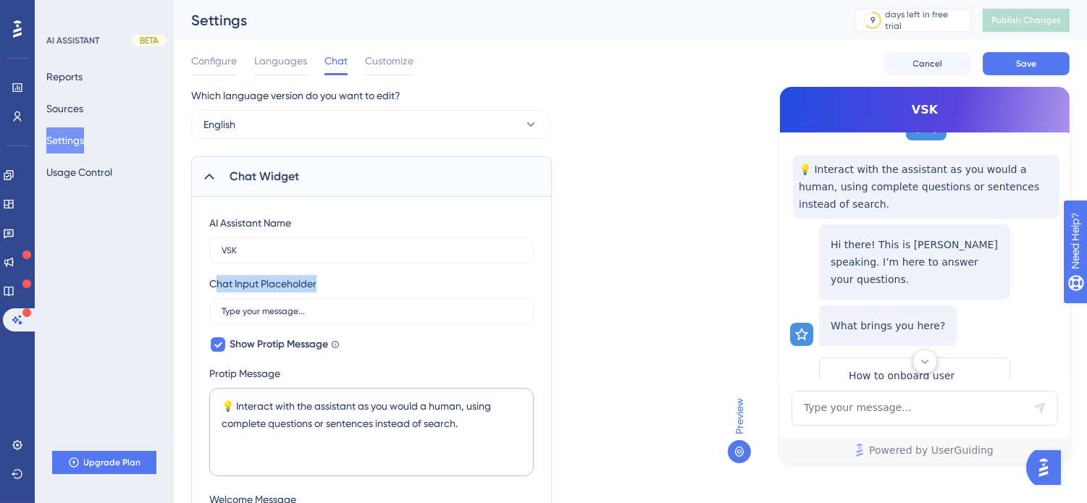
drag, startPoint x: 310, startPoint y: 285, endPoint x: 324, endPoint y: 285, distance: 14.5
click at [324, 285] on div "Chat Input Placeholder Type your message..." at bounding box center [371, 299] width 324 height 49
click at [329, 285] on div "Chat Input Placeholder Type your message..." at bounding box center [371, 299] width 324 height 49
click at [256, 306] on input "Type your message..." at bounding box center [372, 311] width 300 height 10
click at [370, 319] on label "Type your message..." at bounding box center [371, 311] width 324 height 26
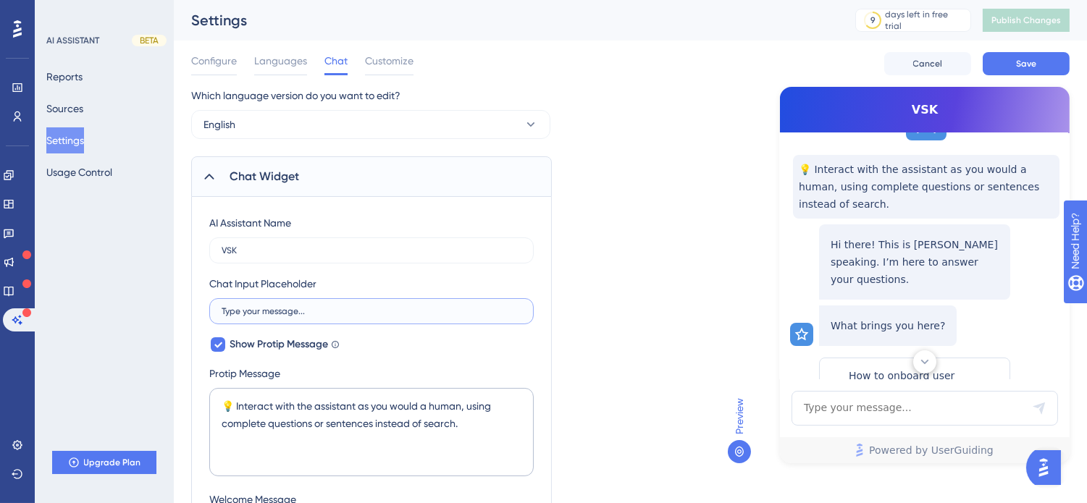
click at [370, 316] on input "Type your message..." at bounding box center [372, 311] width 300 height 10
click at [220, 350] on div at bounding box center [218, 344] width 14 height 14
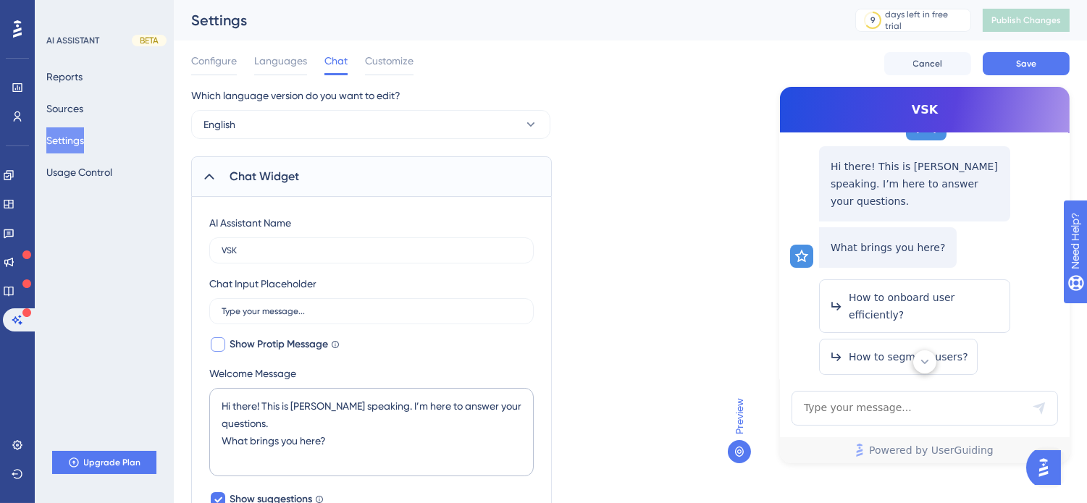
click at [220, 350] on div at bounding box center [218, 344] width 14 height 14
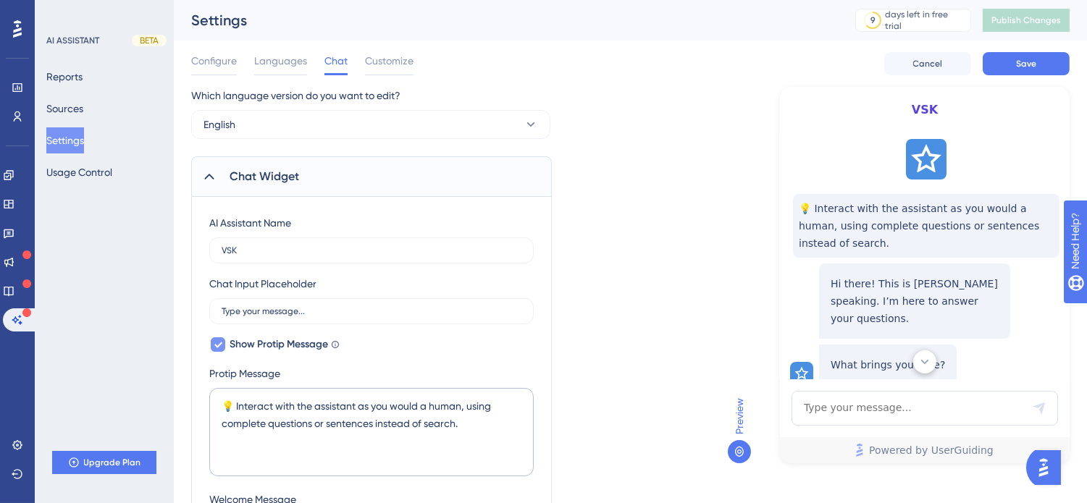
click at [220, 350] on div at bounding box center [218, 344] width 14 height 14
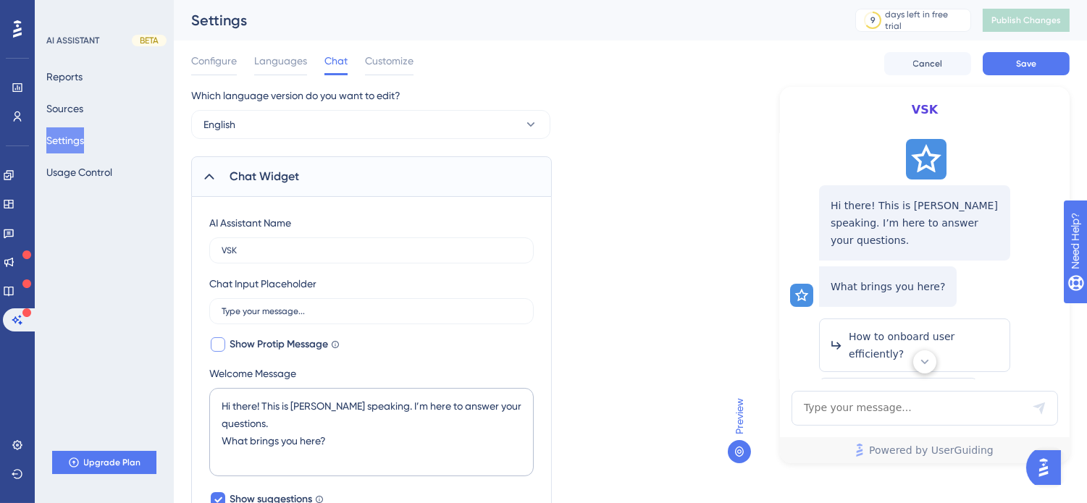
click at [220, 350] on div at bounding box center [218, 344] width 14 height 14
checkbox input "true"
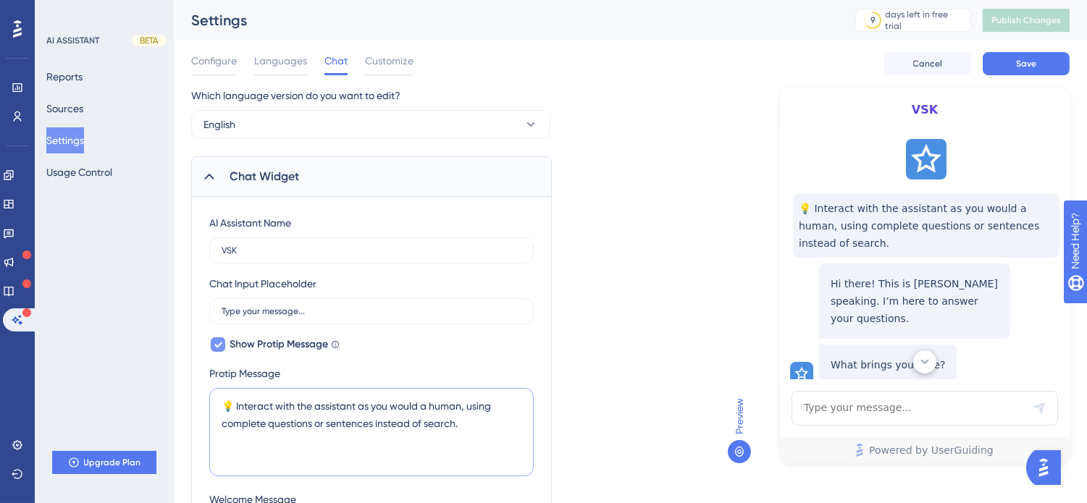
click at [272, 432] on textarea "💡 Interact with the assistant as you would a human, using complete questions or…" at bounding box center [371, 432] width 324 height 88
drag, startPoint x: 417, startPoint y: 403, endPoint x: 452, endPoint y: 403, distance: 34.8
click at [452, 403] on textarea "💡 Interact with the assistant as you would a human, using complete questions or…" at bounding box center [371, 432] width 324 height 88
click at [474, 435] on textarea "💡 Interact with the assistant as you would a human, using complete questions or…" at bounding box center [371, 432] width 324 height 88
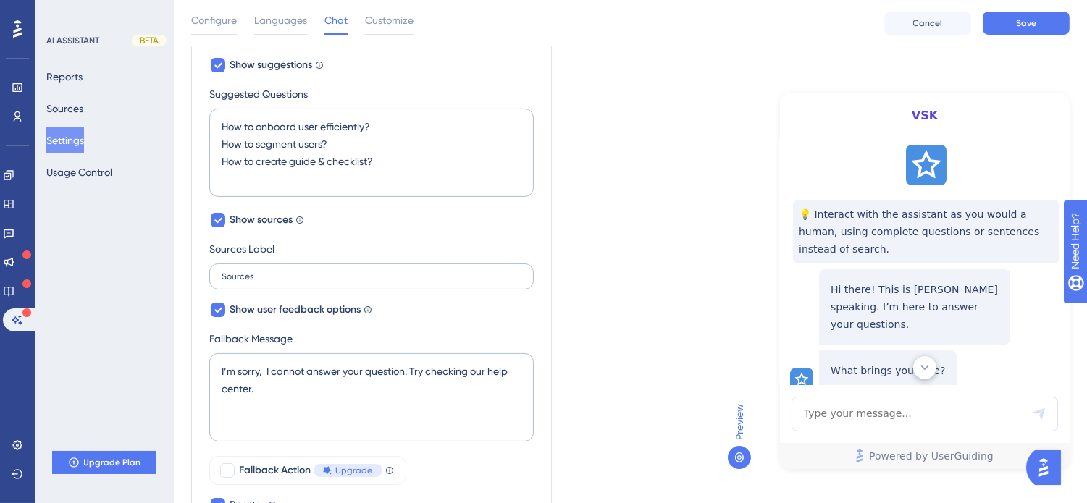
scroll to position [584, 0]
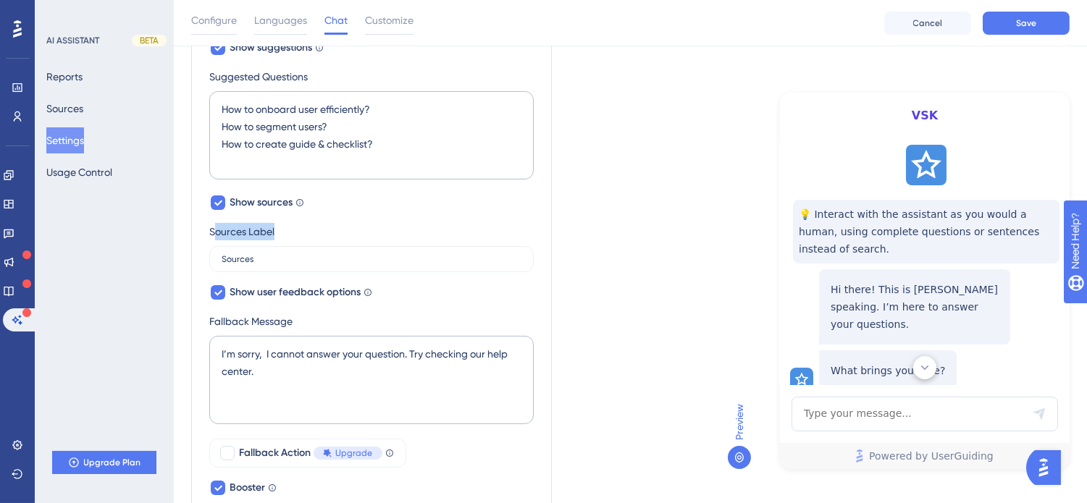
drag, startPoint x: 214, startPoint y: 229, endPoint x: 287, endPoint y: 228, distance: 72.4
click at [287, 228] on div "Sources Label Sources" at bounding box center [371, 247] width 324 height 49
click at [335, 218] on div "AI Assistant Name VSK Chat Input Placeholder Type your message... Show Protip M…" at bounding box center [371, 97] width 324 height 921
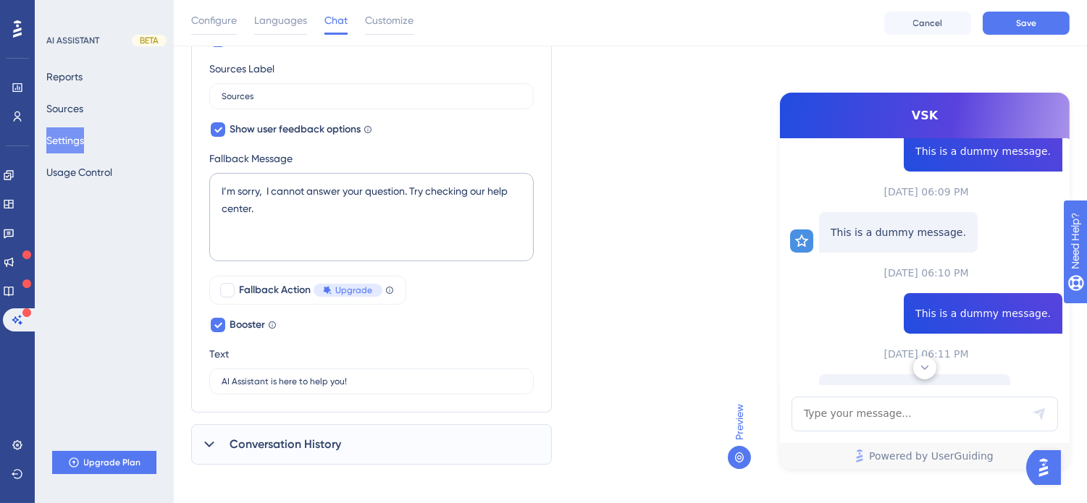
scroll to position [752, 0]
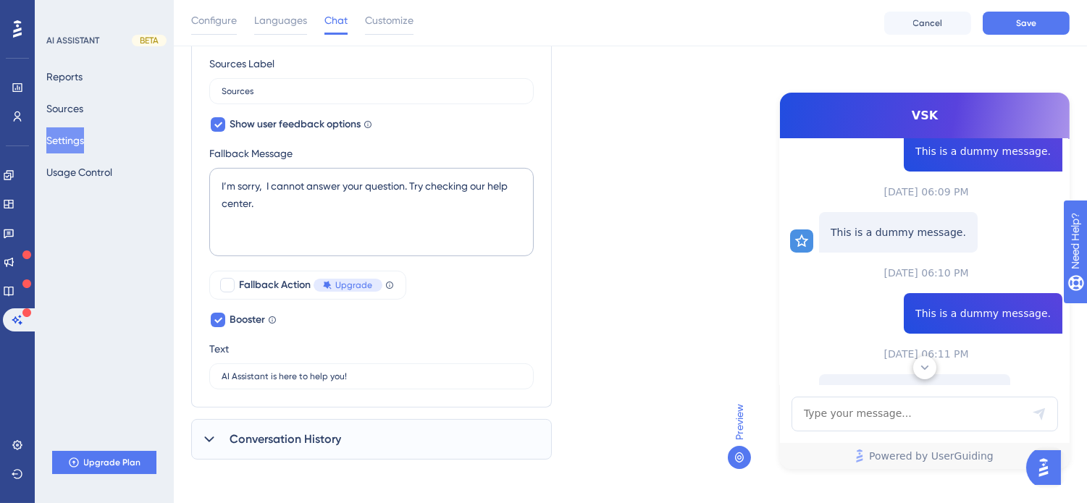
click at [248, 435] on span "Conversation History" at bounding box center [286, 439] width 112 height 17
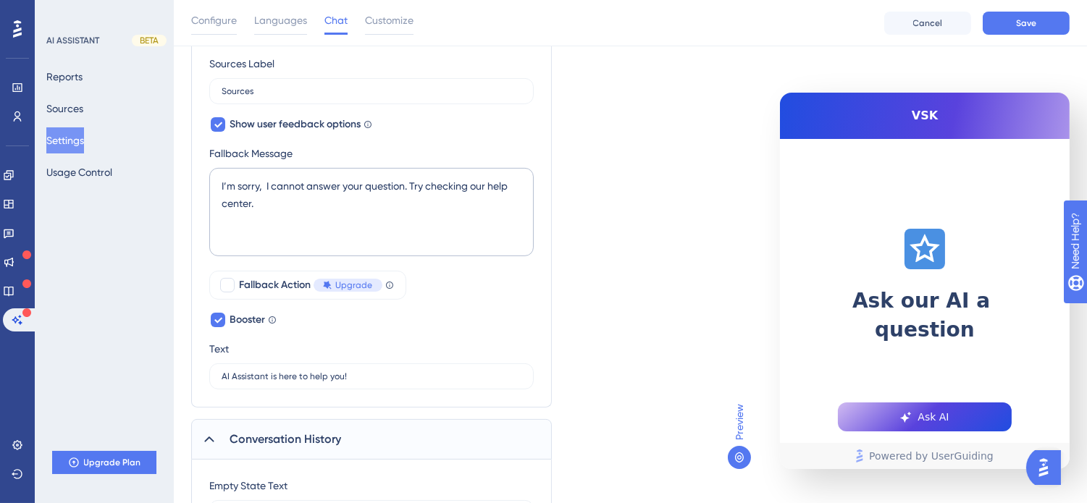
scroll to position [898, 0]
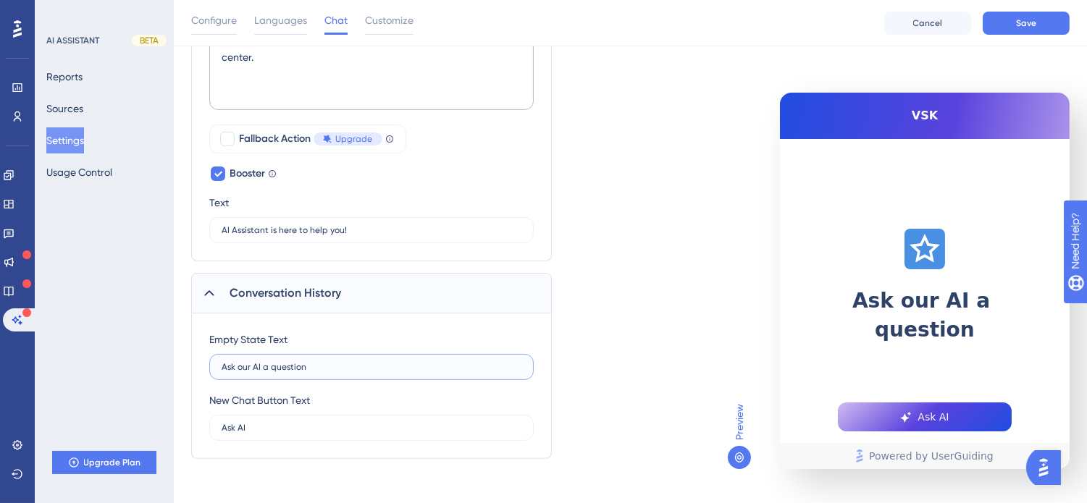
click at [387, 363] on input "Ask our AI a question" at bounding box center [372, 367] width 300 height 10
click at [254, 423] on input "Ask AI" at bounding box center [372, 428] width 300 height 10
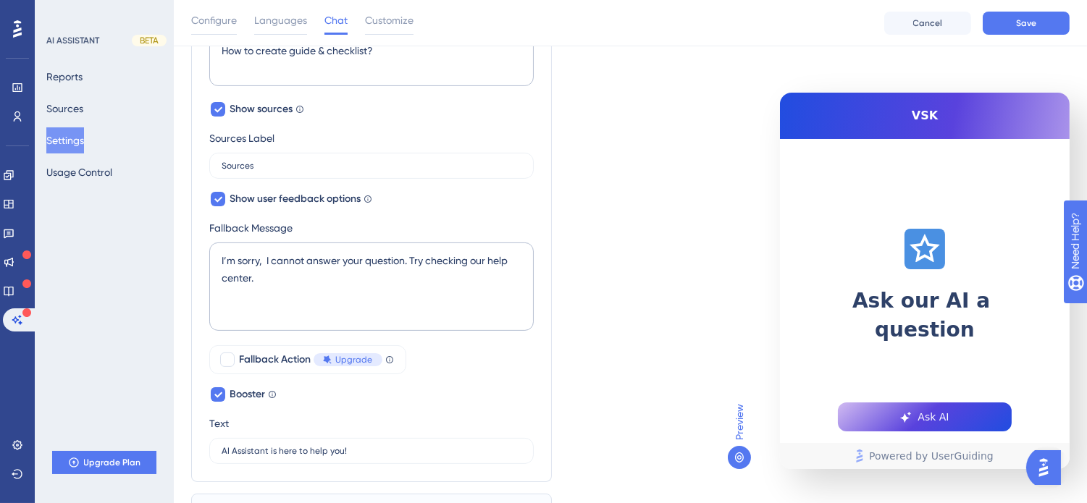
scroll to position [691, 0]
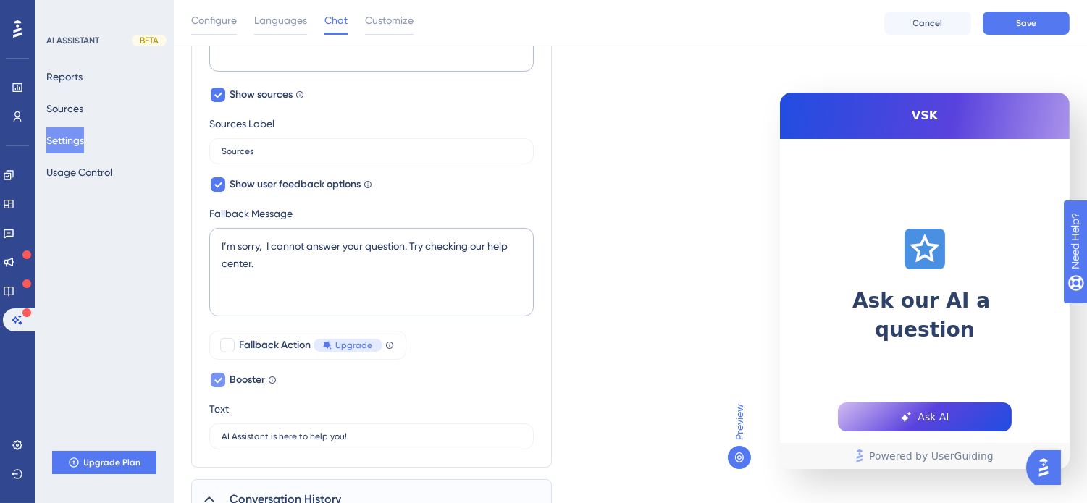
click at [214, 378] on icon at bounding box center [218, 380] width 9 height 12
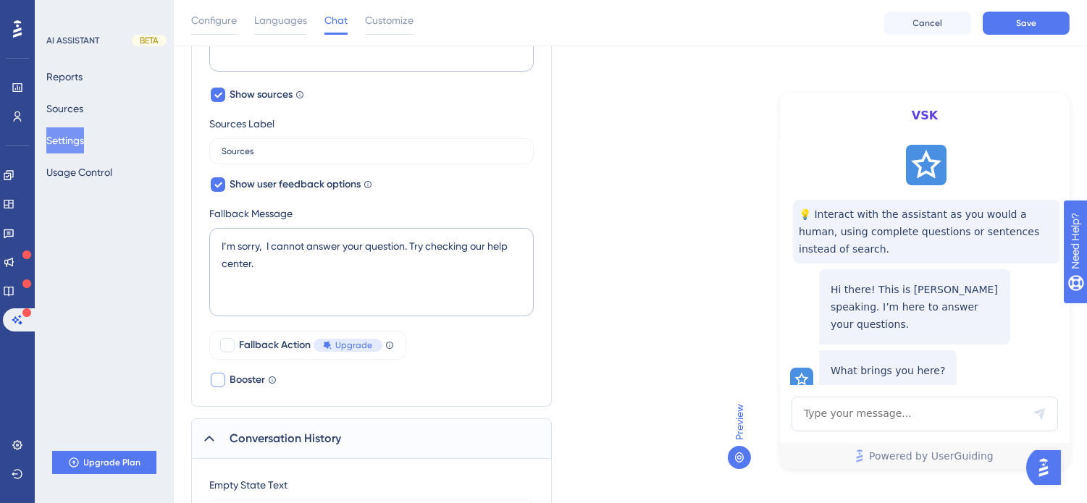
click at [214, 378] on div at bounding box center [218, 380] width 14 height 14
checkbox input "true"
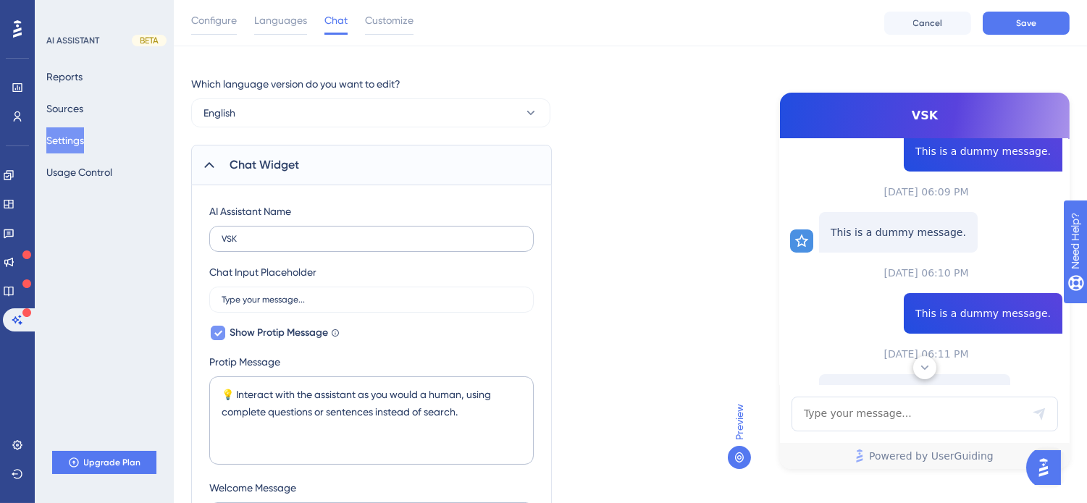
scroll to position [0, 0]
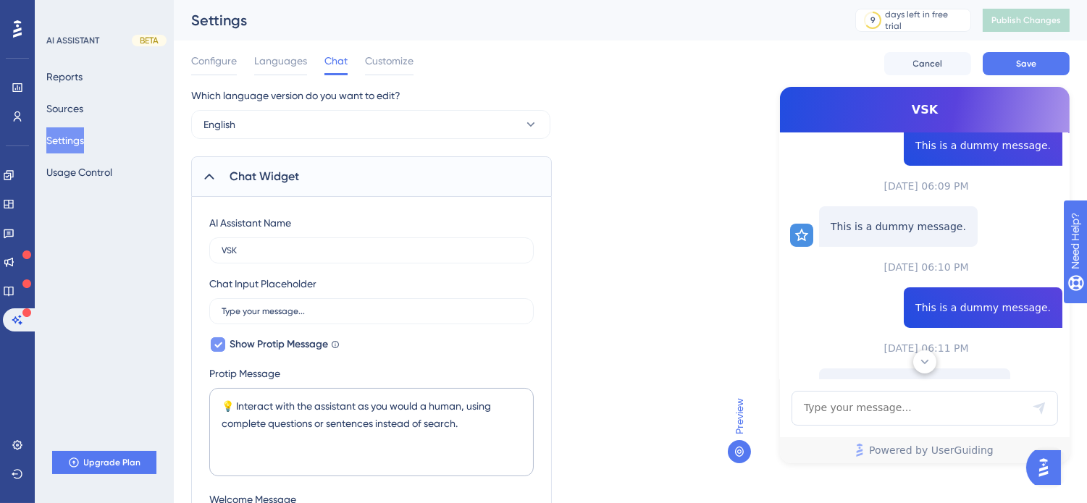
click at [214, 174] on icon at bounding box center [209, 176] width 14 height 14
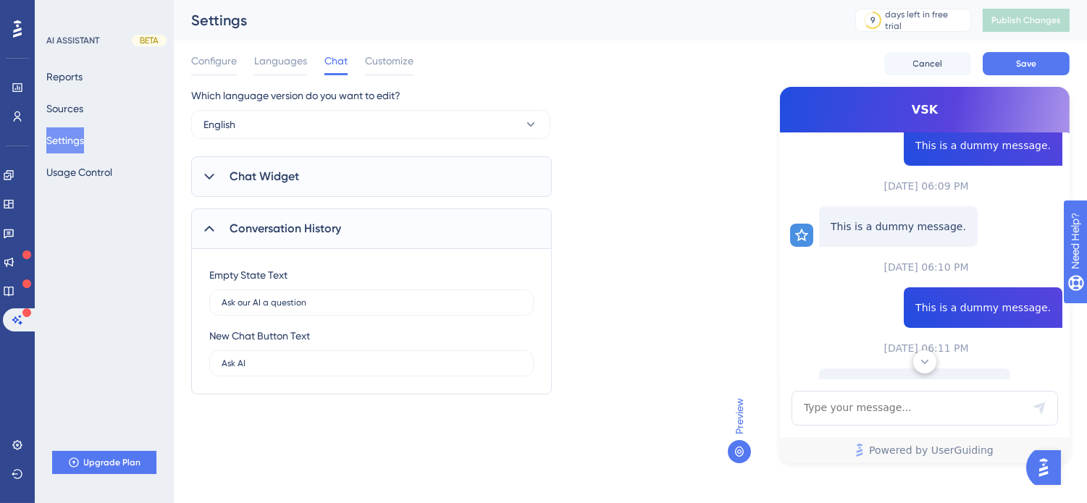
click at [208, 226] on icon at bounding box center [209, 229] width 14 height 14
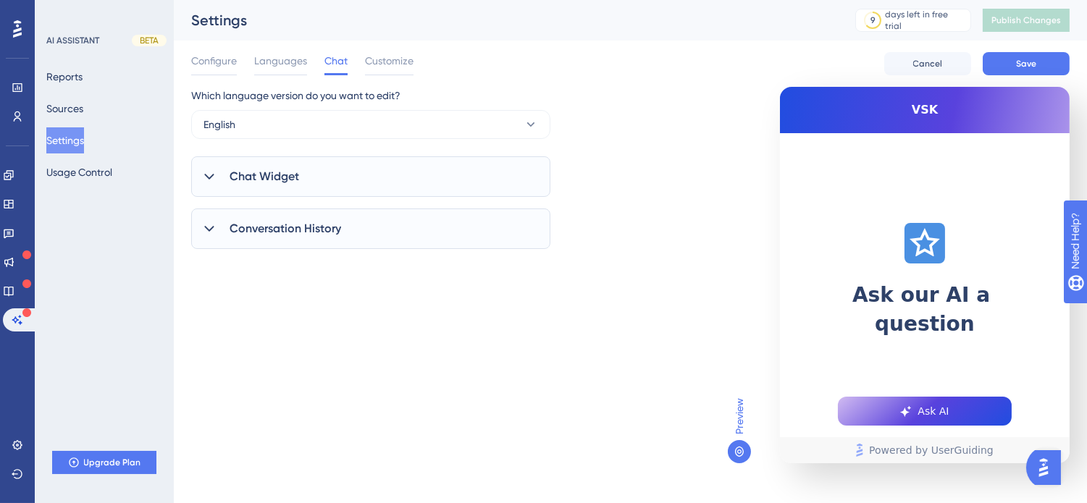
click at [211, 184] on div at bounding box center [209, 176] width 17 height 17
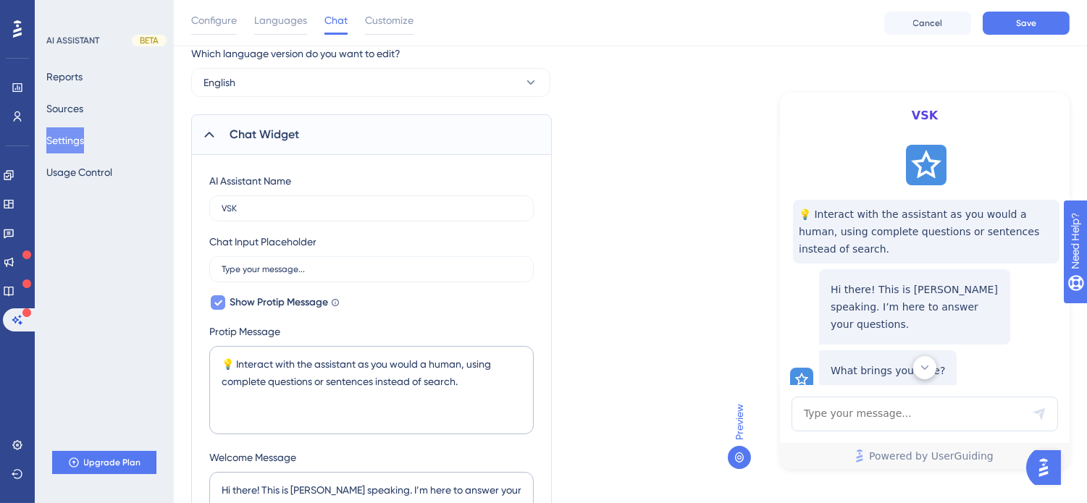
scroll to position [51, 0]
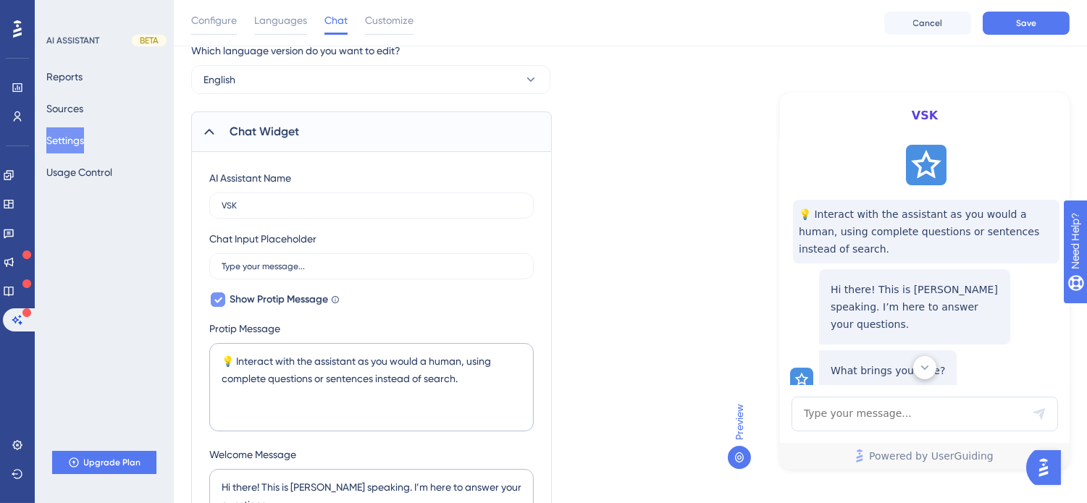
click at [214, 300] on icon at bounding box center [218, 300] width 9 height 12
checkbox input "false"
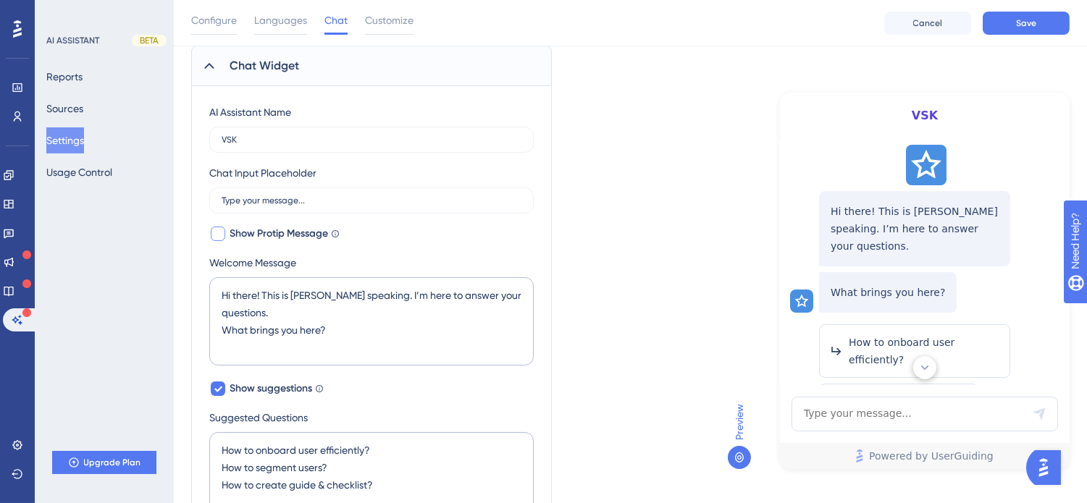
scroll to position [117, 0]
click at [217, 392] on icon at bounding box center [218, 388] width 9 height 12
checkbox input "false"
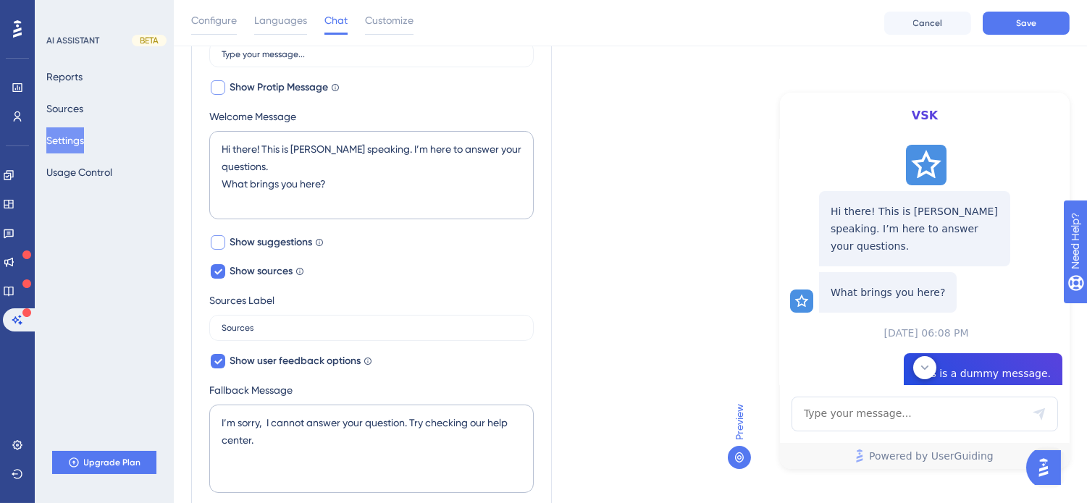
scroll to position [264, 0]
click at [222, 272] on icon at bounding box center [218, 271] width 9 height 12
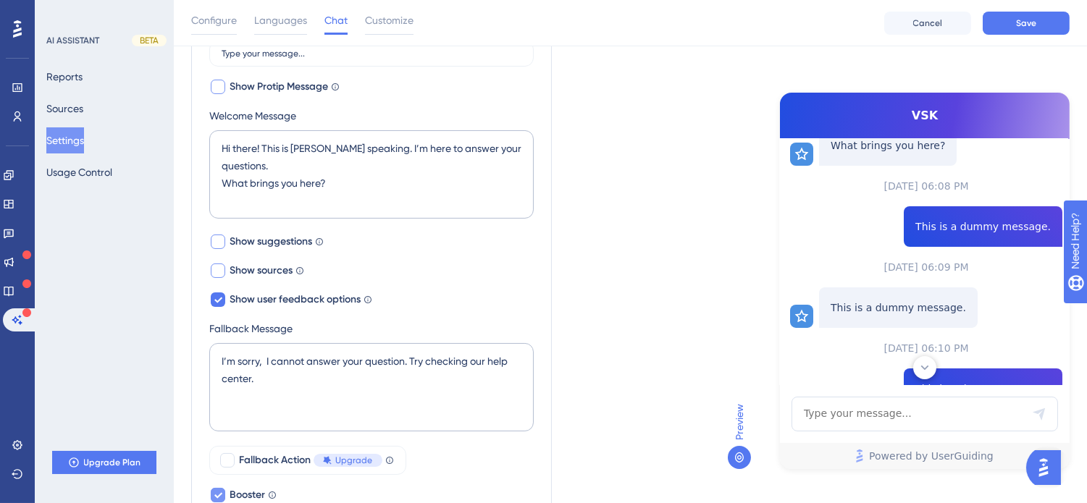
scroll to position [175, 0]
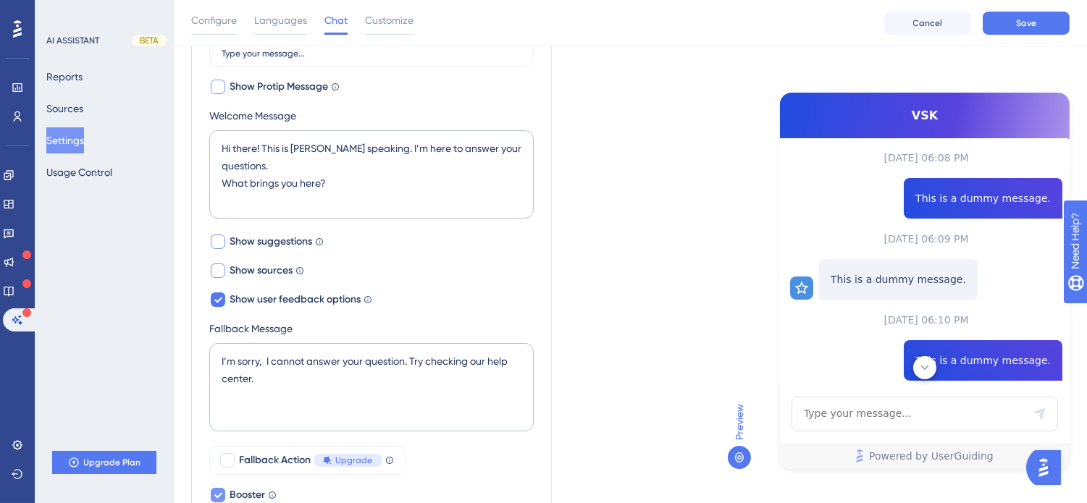
click at [222, 272] on div at bounding box center [218, 271] width 14 height 14
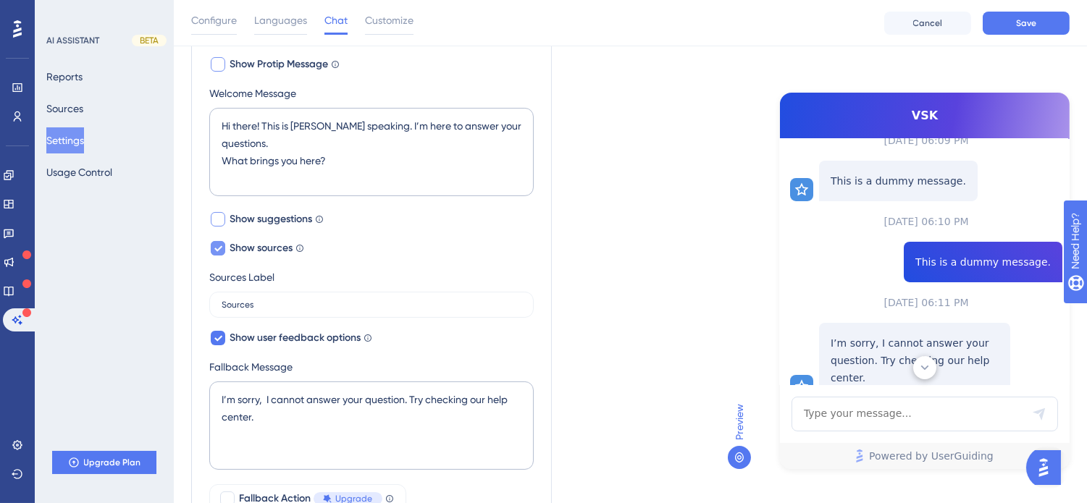
scroll to position [287, 0]
click at [218, 248] on icon at bounding box center [218, 248] width 8 height 6
checkbox input "false"
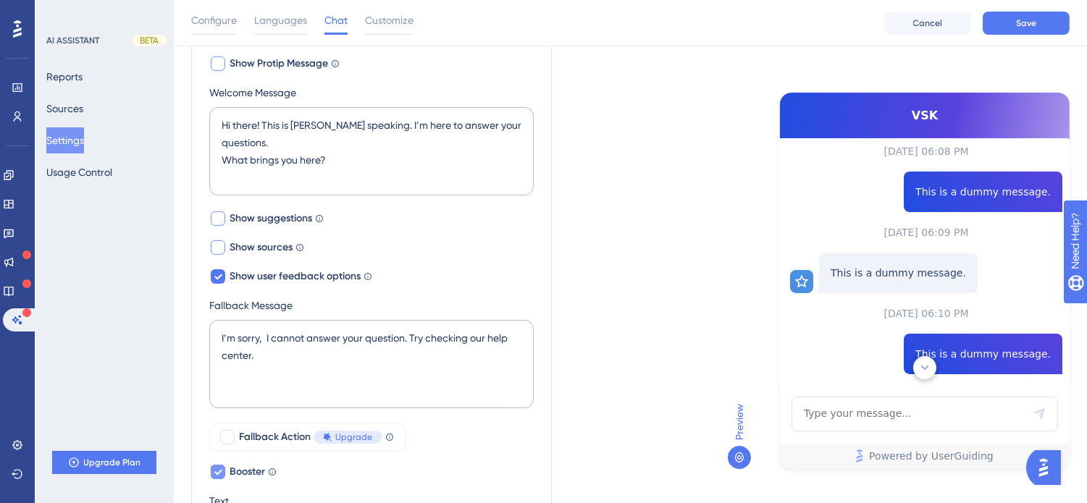
scroll to position [175, 0]
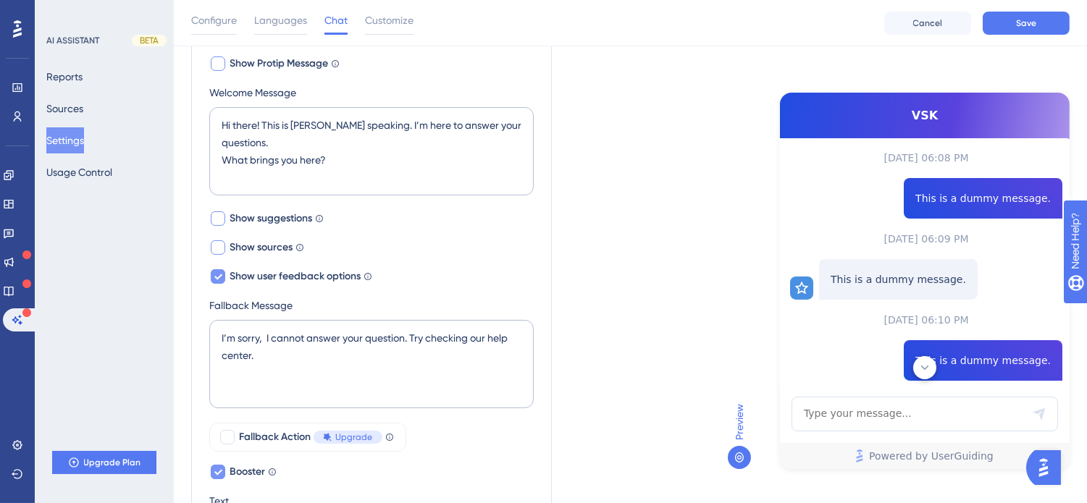
click at [214, 279] on icon at bounding box center [218, 277] width 9 height 12
checkbox input "false"
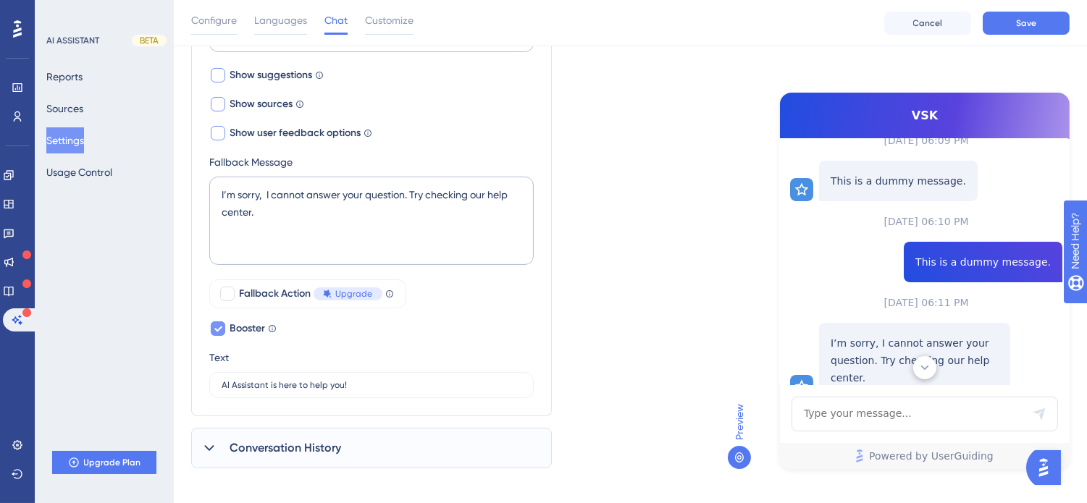
click at [223, 324] on div at bounding box center [218, 328] width 14 height 14
checkbox input "false"
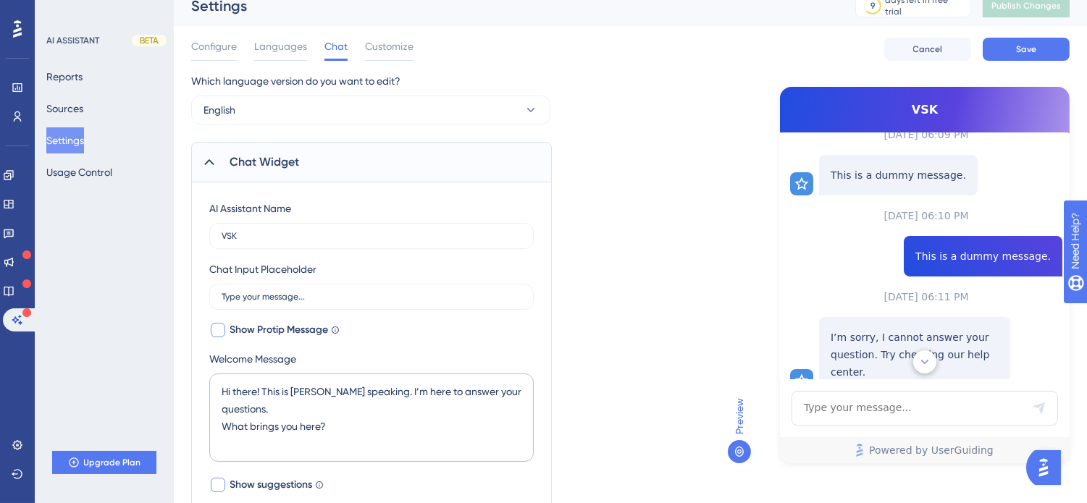
scroll to position [0, 0]
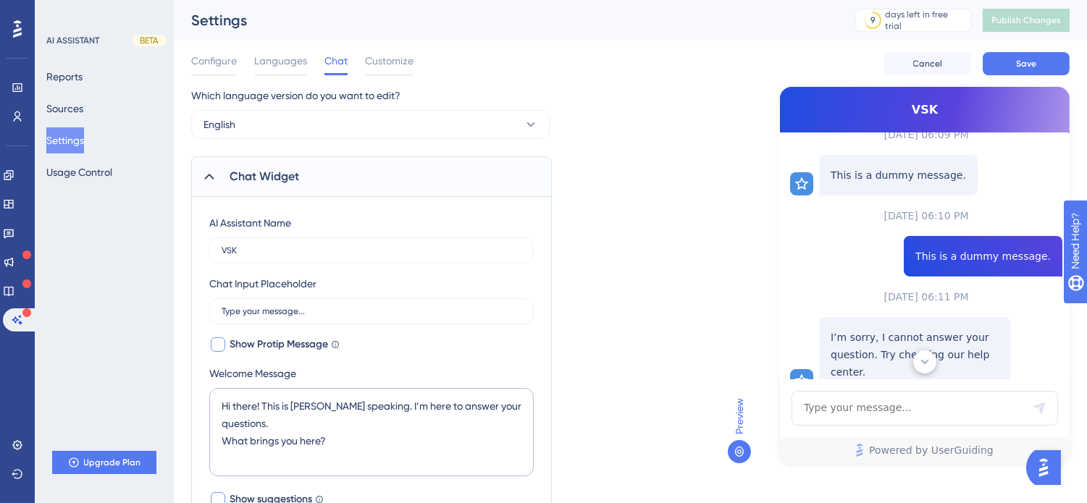
click at [259, 190] on div "Chat Widget" at bounding box center [371, 176] width 361 height 41
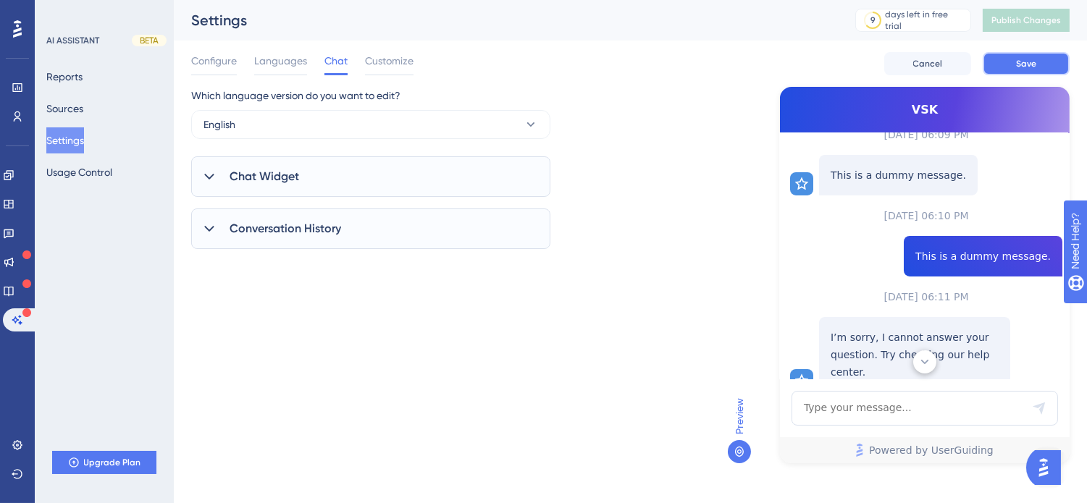
click at [988, 53] on button "Save" at bounding box center [1026, 63] width 87 height 23
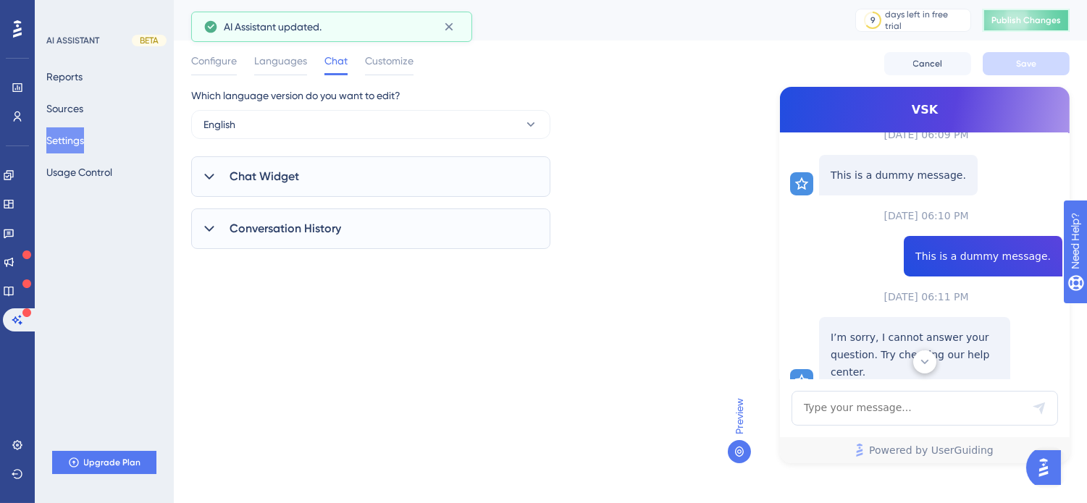
click at [988, 25] on span "Publish Changes" at bounding box center [1026, 20] width 70 height 12
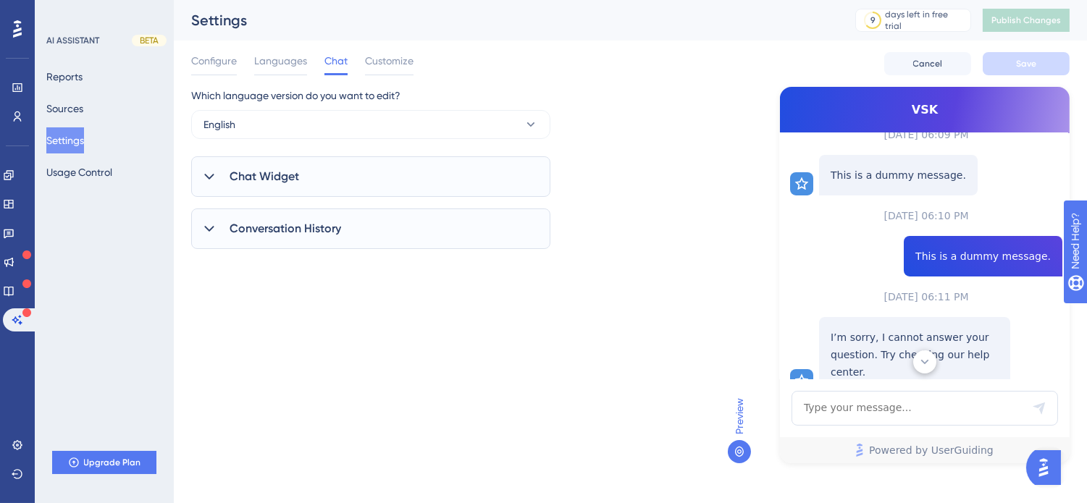
click at [252, 178] on span "Chat Widget" at bounding box center [265, 176] width 70 height 17
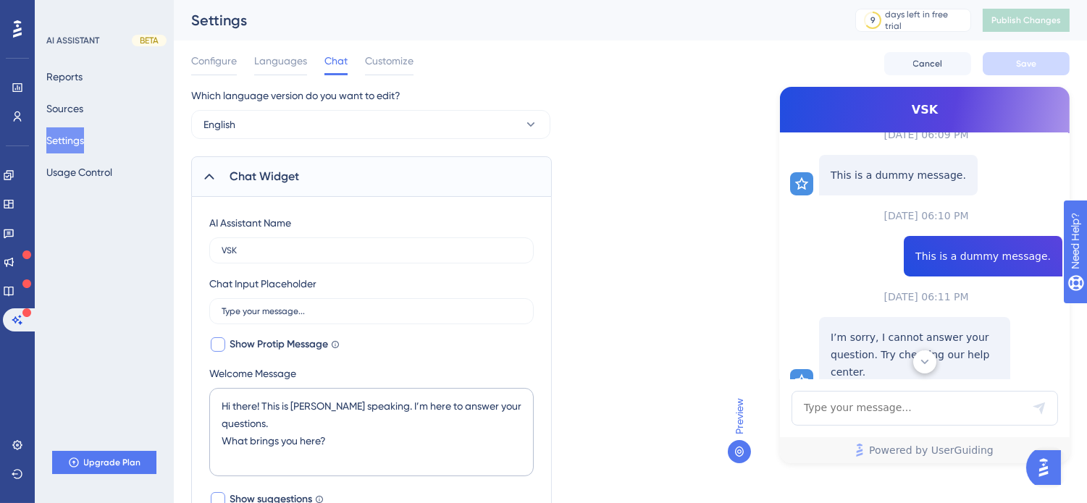
click at [252, 178] on span "Chat Widget" at bounding box center [265, 176] width 70 height 17
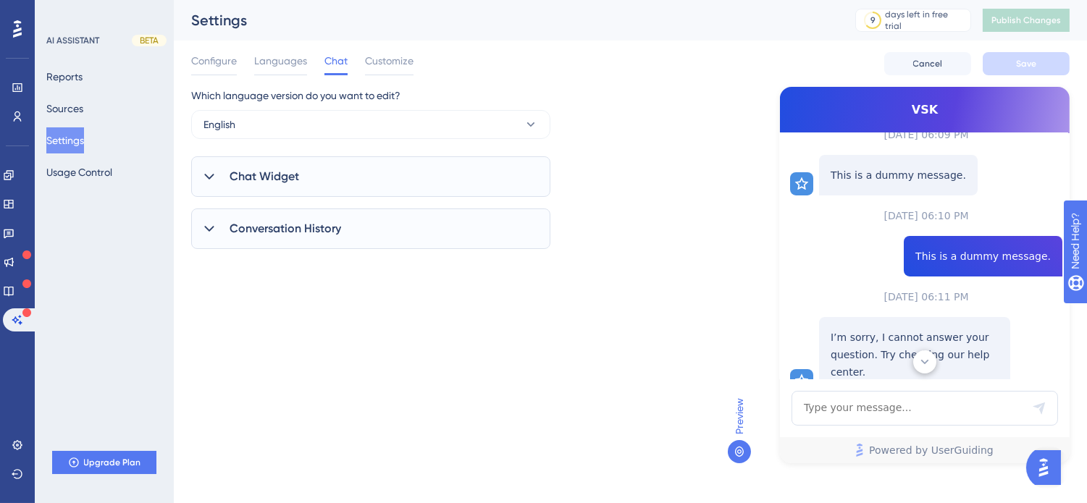
click at [258, 189] on div "Chat Widget" at bounding box center [370, 176] width 359 height 41
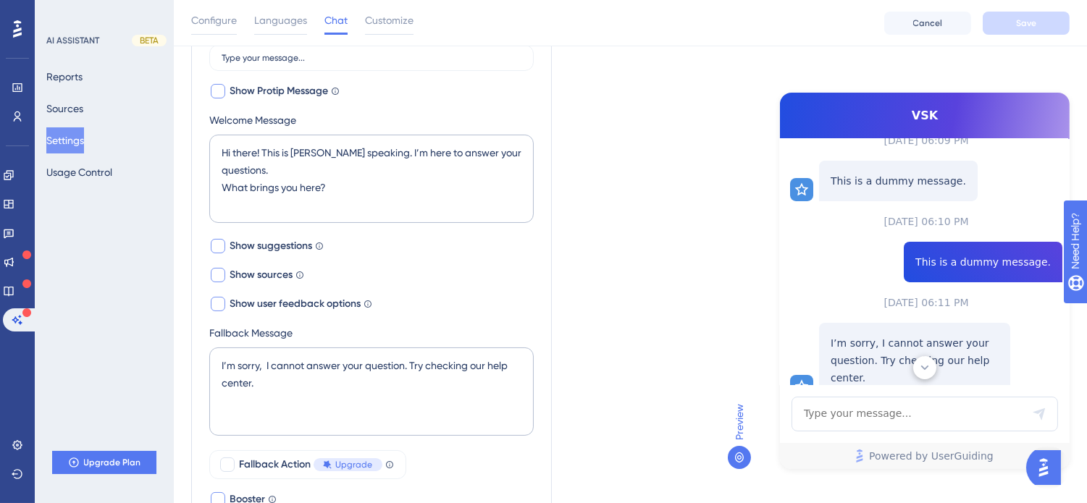
scroll to position [379, 0]
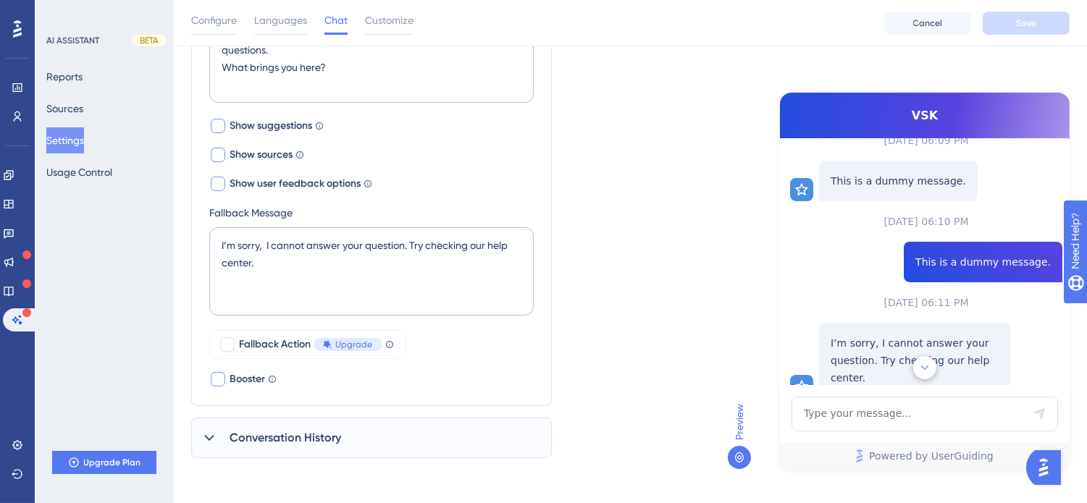
click at [340, 427] on div "Conversation History" at bounding box center [371, 438] width 361 height 41
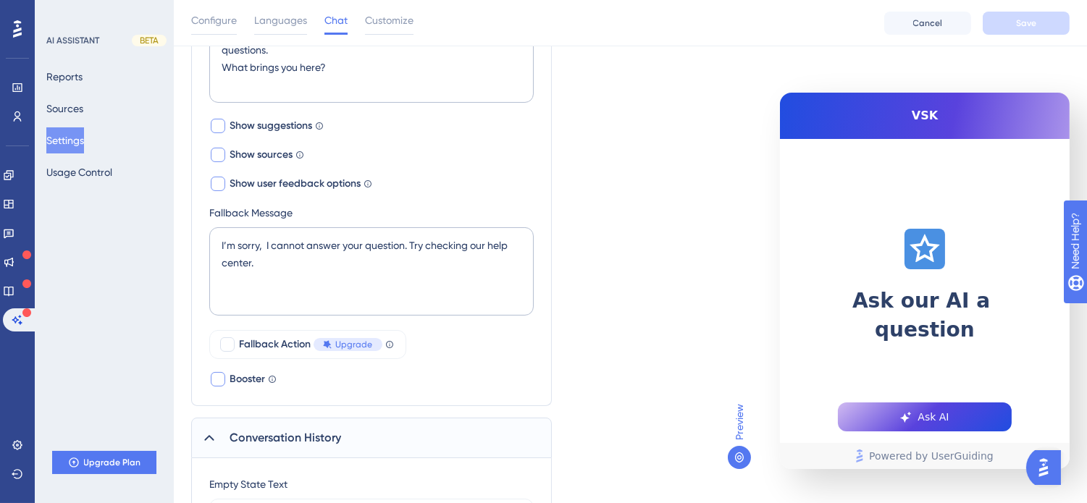
scroll to position [0, 0]
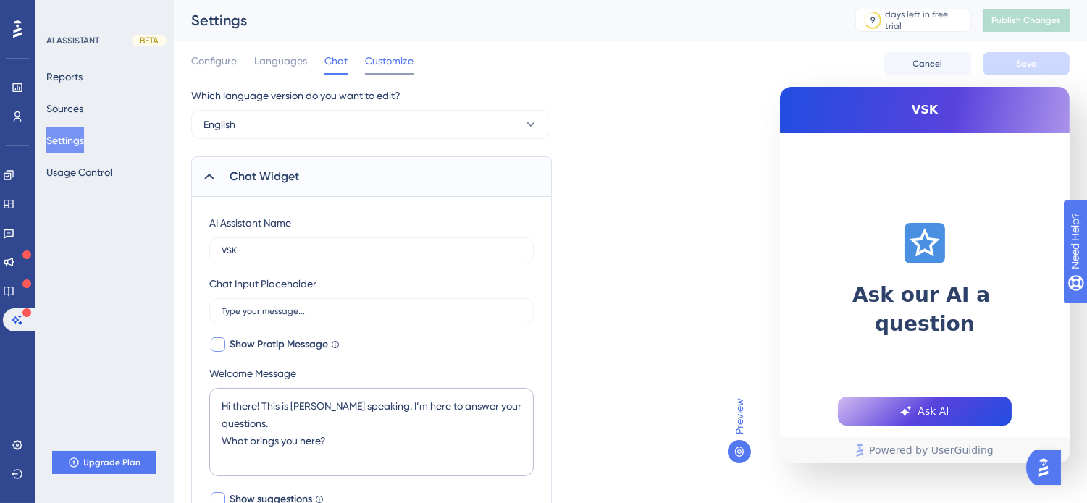
click at [390, 62] on span "Customize" at bounding box center [389, 60] width 49 height 17
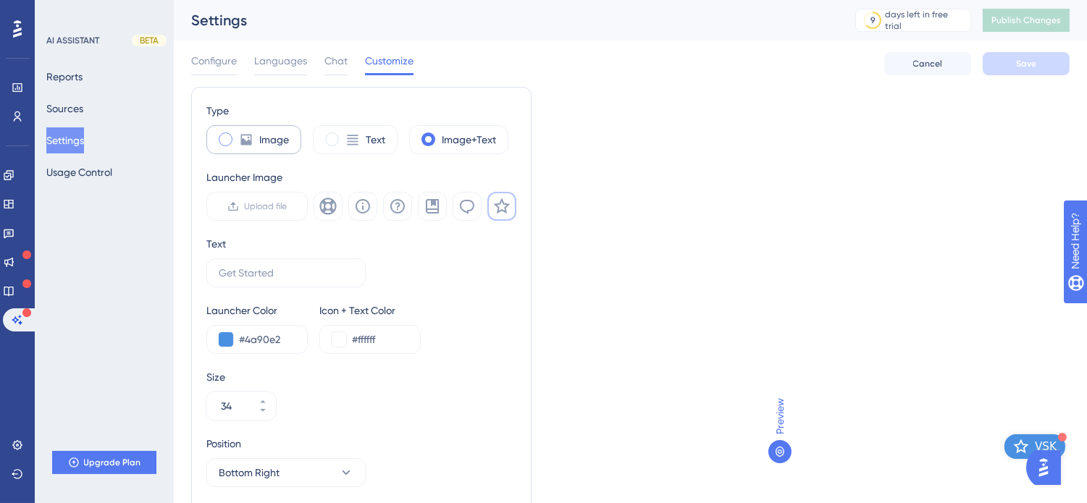
click at [244, 139] on icon at bounding box center [246, 139] width 14 height 14
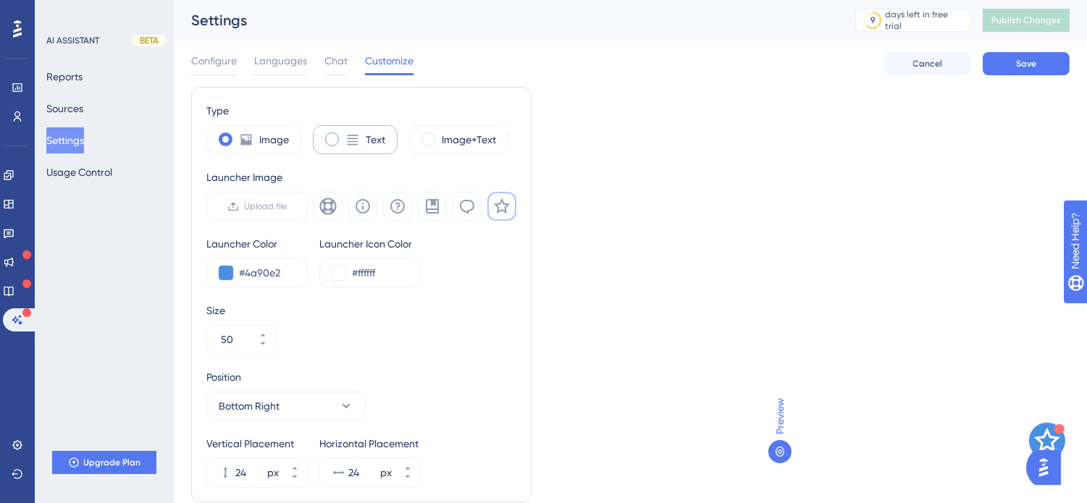
click at [377, 143] on label "Text" at bounding box center [376, 139] width 20 height 17
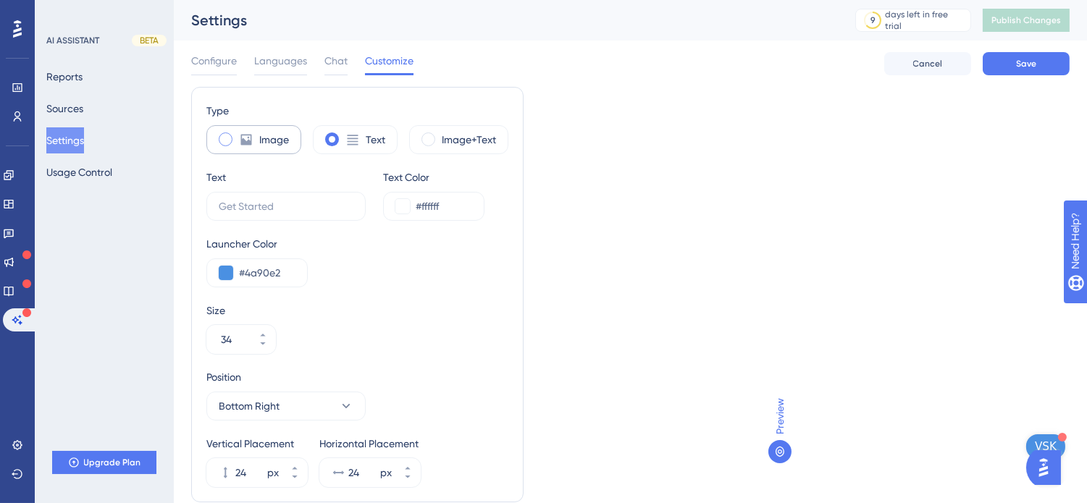
click at [275, 138] on label "Image" at bounding box center [274, 139] width 30 height 17
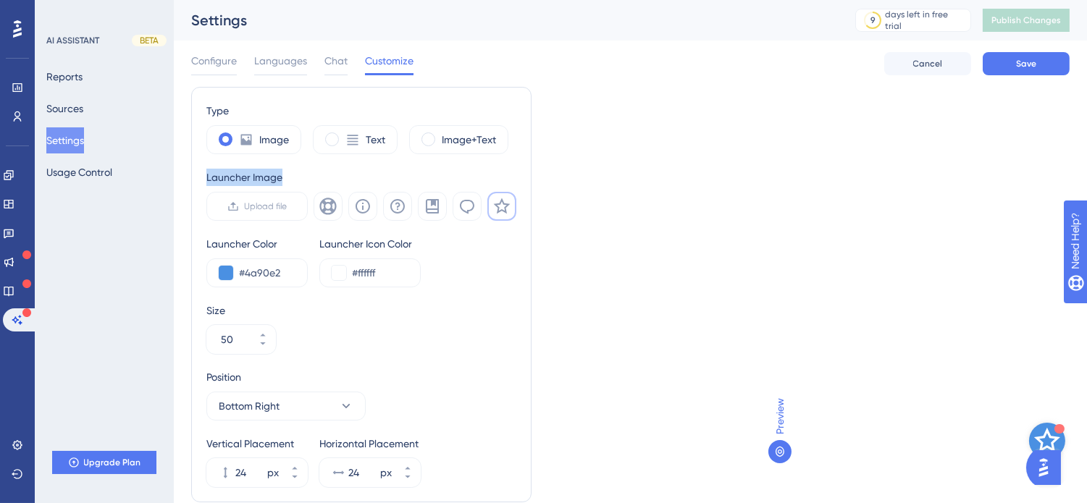
drag, startPoint x: 207, startPoint y: 177, endPoint x: 311, endPoint y: 177, distance: 104.3
click at [311, 177] on div "Launcher Image" at bounding box center [361, 177] width 310 height 17
click at [319, 177] on div "Launcher Image" at bounding box center [361, 177] width 310 height 17
click at [380, 146] on label "Text" at bounding box center [376, 139] width 20 height 17
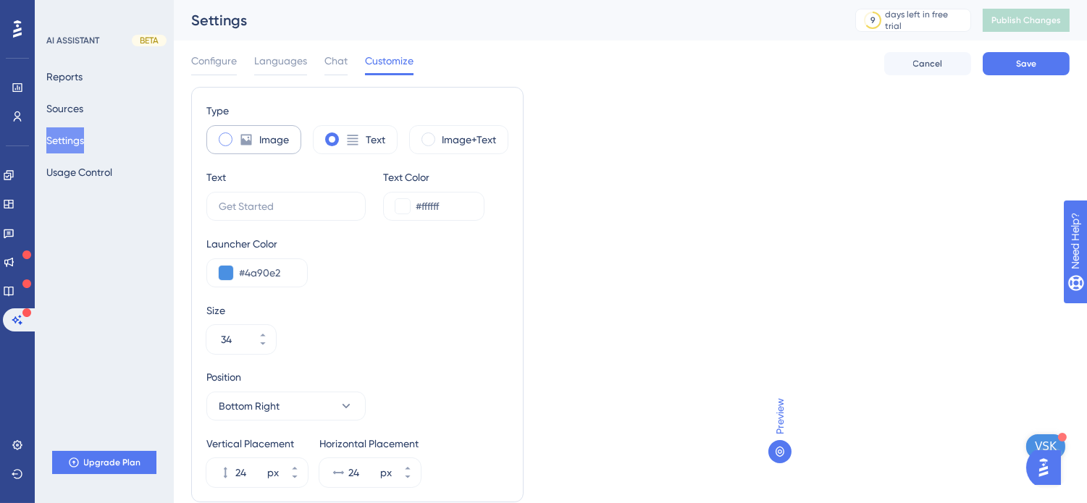
click at [285, 135] on label "Image" at bounding box center [274, 139] width 30 height 17
type input "50"
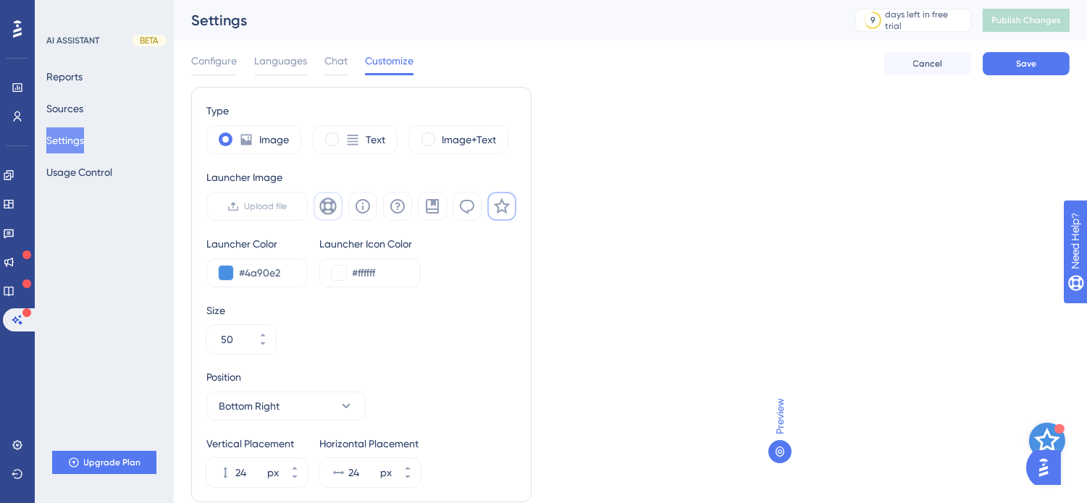
click at [324, 206] on icon at bounding box center [327, 206] width 17 height 17
click at [371, 211] on icon at bounding box center [362, 206] width 17 height 17
click at [405, 210] on icon at bounding box center [397, 206] width 17 height 17
click at [471, 209] on icon at bounding box center [467, 207] width 14 height 14
click at [514, 212] on button at bounding box center [501, 206] width 29 height 29
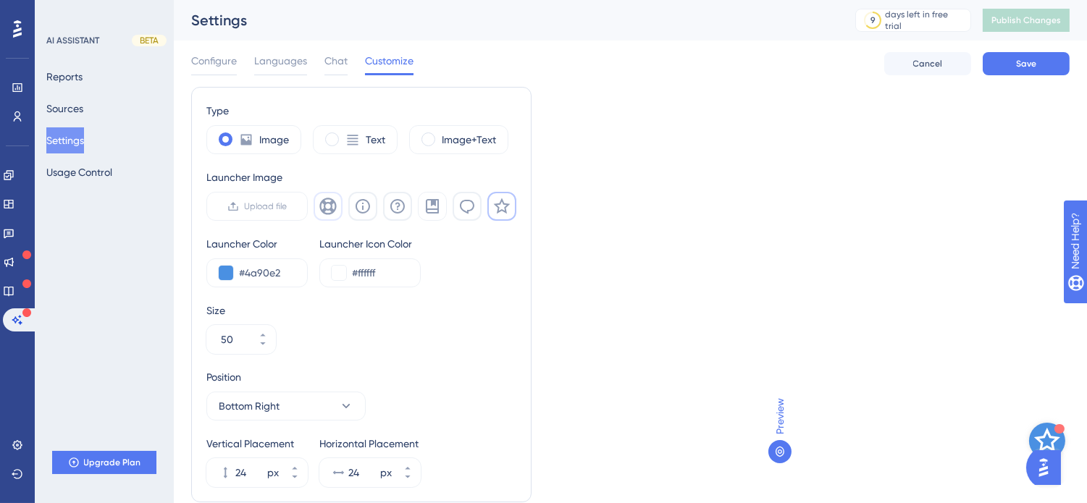
click at [329, 208] on icon at bounding box center [327, 206] width 17 height 17
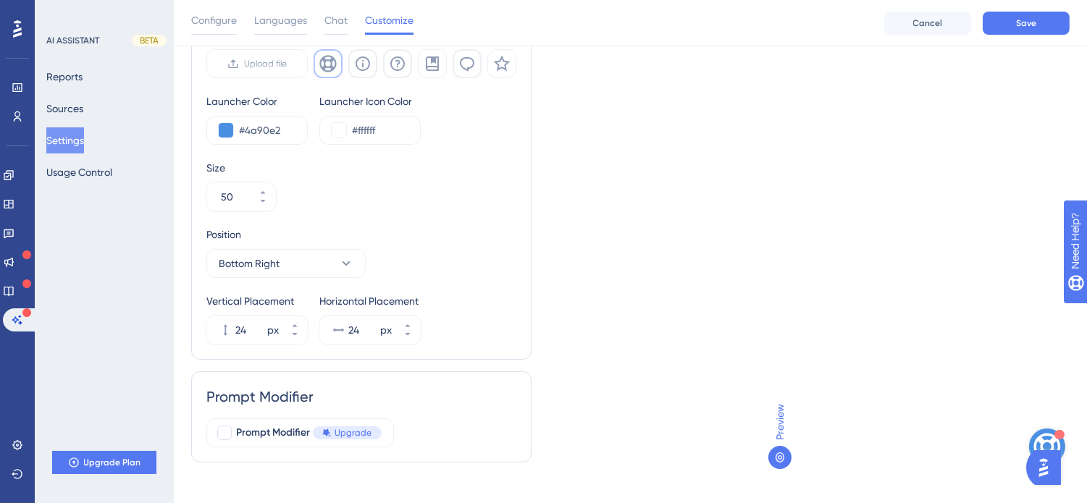
scroll to position [165, 0]
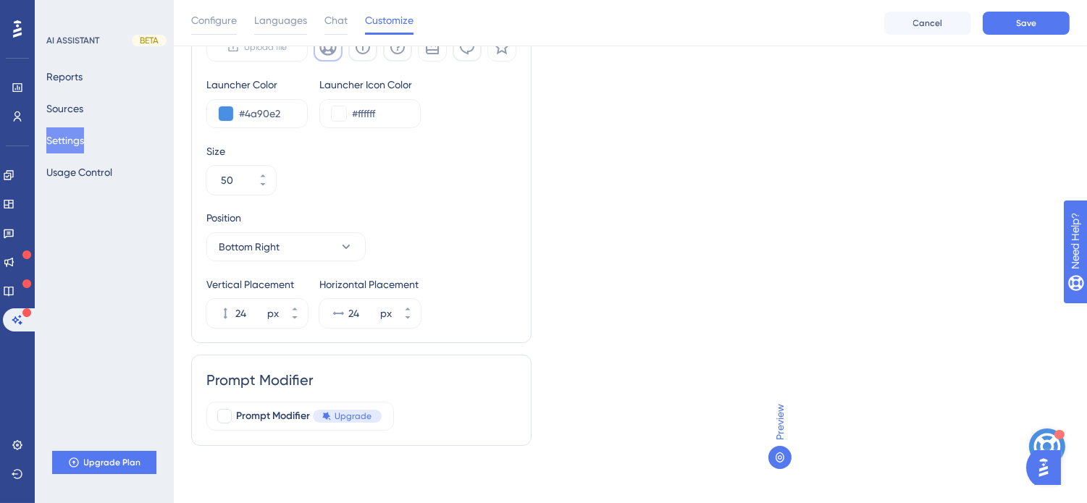
click at [466, 203] on div "Type Image Text Image+Text Launcher Image Upload file Launcher Color #4a90e2 La…" at bounding box center [361, 135] width 310 height 385
drag, startPoint x: 218, startPoint y: 378, endPoint x: 285, endPoint y: 375, distance: 67.4
click at [284, 375] on div "Prompt Modifier" at bounding box center [361, 380] width 310 height 20
click at [329, 374] on div "Prompt Modifier" at bounding box center [361, 380] width 310 height 20
click at [298, 389] on div "Prompt Modifier" at bounding box center [361, 380] width 310 height 20
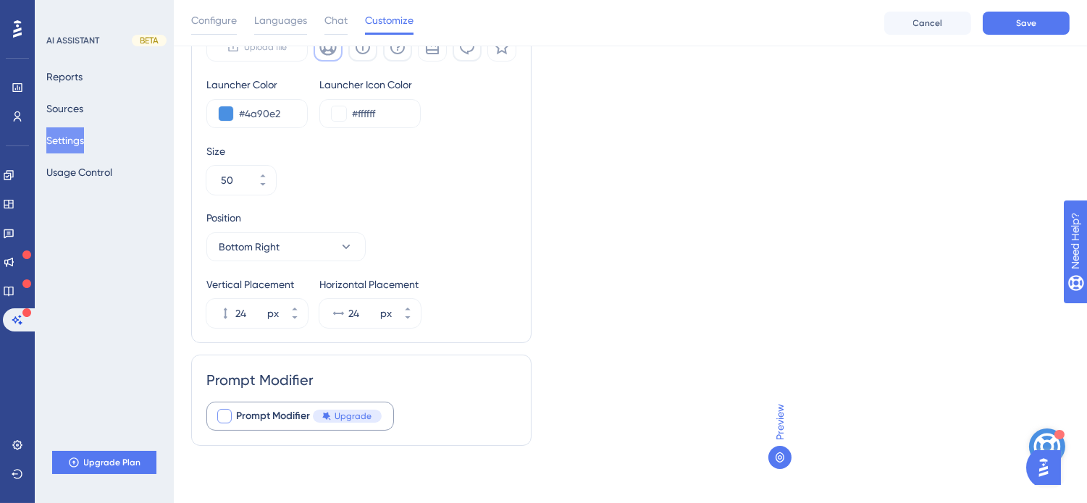
click at [225, 421] on div at bounding box center [224, 416] width 14 height 14
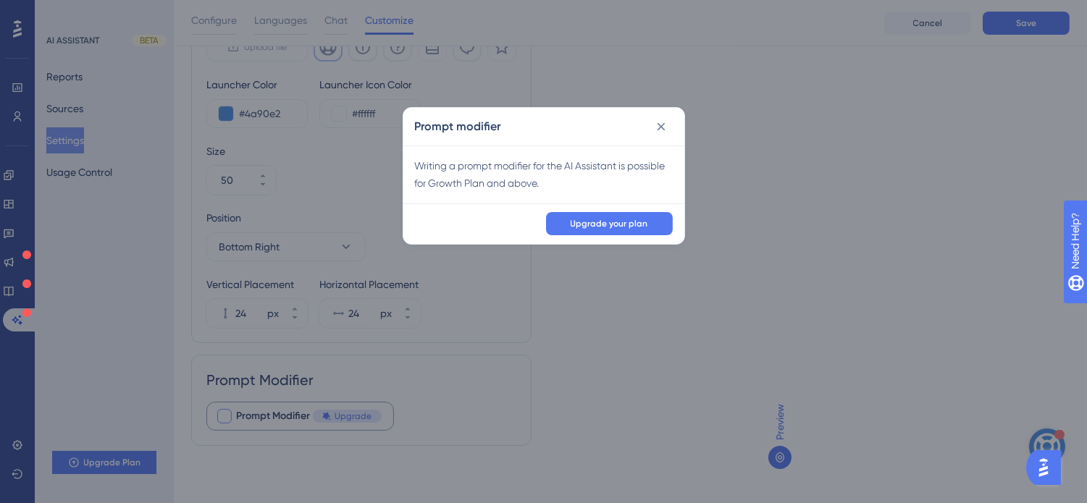
scroll to position [153, 0]
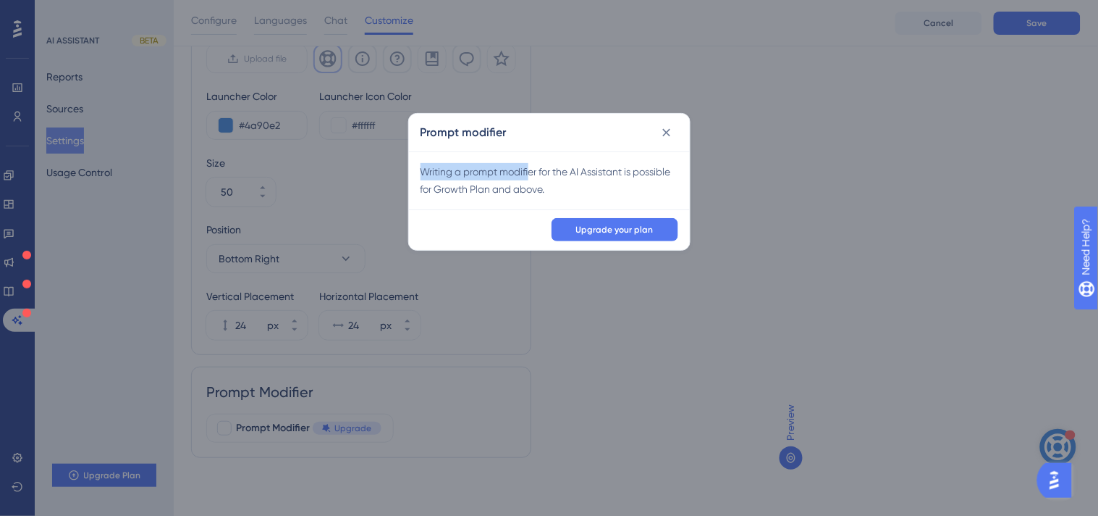
drag, startPoint x: 421, startPoint y: 171, endPoint x: 529, endPoint y: 171, distance: 108.6
click at [529, 171] on div "Writing a prompt modifier for the AI Assistant is possible for Growth Plan and …" at bounding box center [550, 180] width 258 height 35
click at [533, 171] on div "Writing a prompt modifier for the AI Assistant is possible for Growth Plan and …" at bounding box center [550, 180] width 258 height 35
drag, startPoint x: 581, startPoint y: 171, endPoint x: 689, endPoint y: 171, distance: 107.9
click at [689, 171] on div "Writing a prompt modifier for the AI Assistant is possible for Growth Plan and …" at bounding box center [549, 180] width 281 height 58
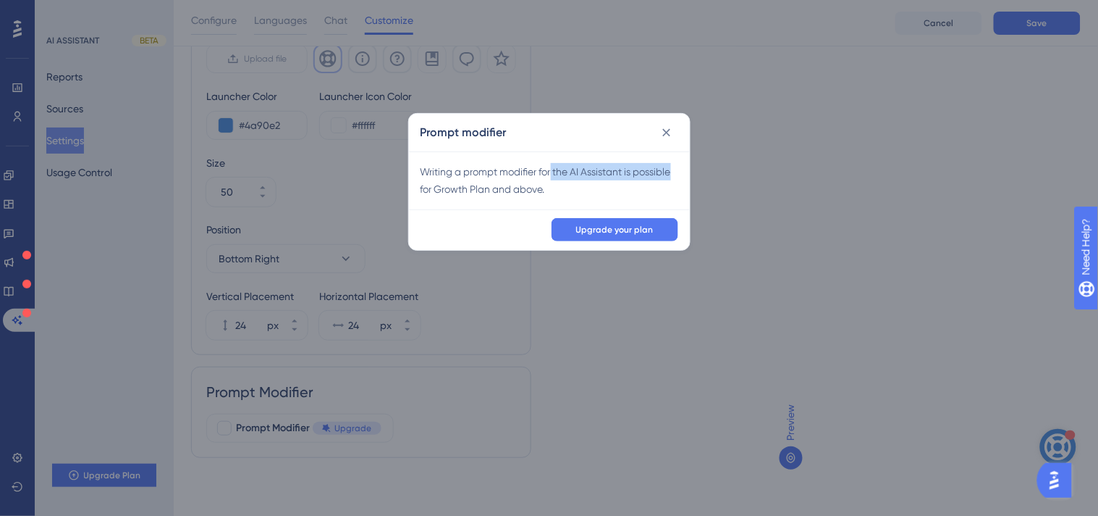
click at [689, 172] on div "Writing a prompt modifier for the AI Assistant is possible for Growth Plan and …" at bounding box center [549, 180] width 281 height 58
drag, startPoint x: 434, startPoint y: 190, endPoint x: 584, endPoint y: 197, distance: 150.1
click at [584, 197] on div "Writing a prompt modifier for the AI Assistant is possible for Growth Plan and …" at bounding box center [550, 180] width 258 height 35
click at [671, 131] on icon at bounding box center [667, 132] width 14 height 14
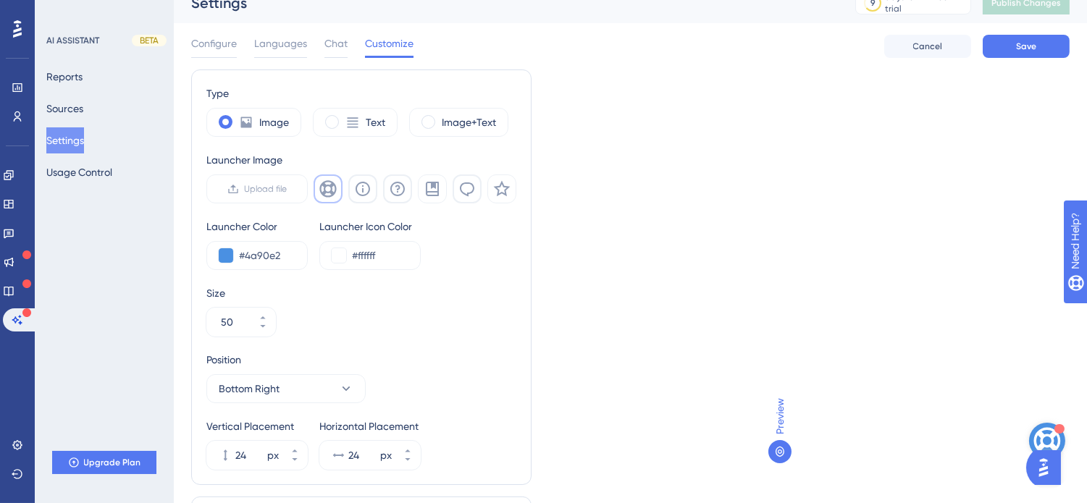
scroll to position [0, 0]
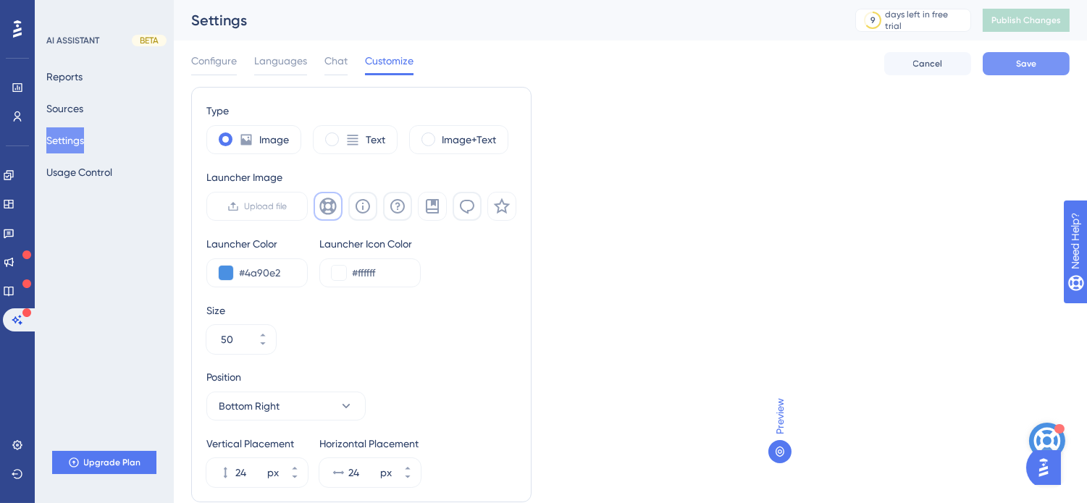
click at [988, 58] on button "Save" at bounding box center [1026, 63] width 87 height 23
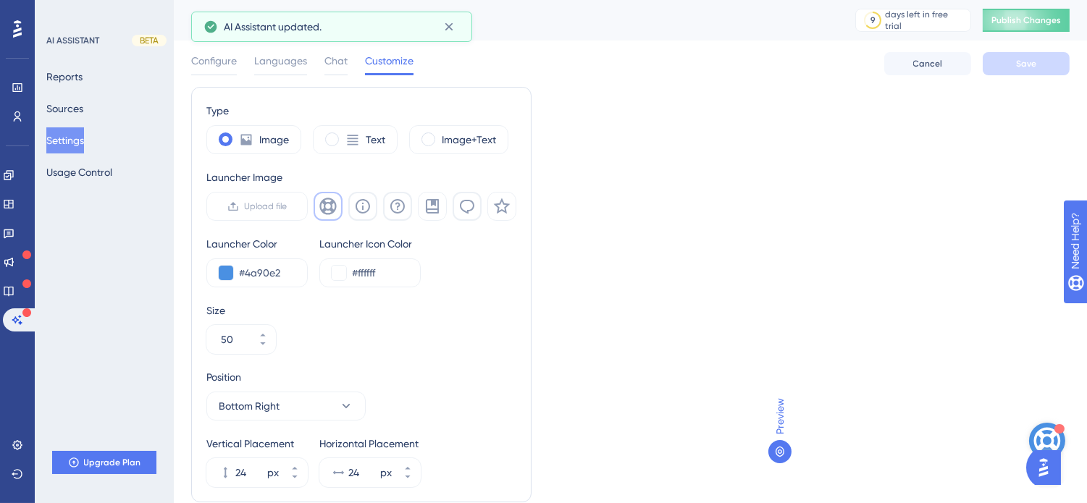
click at [988, 19] on span "Publish Changes" at bounding box center [1026, 20] width 70 height 12
